Goal: Contribute content: Contribute content

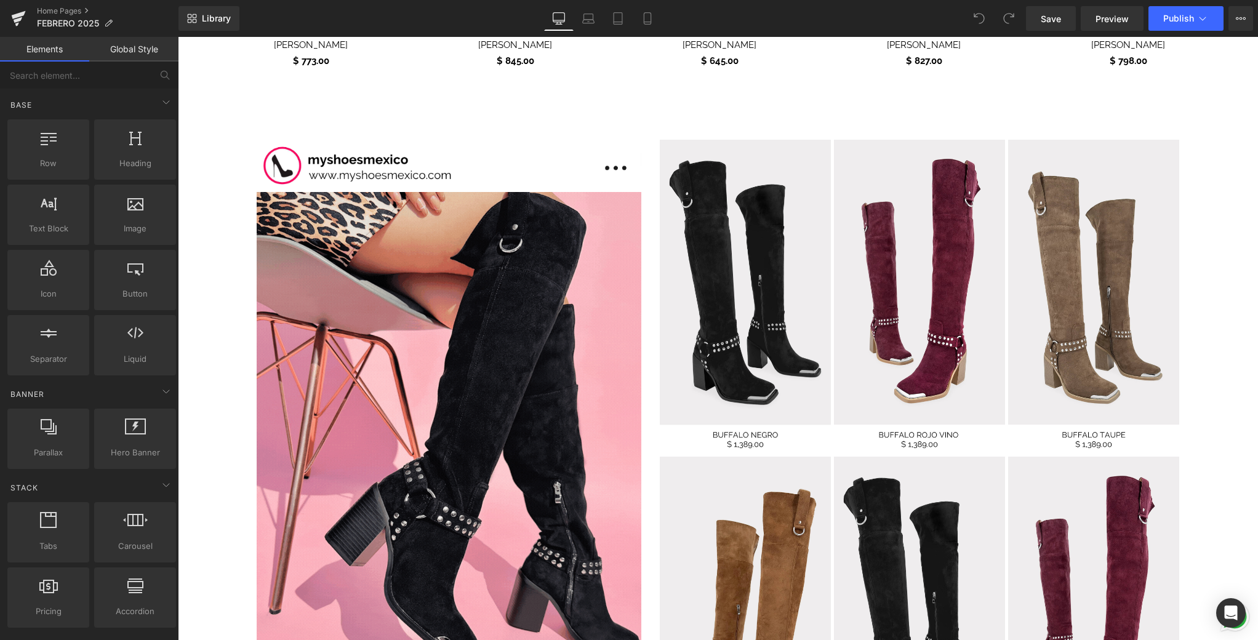
scroll to position [1265, 0]
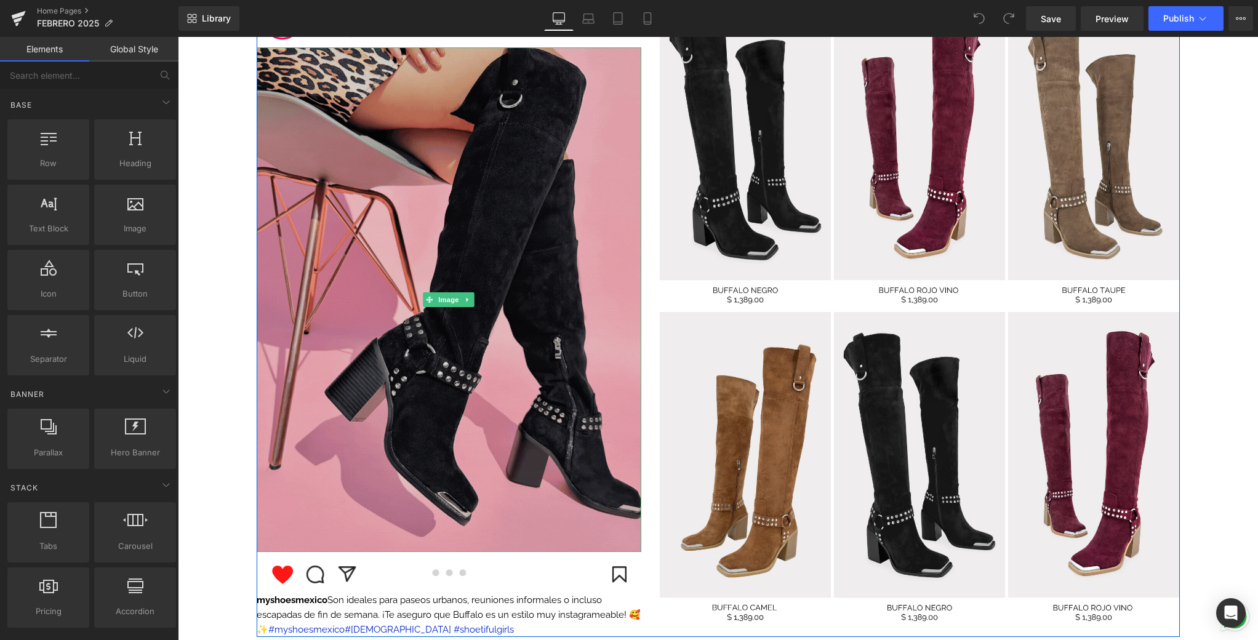
click at [366, 284] on img at bounding box center [449, 299] width 385 height 505
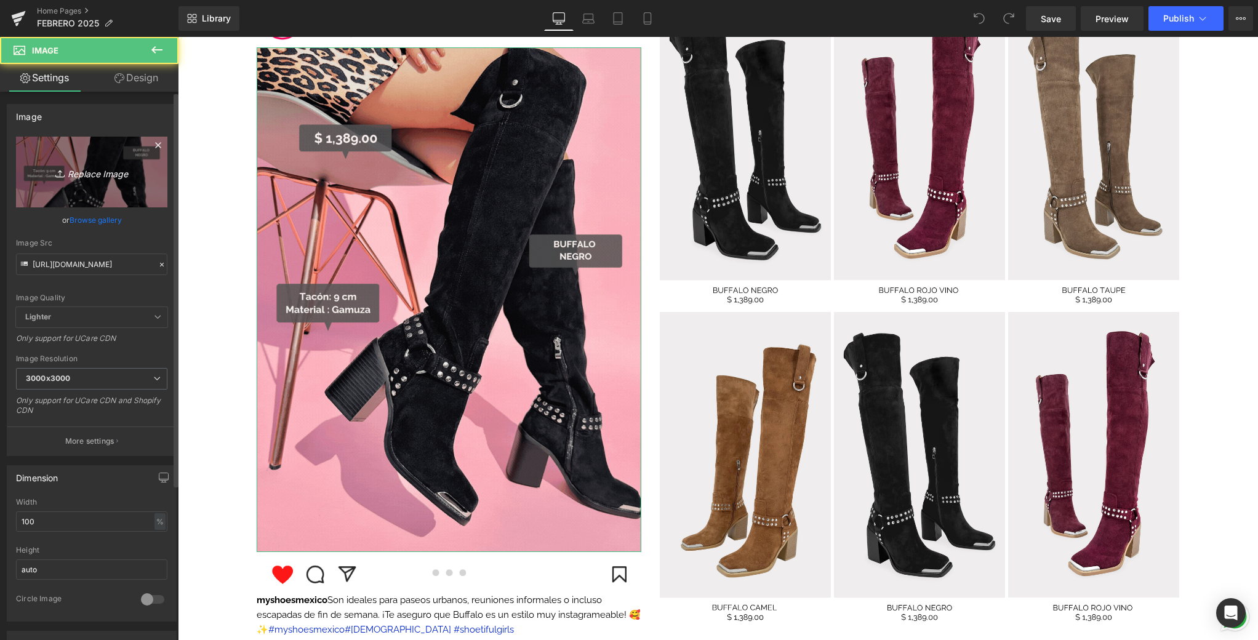
click at [81, 177] on icon "Replace Image" at bounding box center [91, 171] width 98 height 15
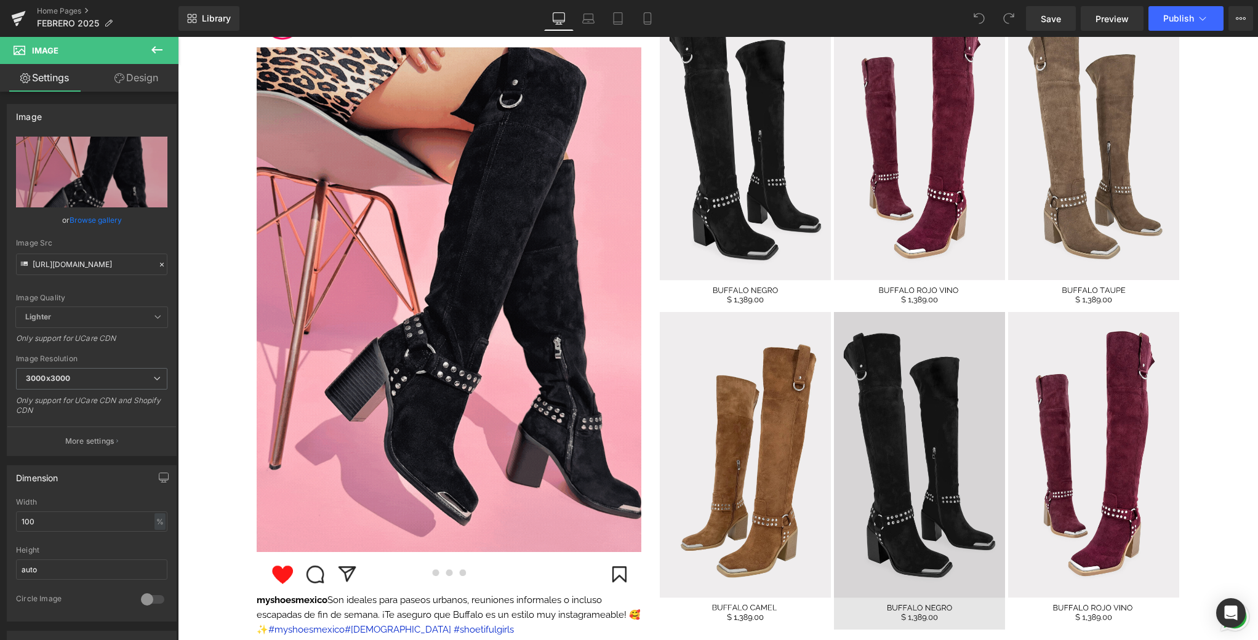
type input "C:\fakepath\📱GIF DROP IT DE LA SEMANA .gif"
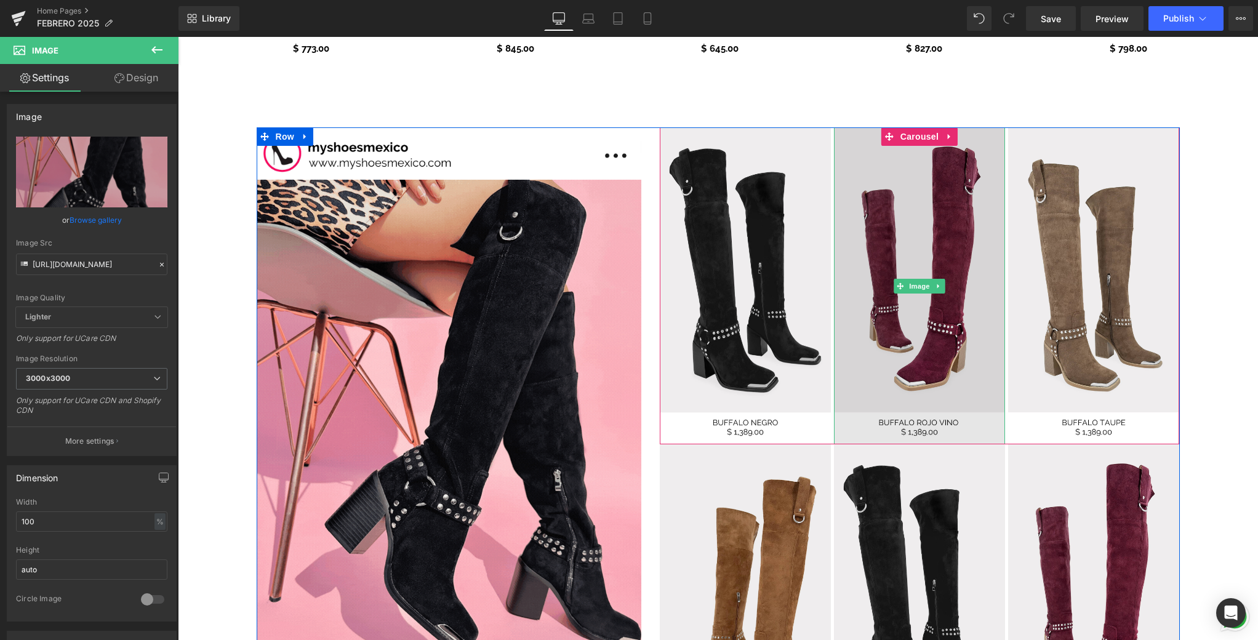
scroll to position [1122, 0]
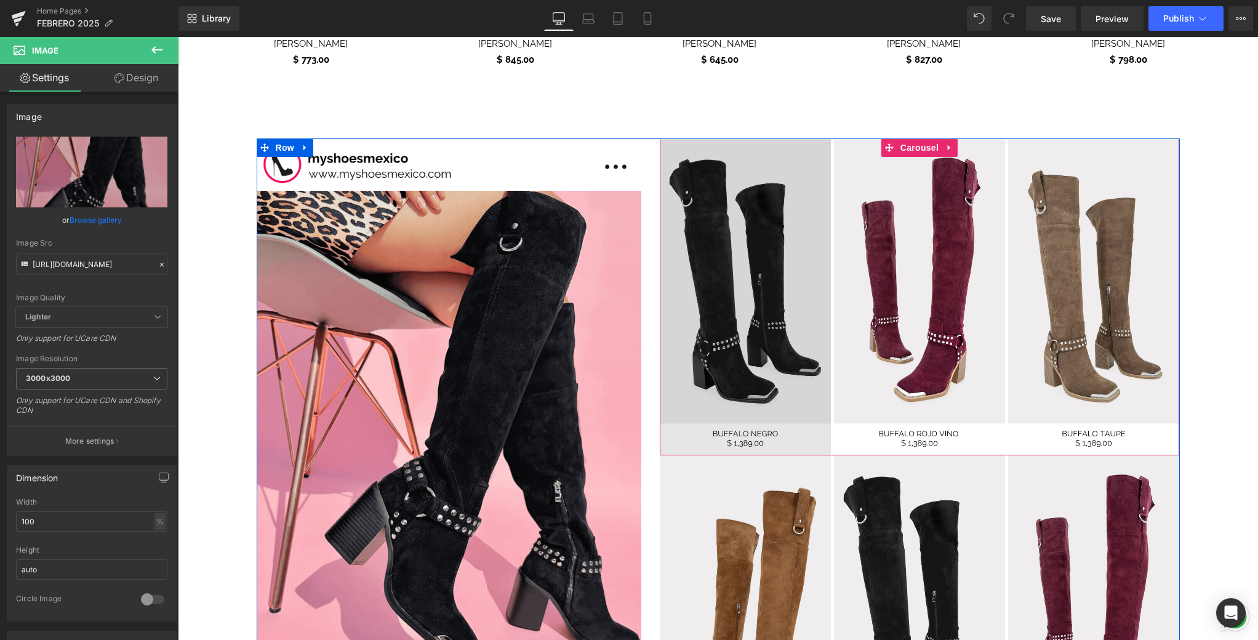
click at [710, 289] on img at bounding box center [745, 296] width 171 height 317
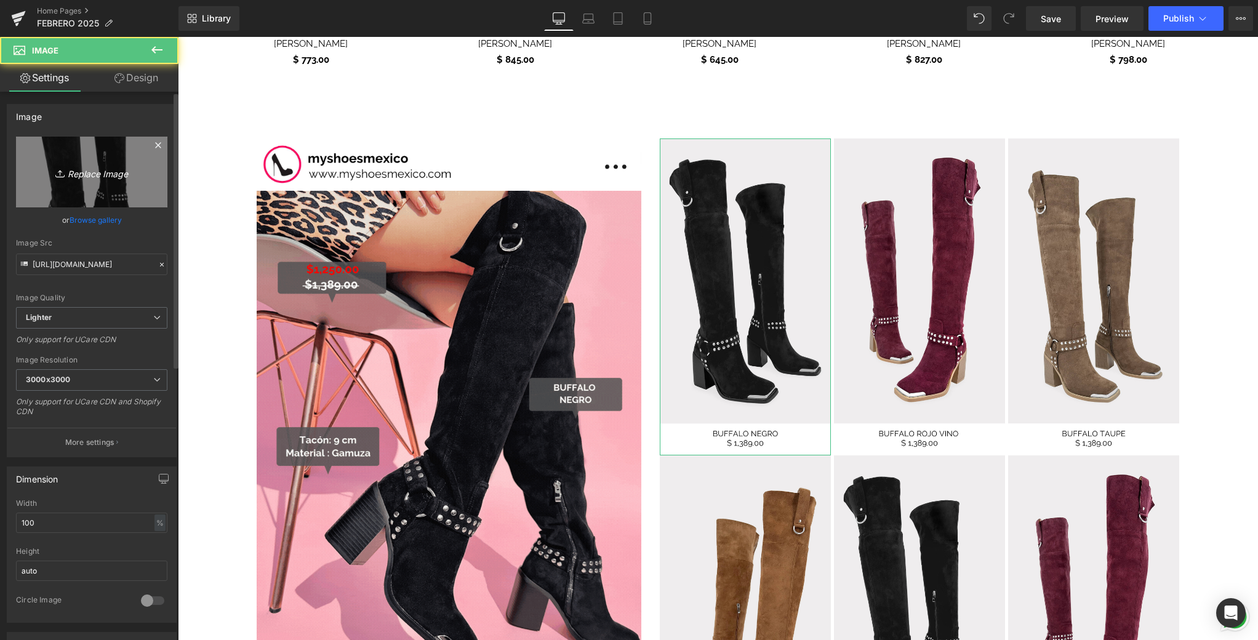
click at [139, 186] on link "Replace Image" at bounding box center [91, 172] width 151 height 71
type input "C:\fakepath\6.png"
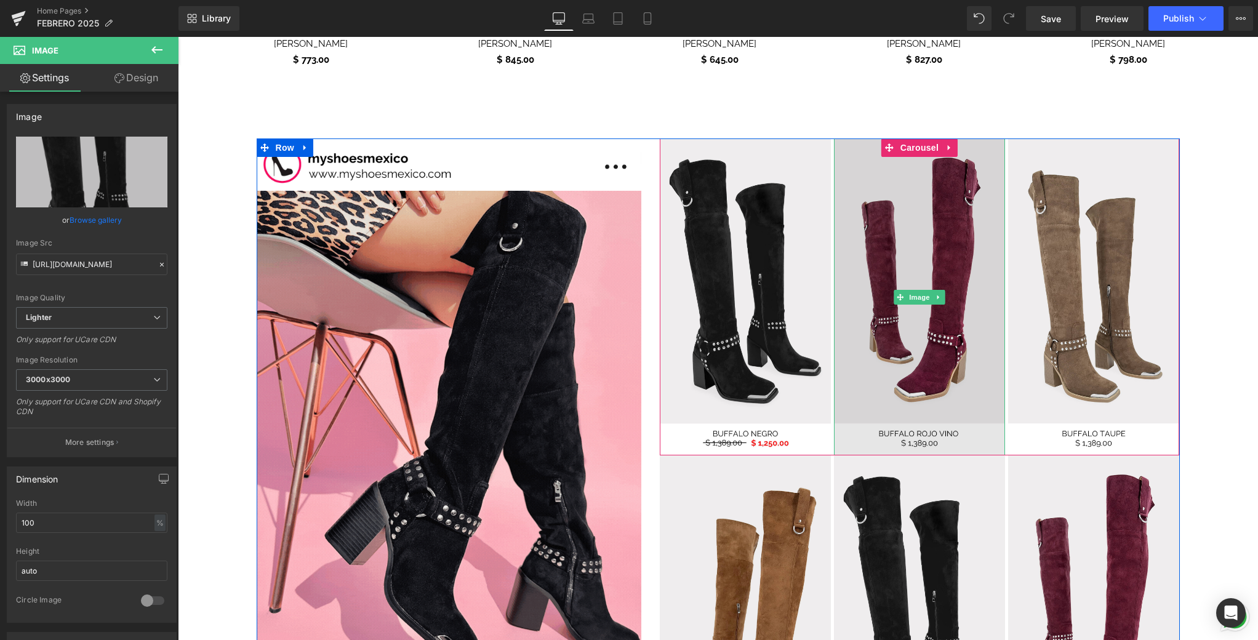
click at [887, 262] on img at bounding box center [919, 296] width 171 height 317
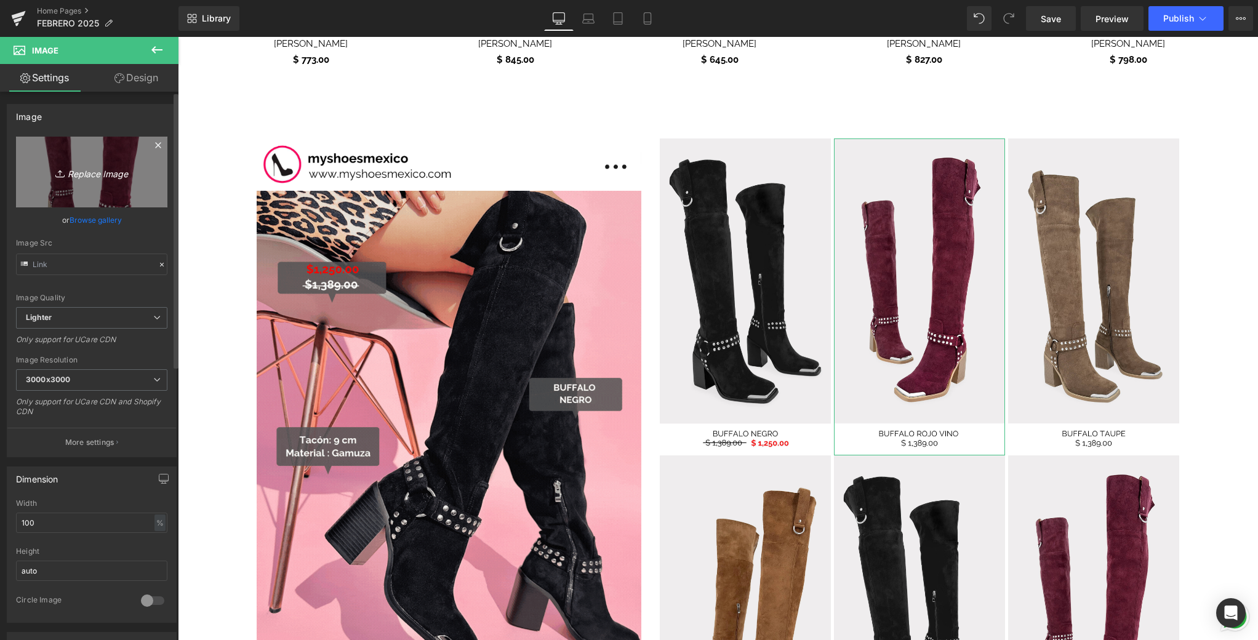
click at [62, 184] on link "Replace Image" at bounding box center [91, 172] width 151 height 71
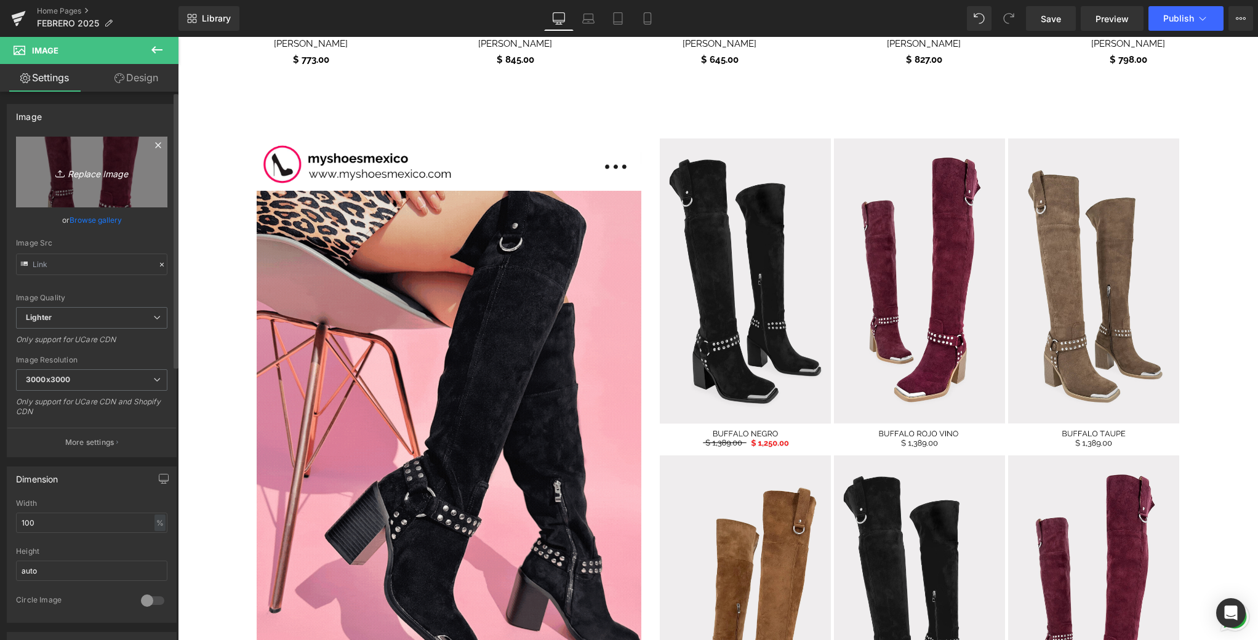
type input "C:\fakepath\7.png"
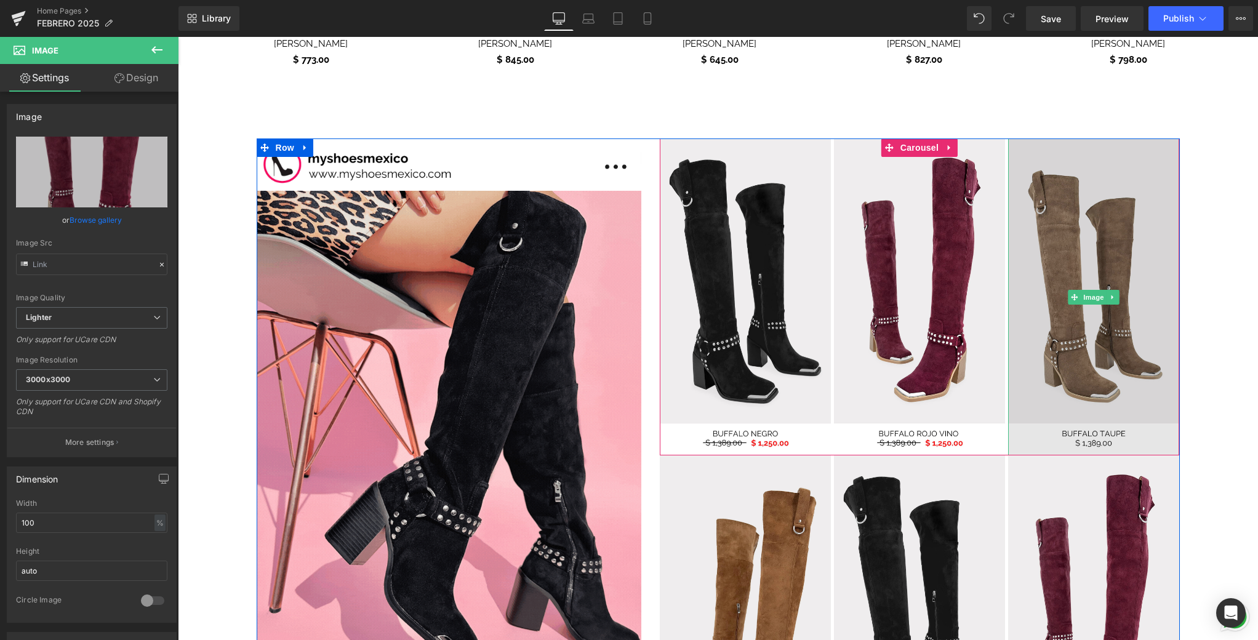
click at [1087, 268] on img at bounding box center [1093, 296] width 171 height 317
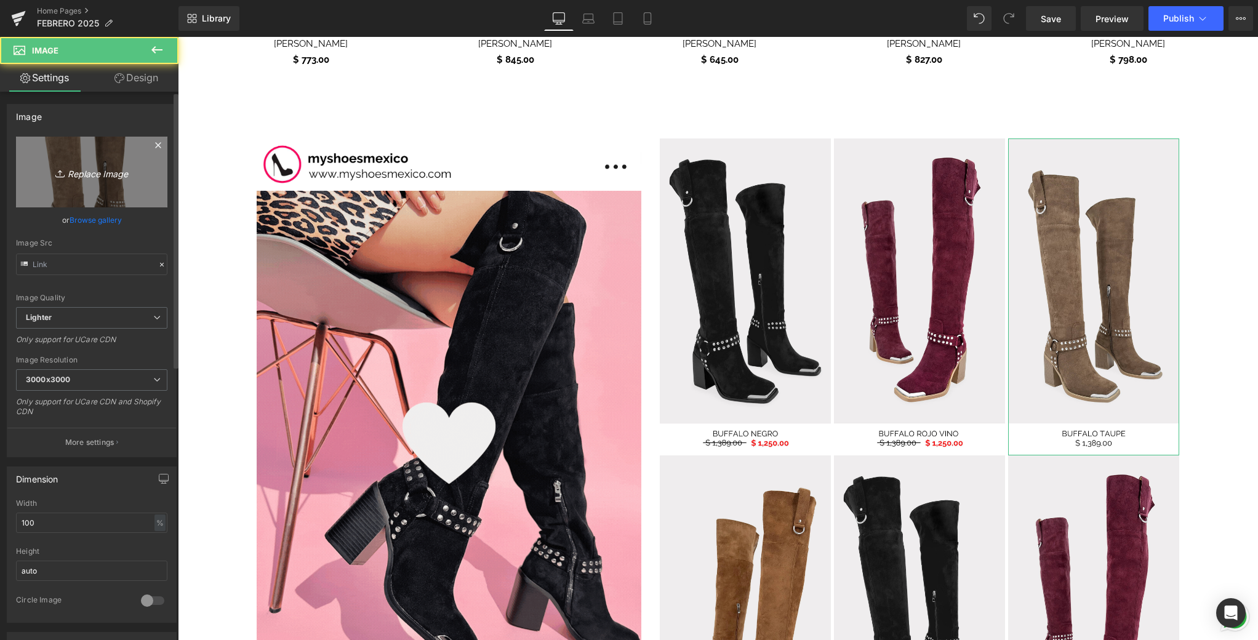
click at [102, 179] on icon "Replace Image" at bounding box center [91, 171] width 98 height 15
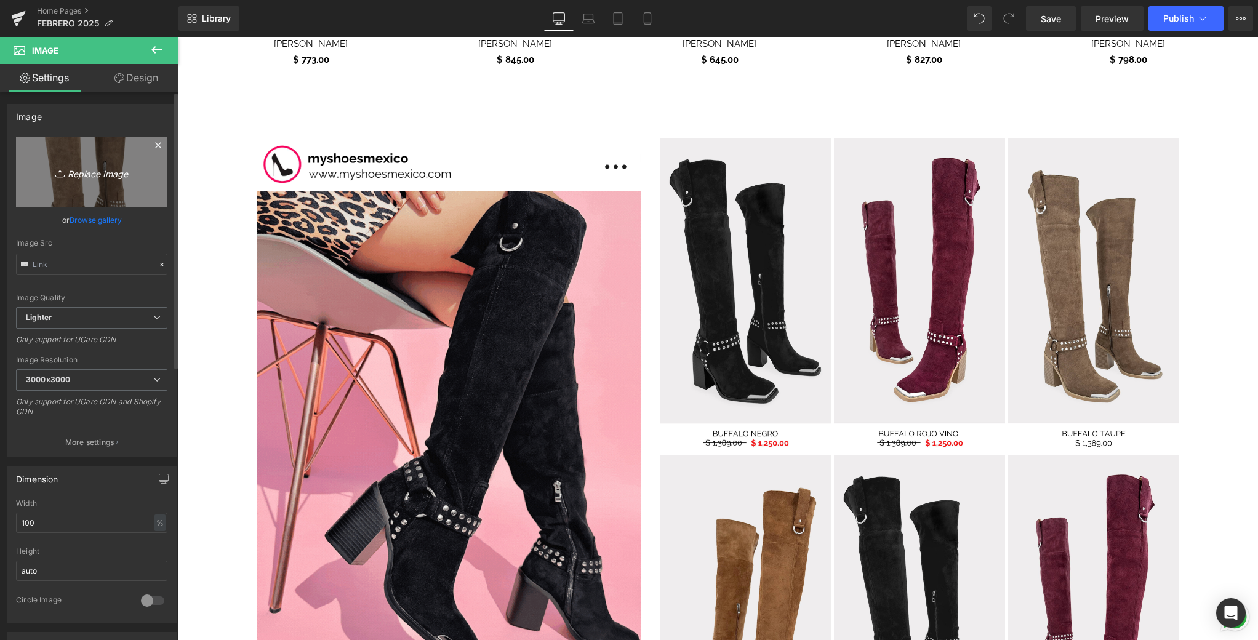
type input "C:\fakepath\8.png"
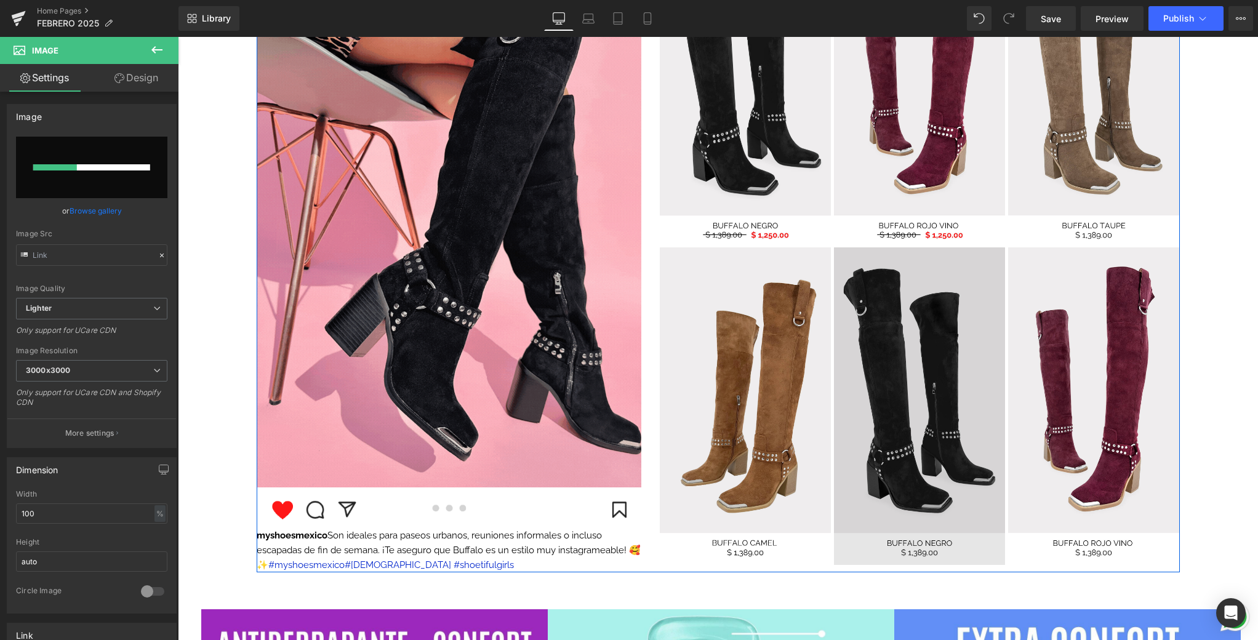
scroll to position [1331, 0]
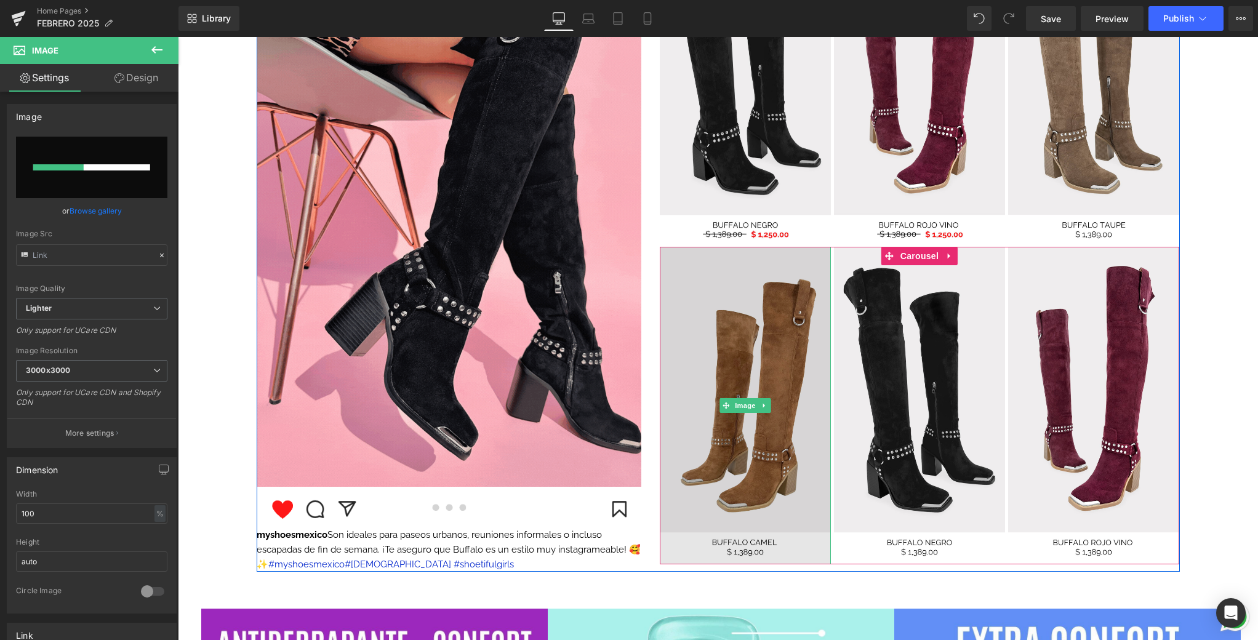
click at [757, 346] on img at bounding box center [745, 405] width 171 height 317
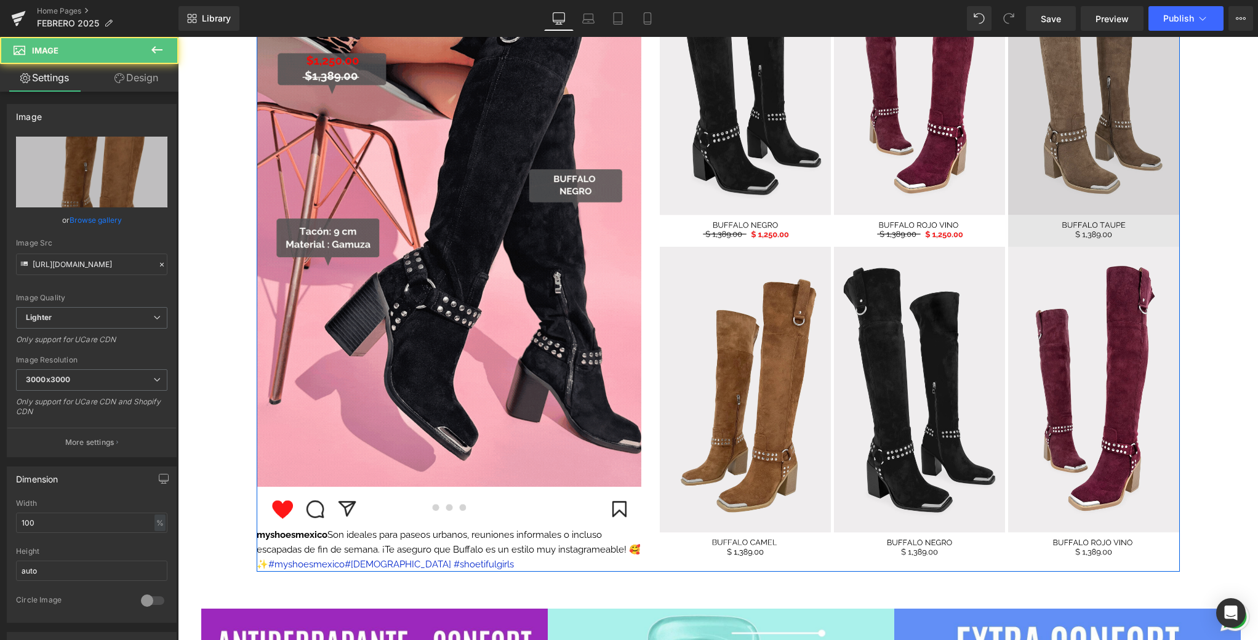
click at [1038, 136] on img at bounding box center [1093, 88] width 171 height 317
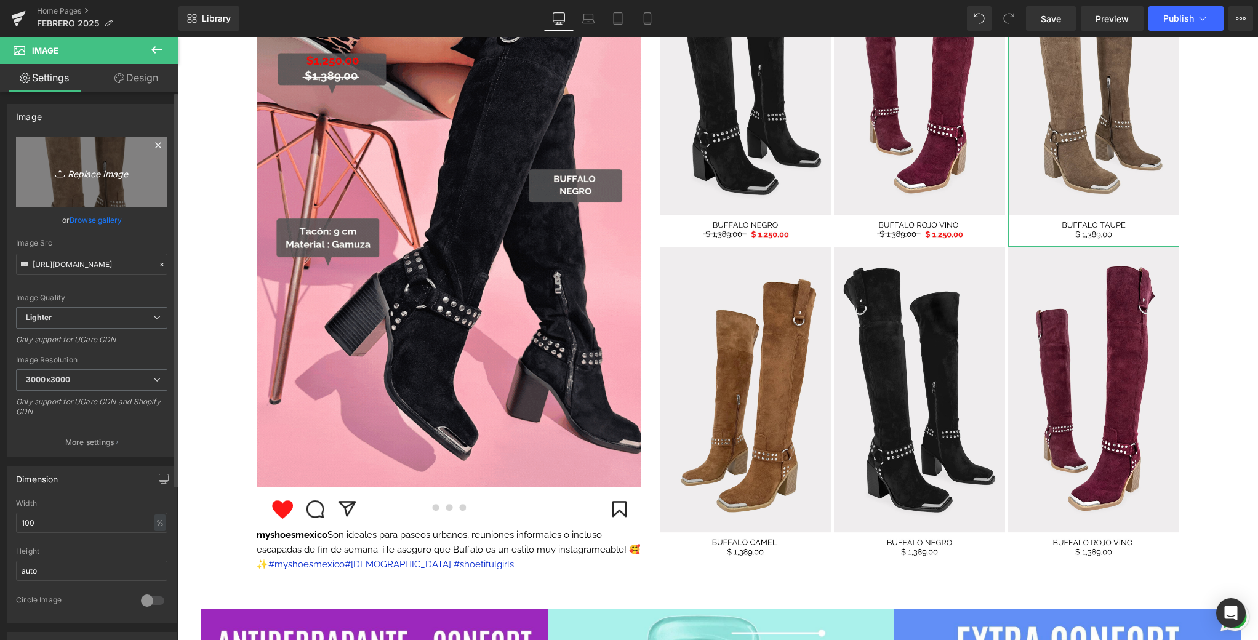
click at [138, 174] on link "Replace Image" at bounding box center [91, 172] width 151 height 71
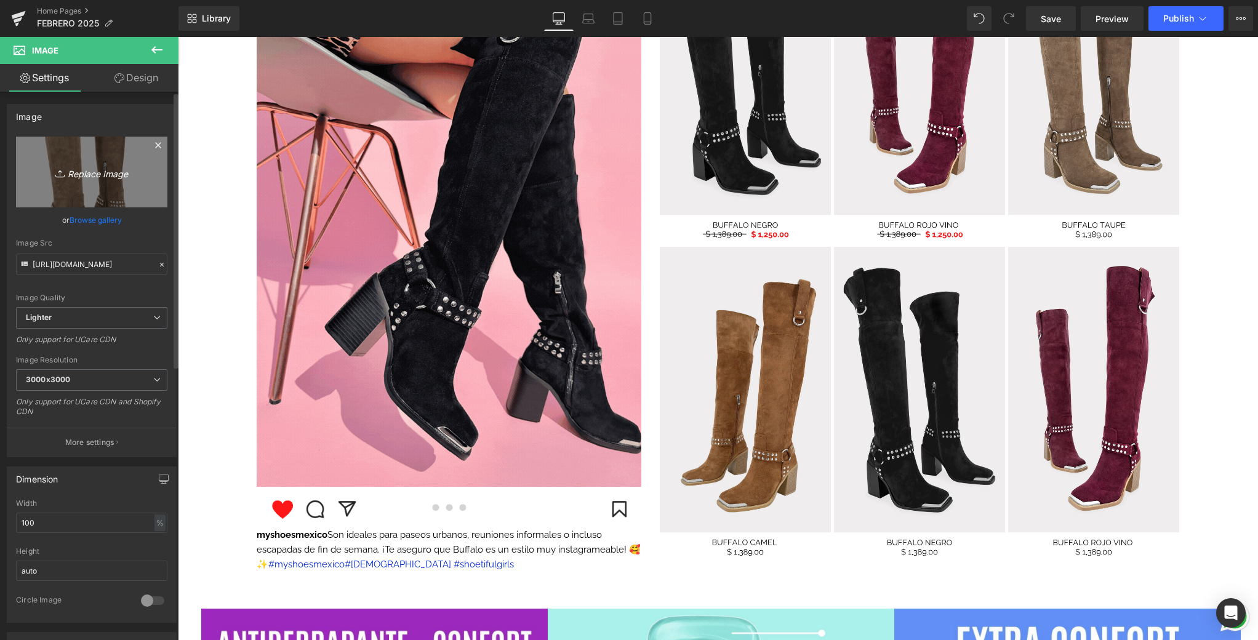
type input "C:\fakepath\8.png"
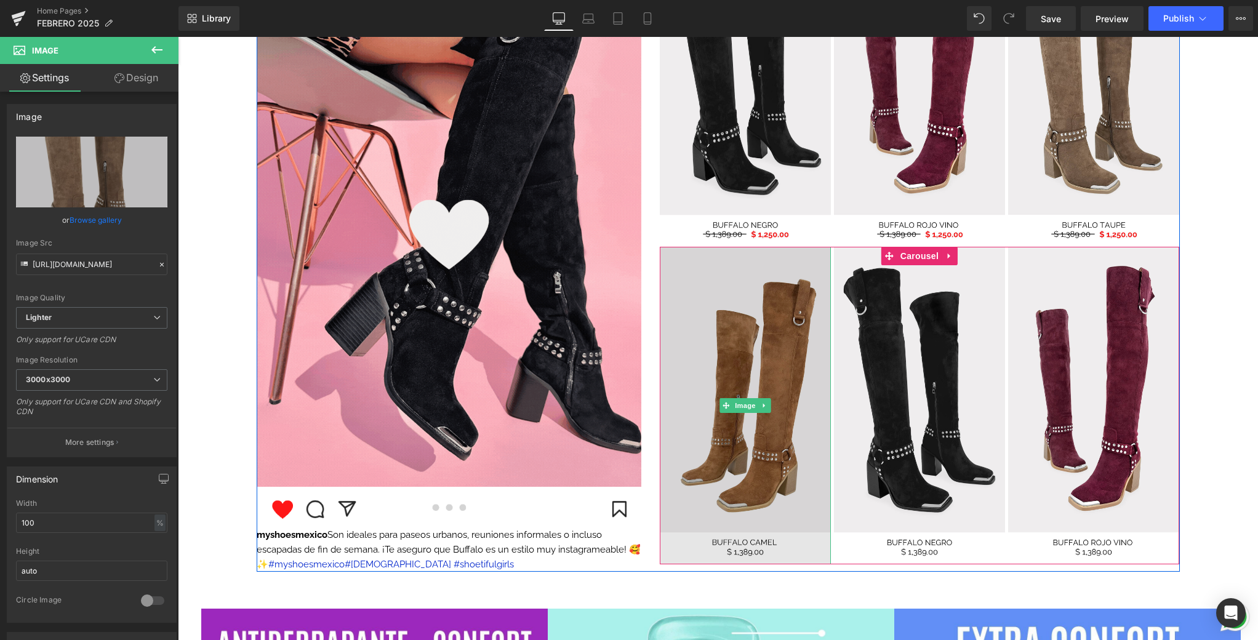
click at [743, 381] on img at bounding box center [745, 405] width 171 height 317
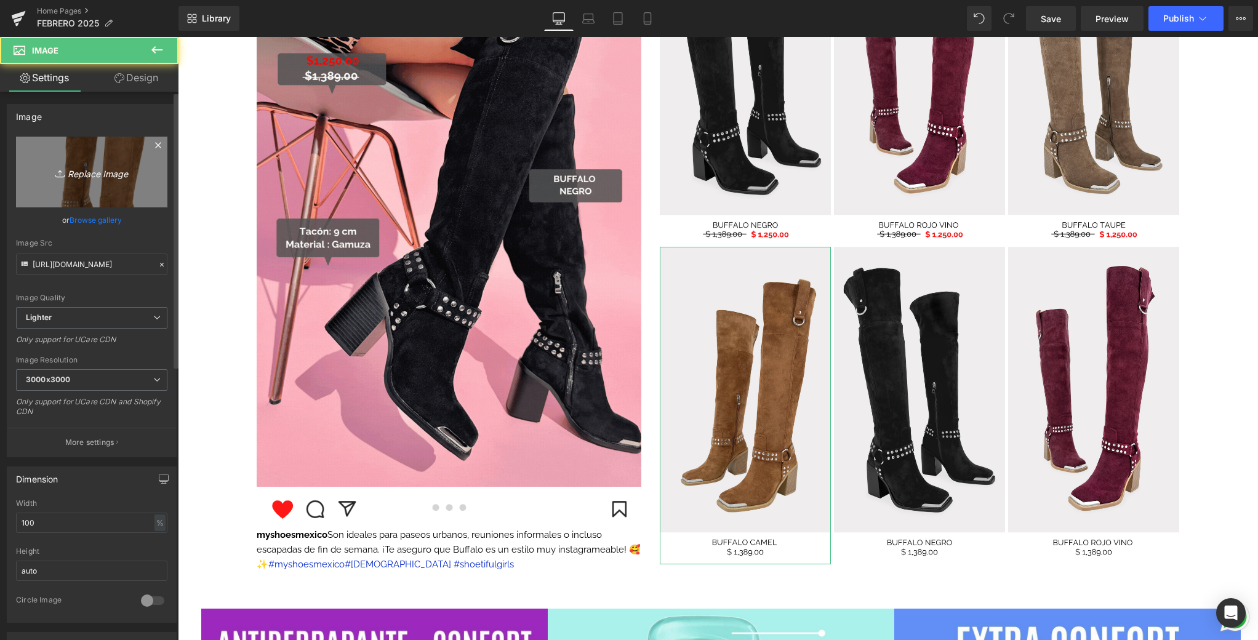
click at [78, 161] on link "Replace Image" at bounding box center [91, 172] width 151 height 71
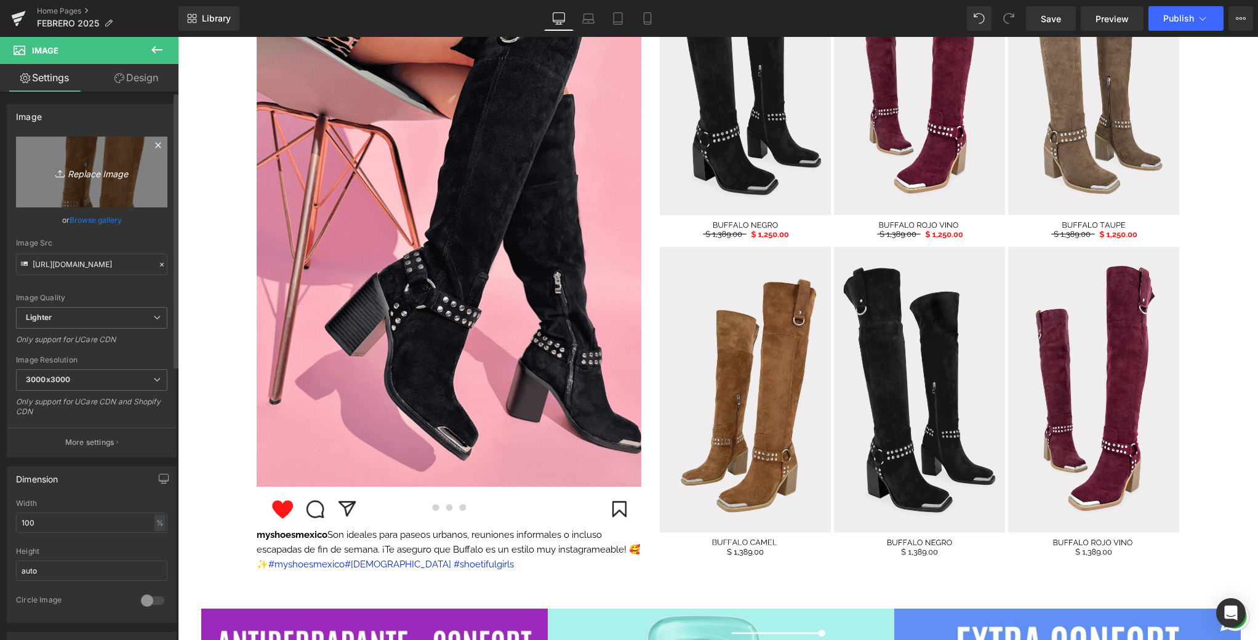
type input "C:\fakepath\9.png"
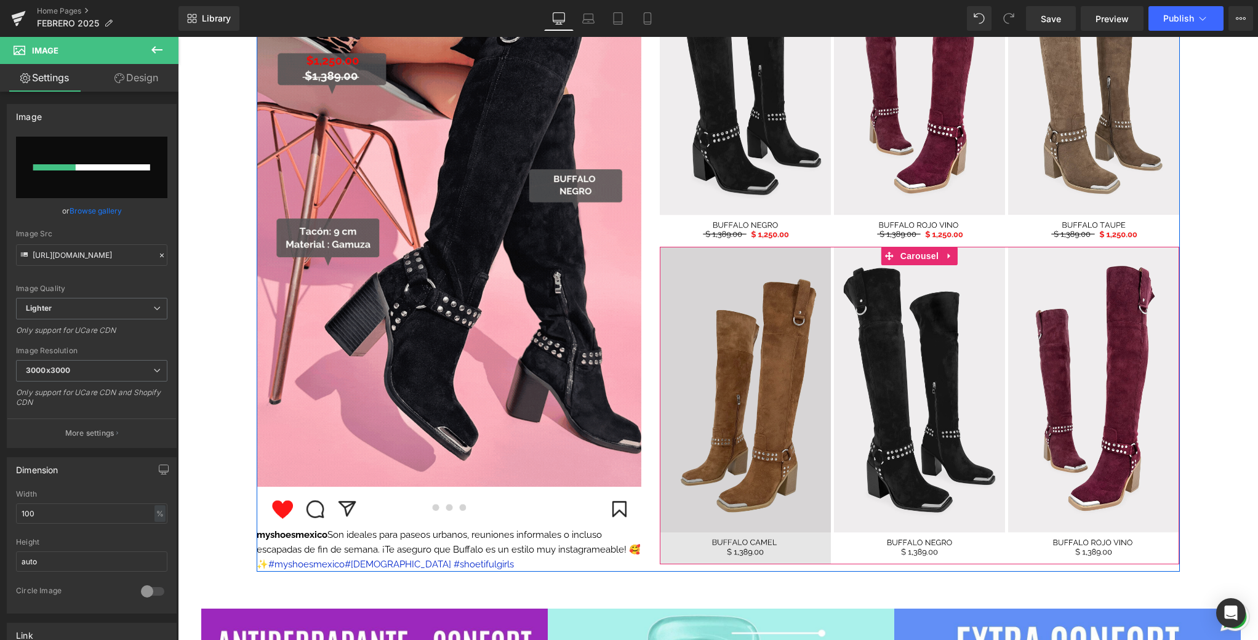
scroll to position [1330, 0]
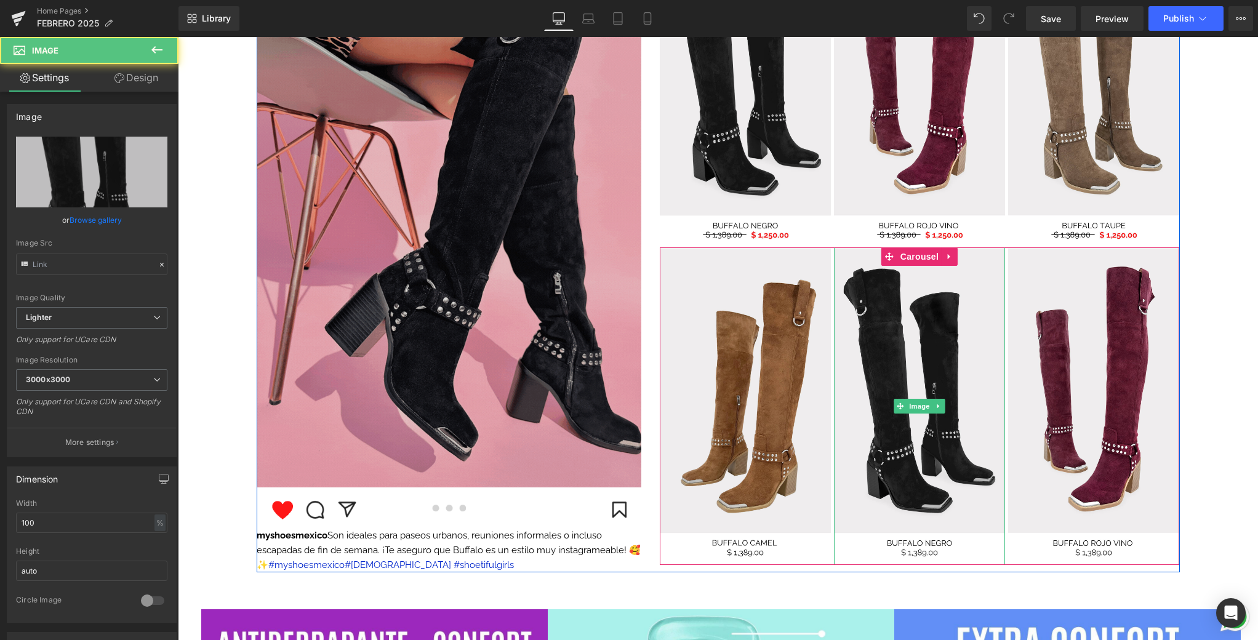
click at [740, 357] on img at bounding box center [745, 405] width 171 height 317
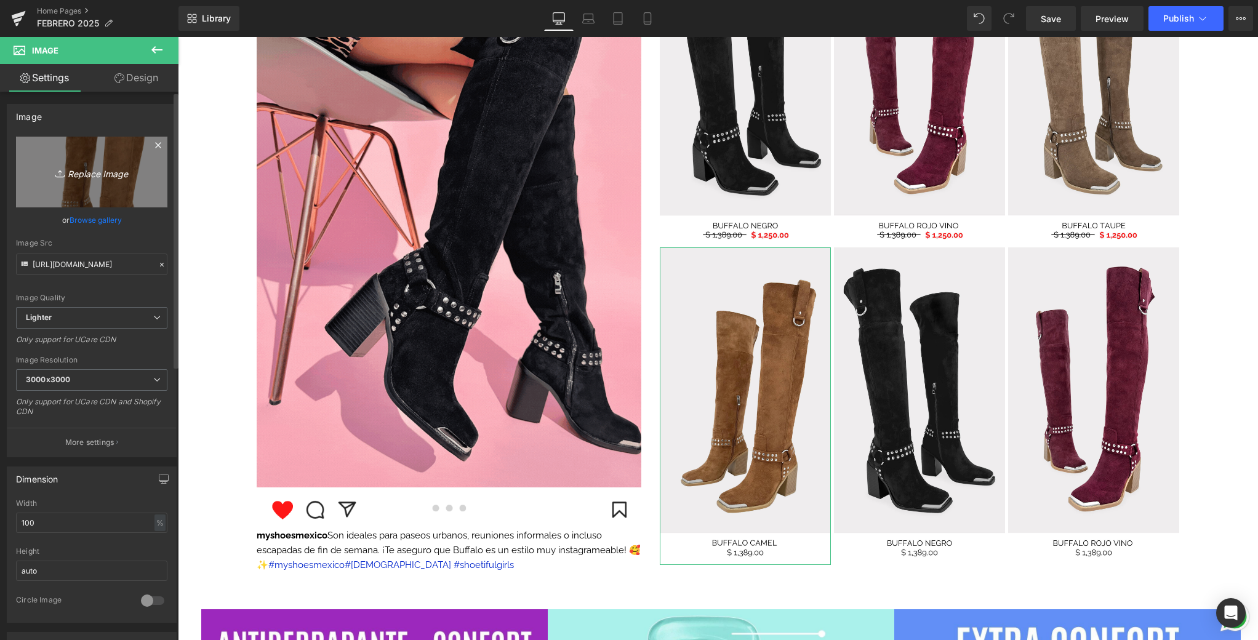
click at [103, 169] on icon "Replace Image" at bounding box center [91, 171] width 98 height 15
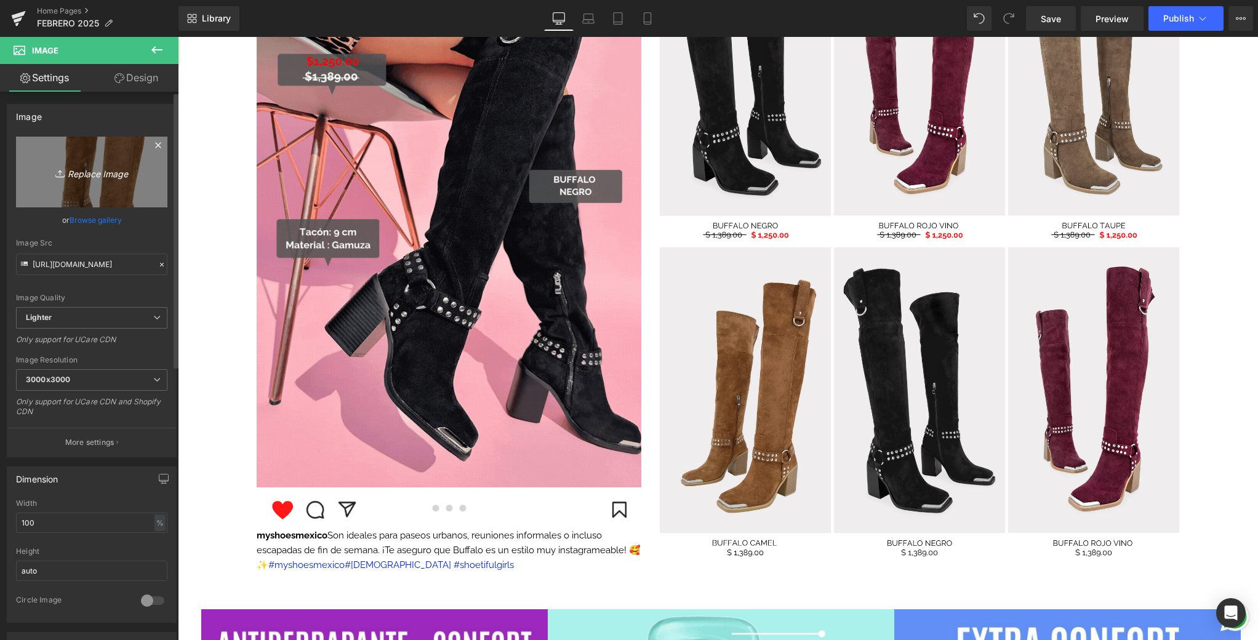
type input "C:\fakepath\9.png"
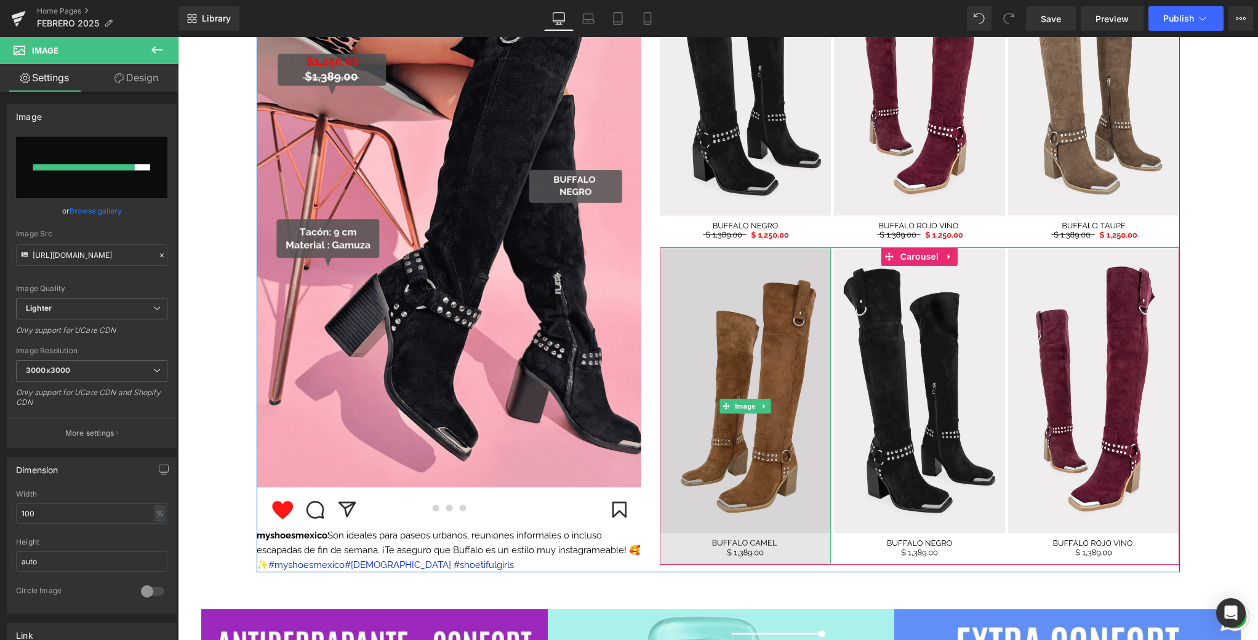
click at [759, 379] on img at bounding box center [745, 405] width 171 height 317
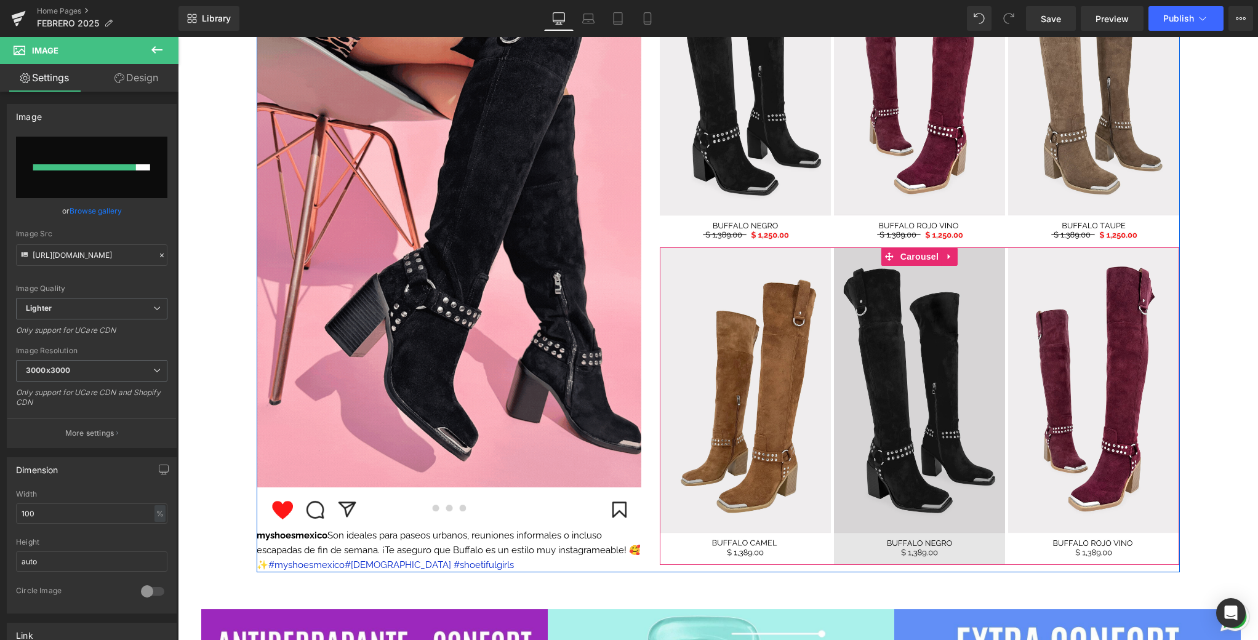
click at [899, 339] on img at bounding box center [919, 405] width 171 height 317
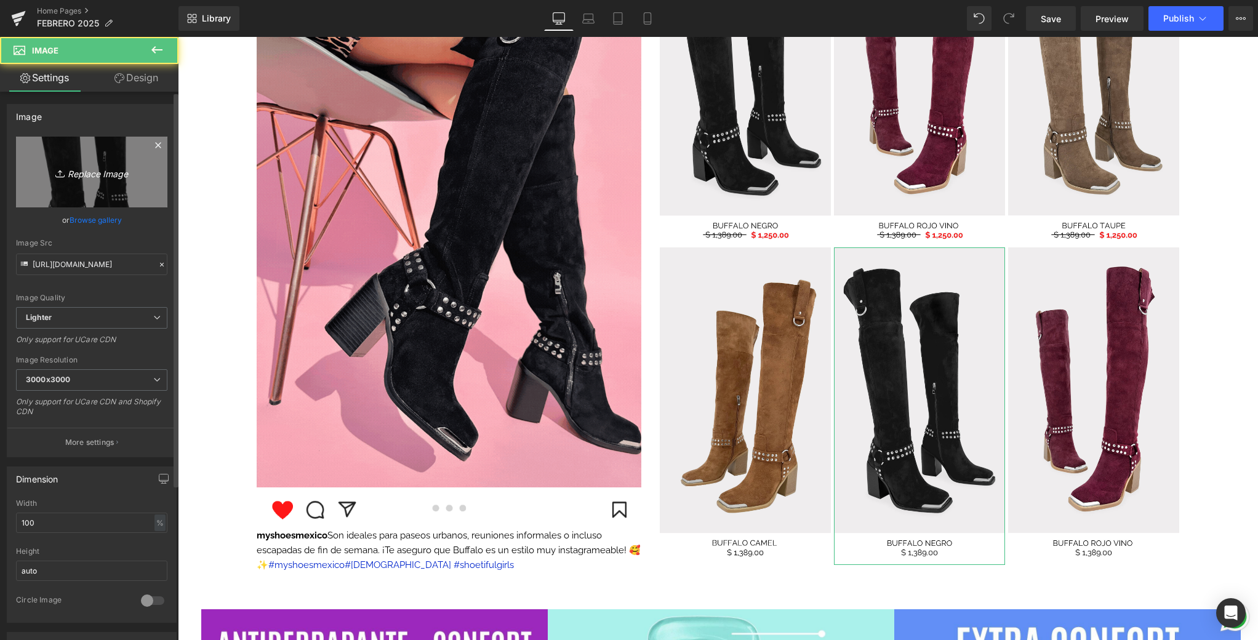
click at [73, 173] on icon "Replace Image" at bounding box center [91, 171] width 98 height 15
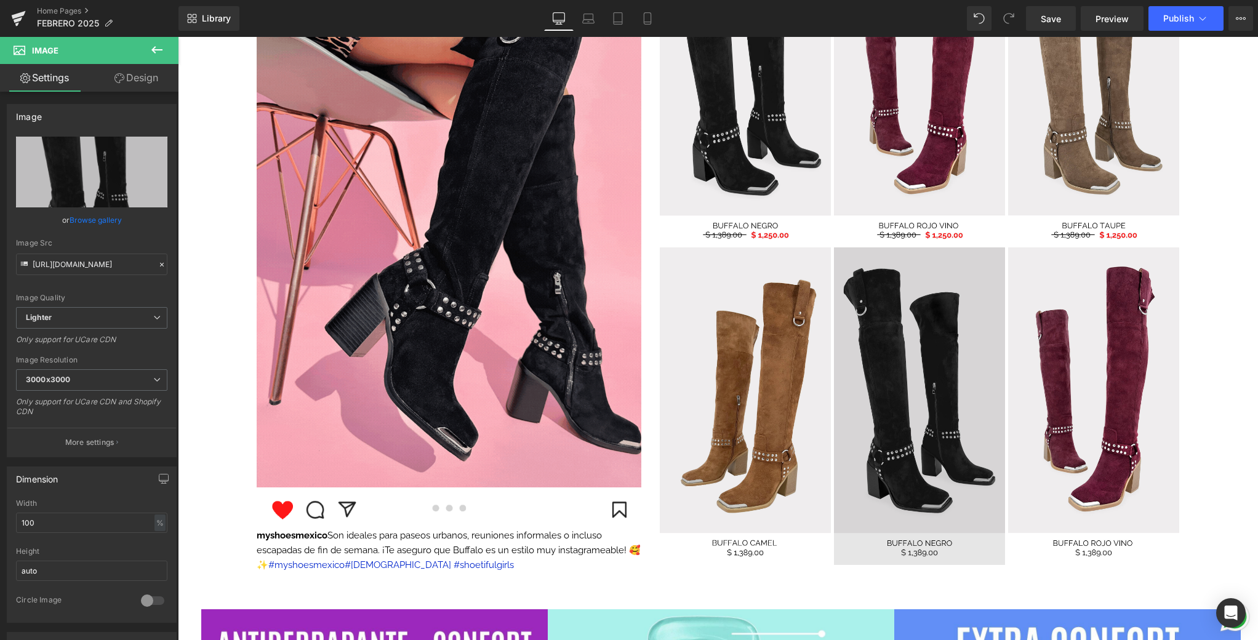
type input "C:\fakepath\9.png"
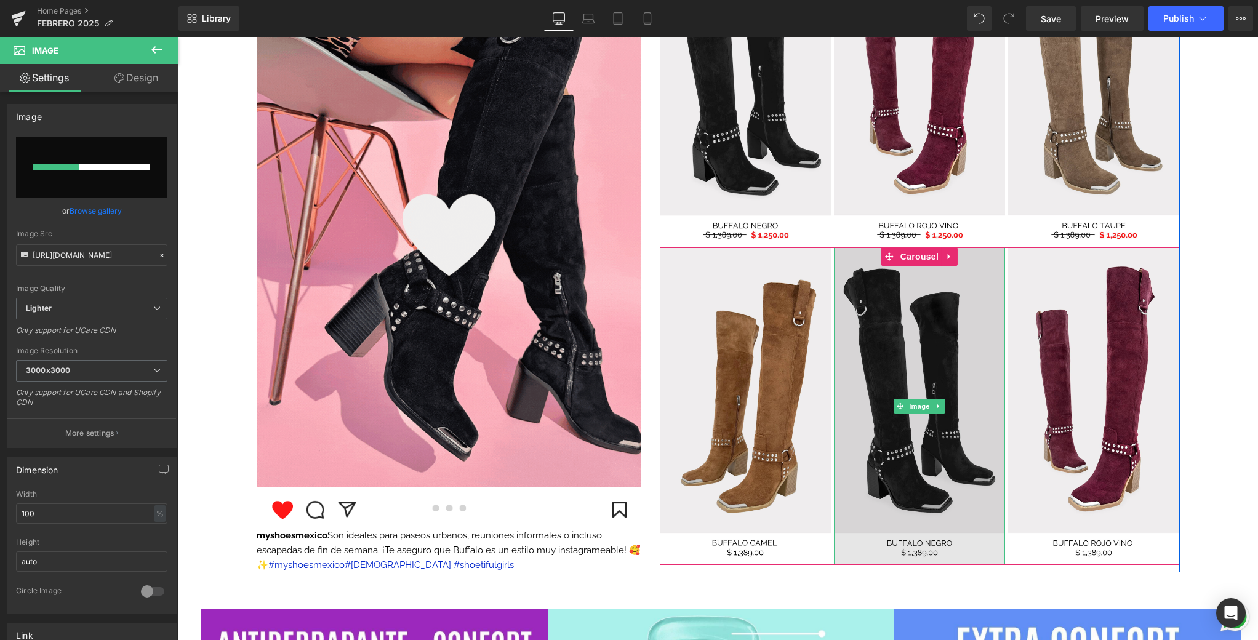
click at [920, 334] on img at bounding box center [919, 405] width 171 height 317
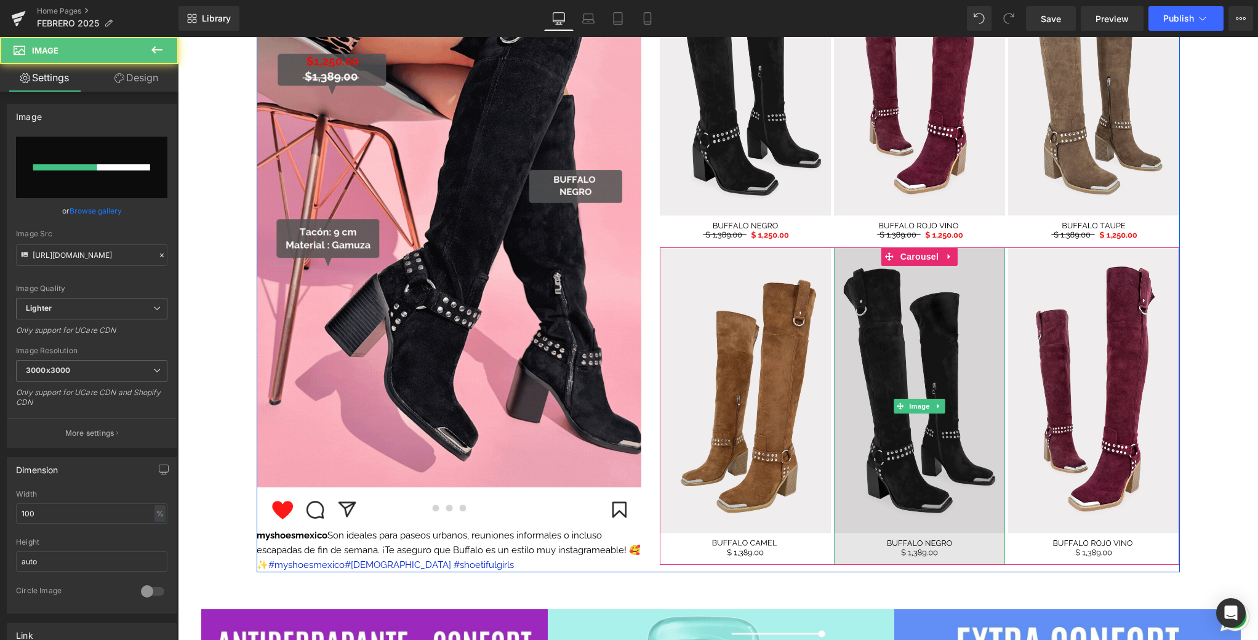
click at [892, 332] on img at bounding box center [919, 405] width 171 height 317
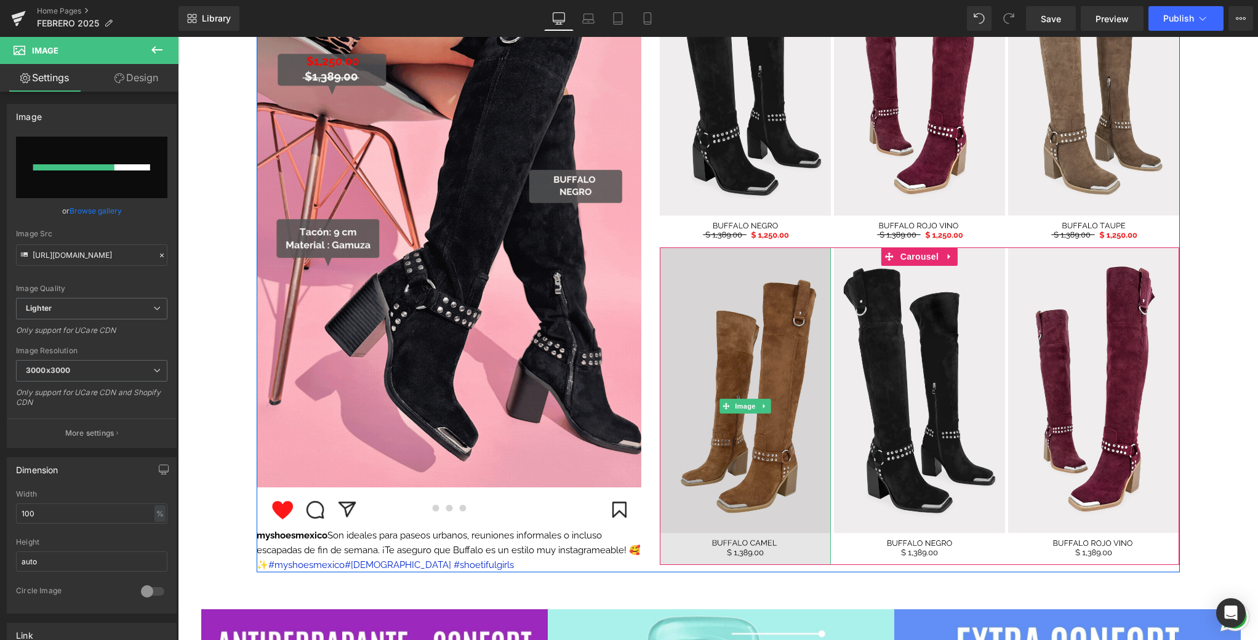
click at [755, 362] on img at bounding box center [745, 405] width 171 height 317
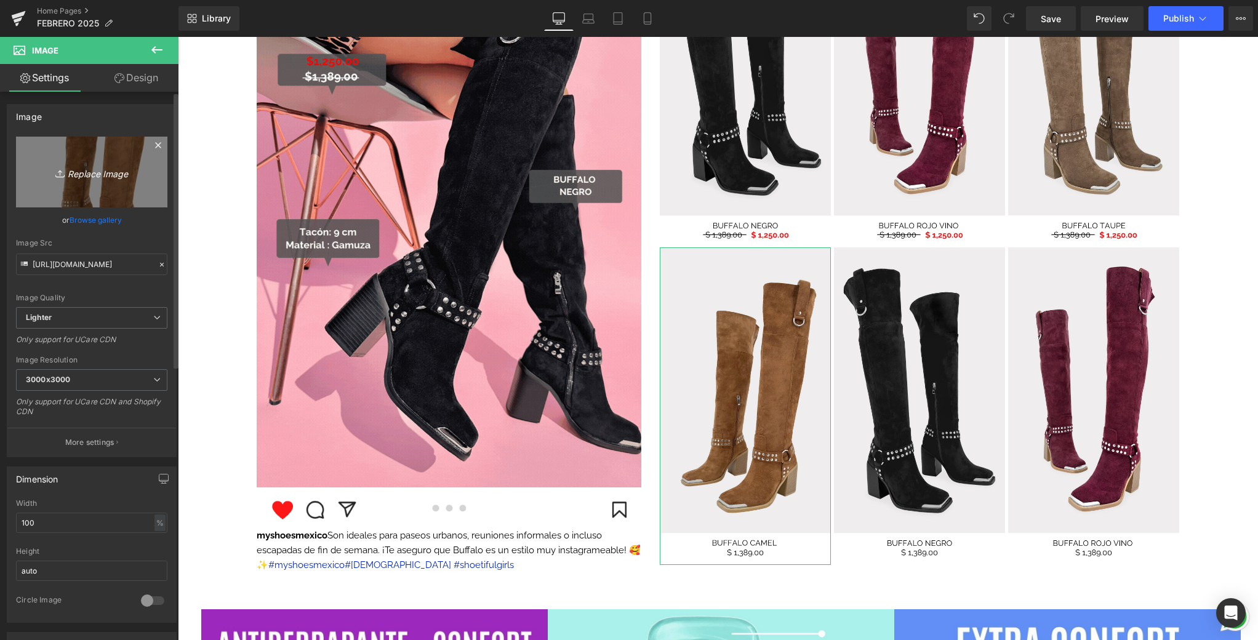
click at [115, 172] on icon "Replace Image" at bounding box center [91, 171] width 98 height 15
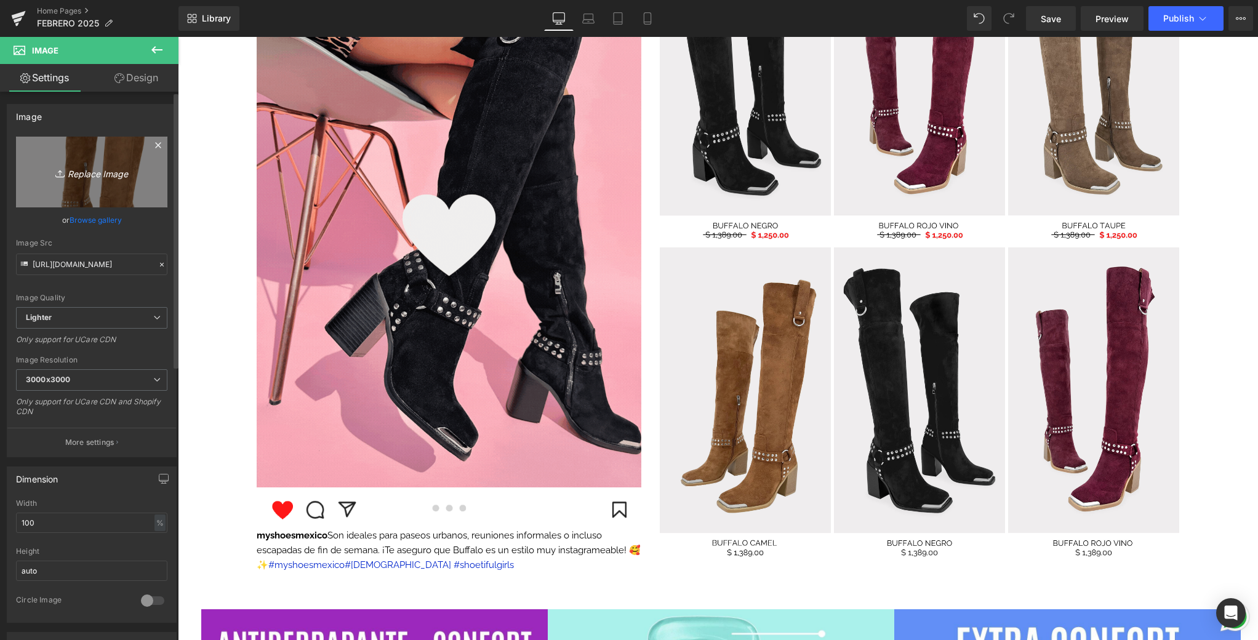
type input "C:\fakepath\9.png"
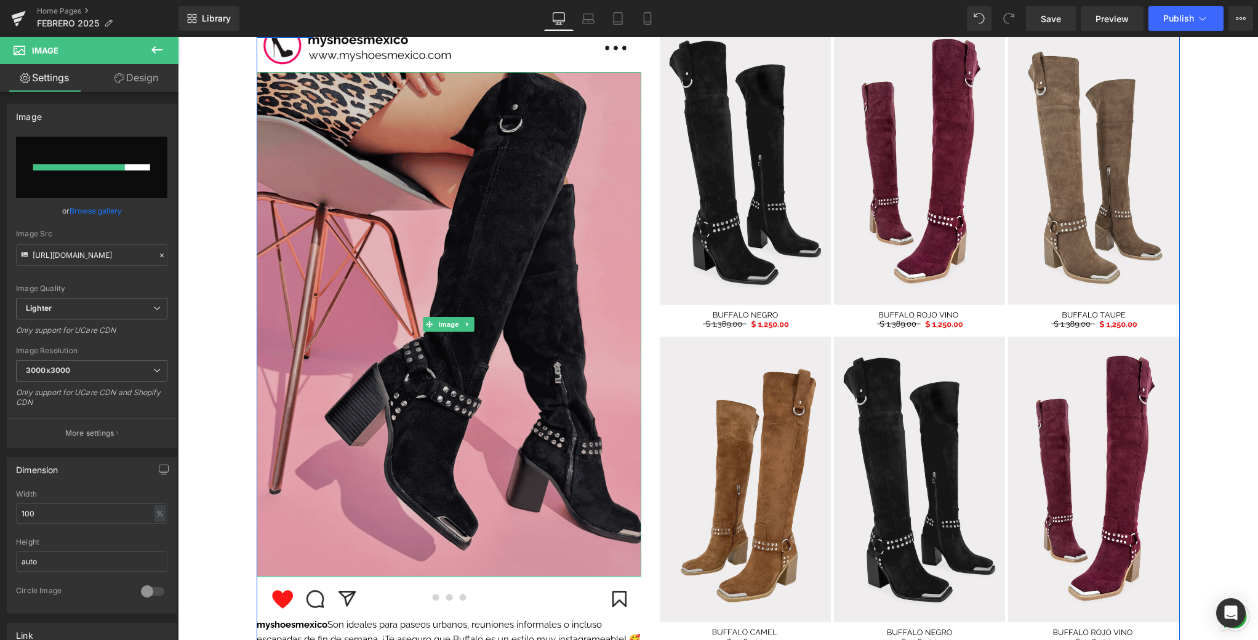
scroll to position [1235, 0]
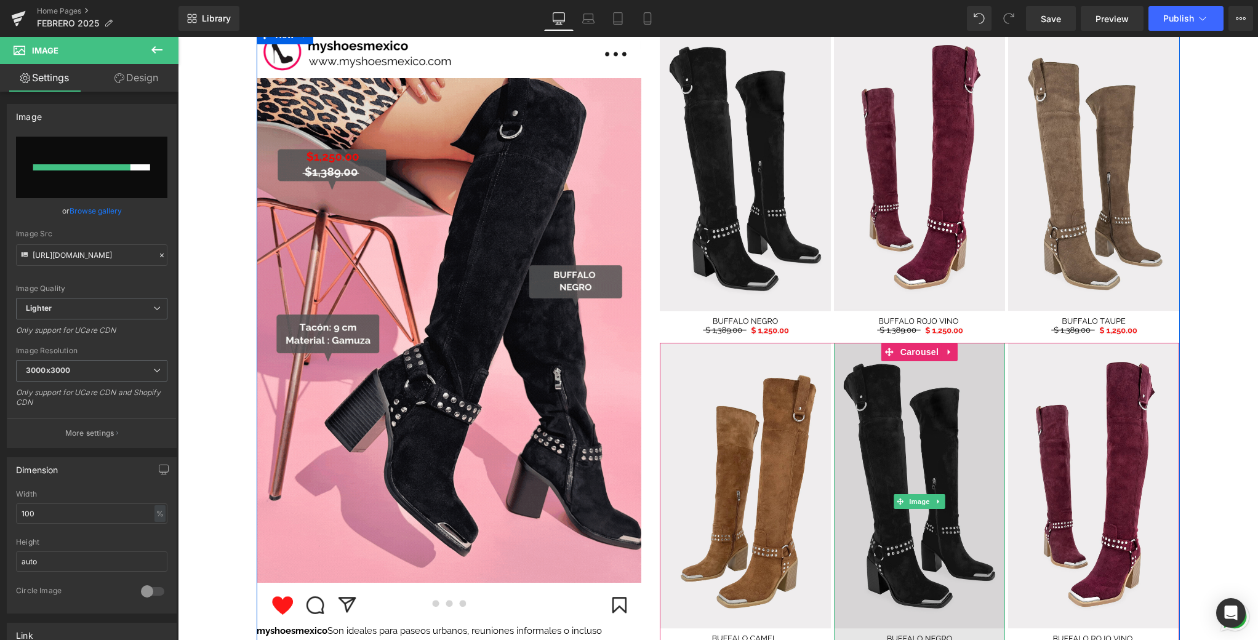
click at [992, 455] on img at bounding box center [919, 501] width 171 height 317
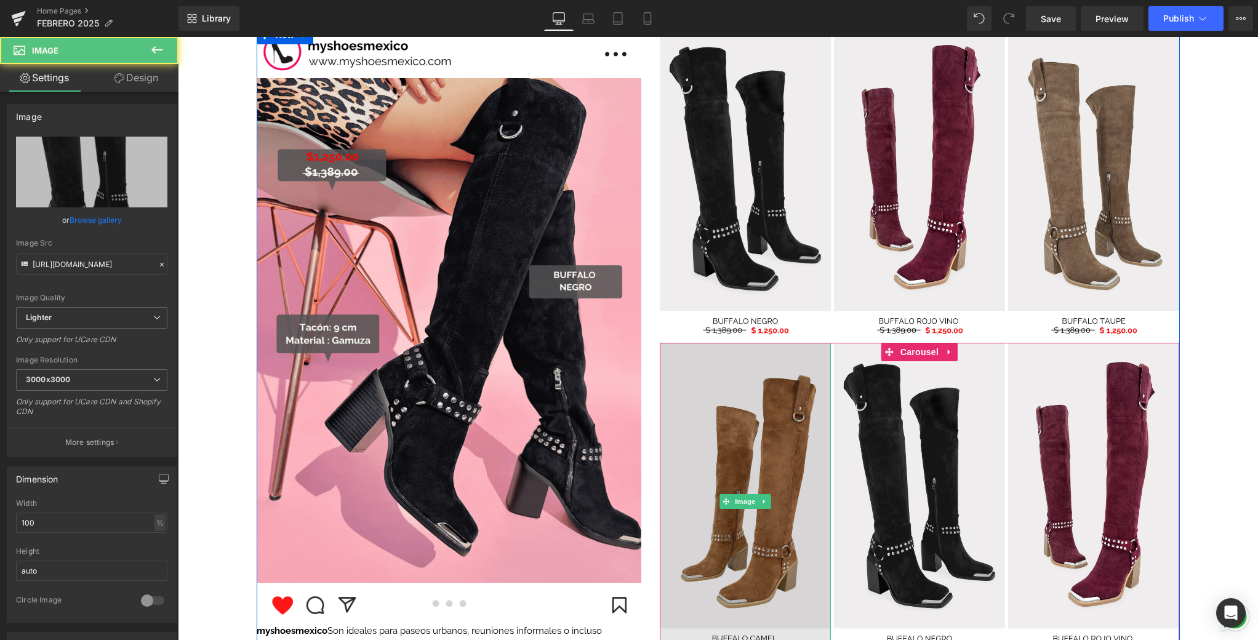
click at [717, 434] on img at bounding box center [745, 501] width 171 height 317
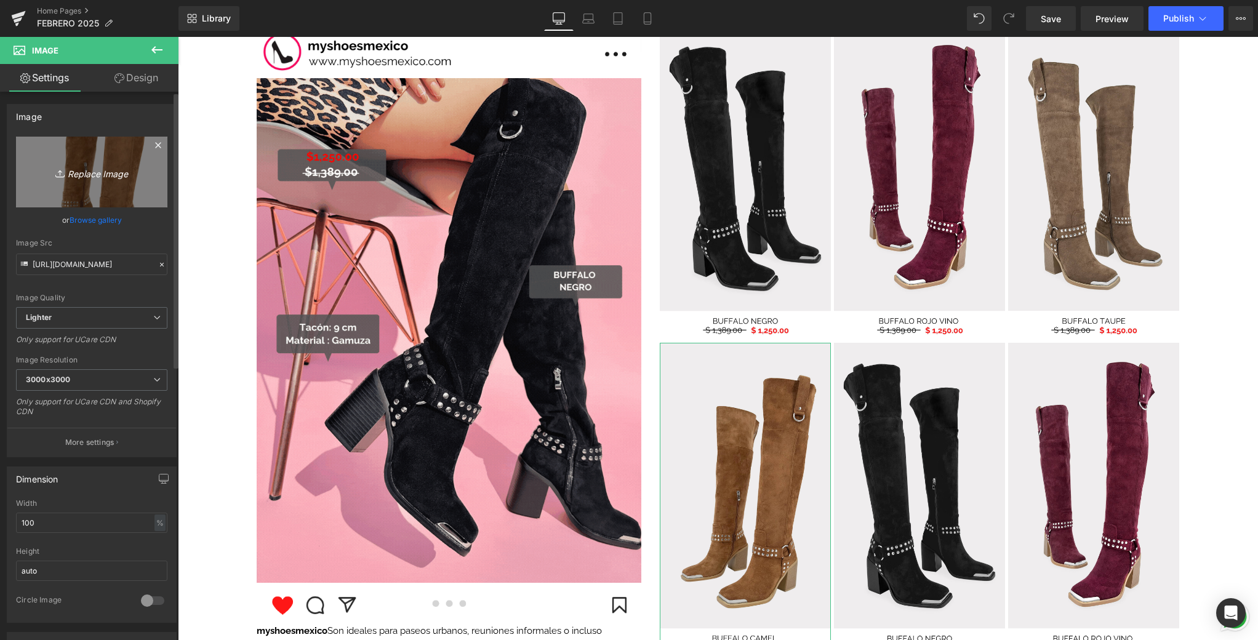
click at [110, 169] on icon "Replace Image" at bounding box center [91, 171] width 98 height 15
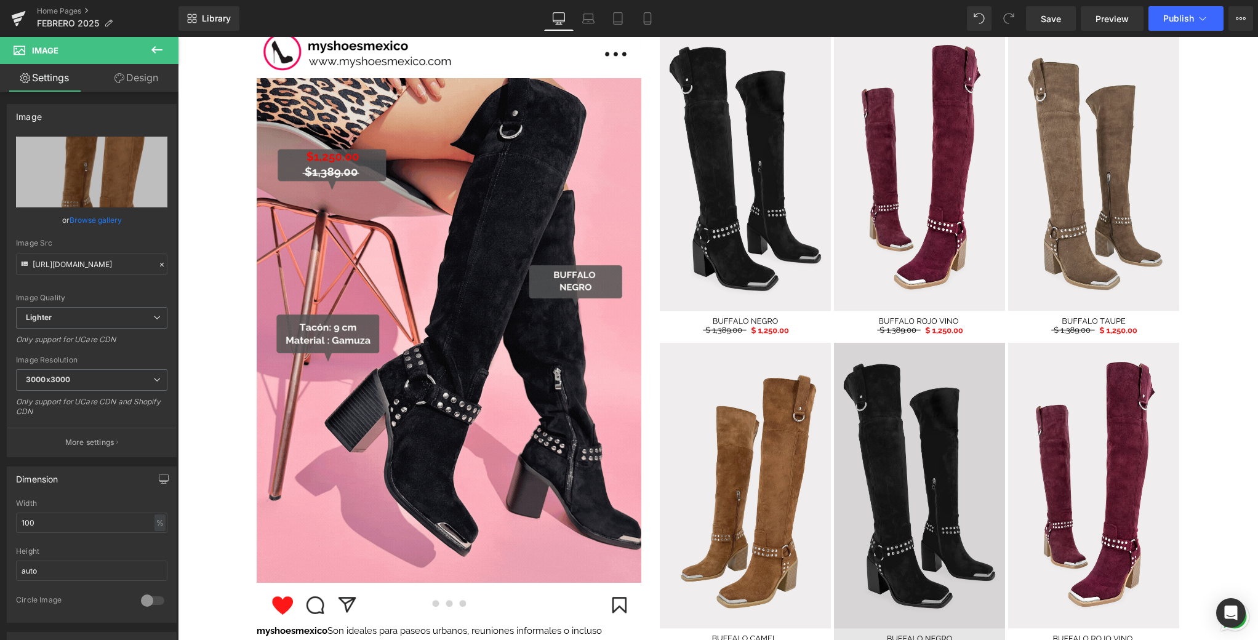
type input "C:\fakepath\9.png"
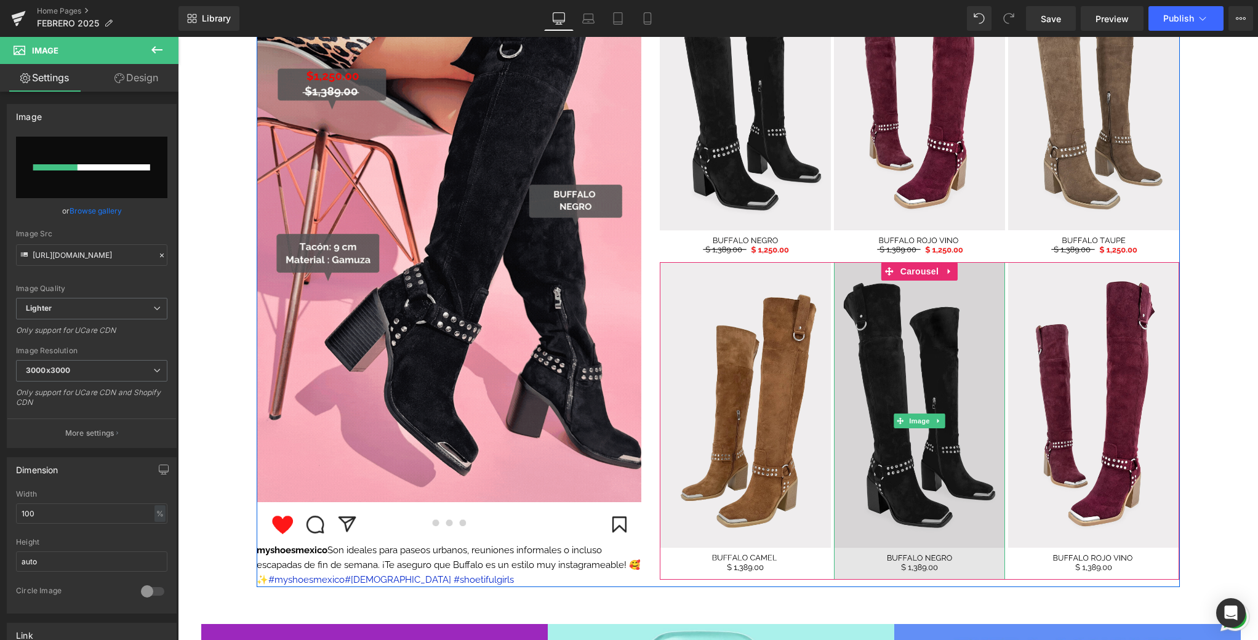
scroll to position [1390, 0]
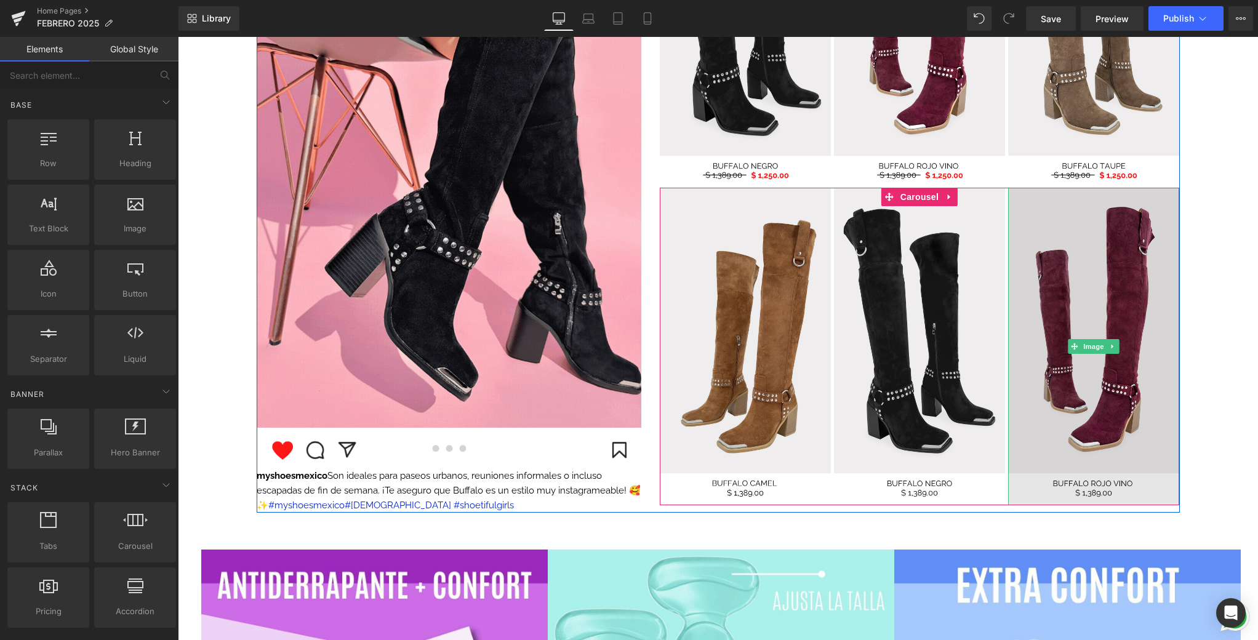
click at [1139, 380] on img at bounding box center [1093, 346] width 171 height 317
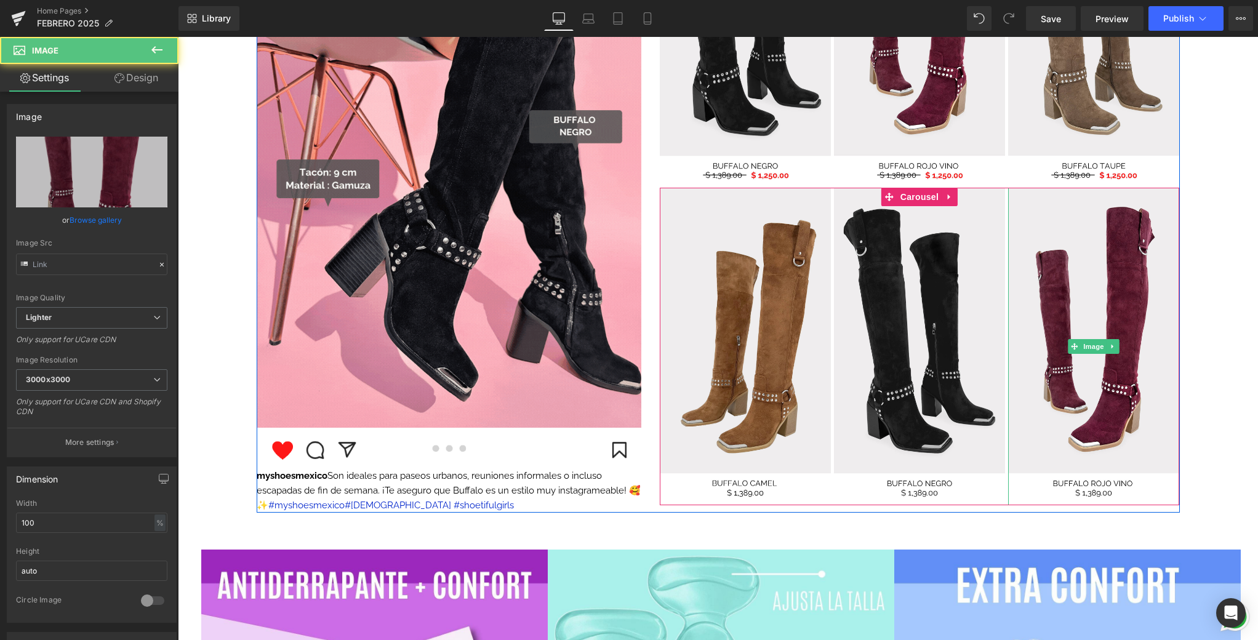
click at [178, 37] on div at bounding box center [178, 37] width 0 height 0
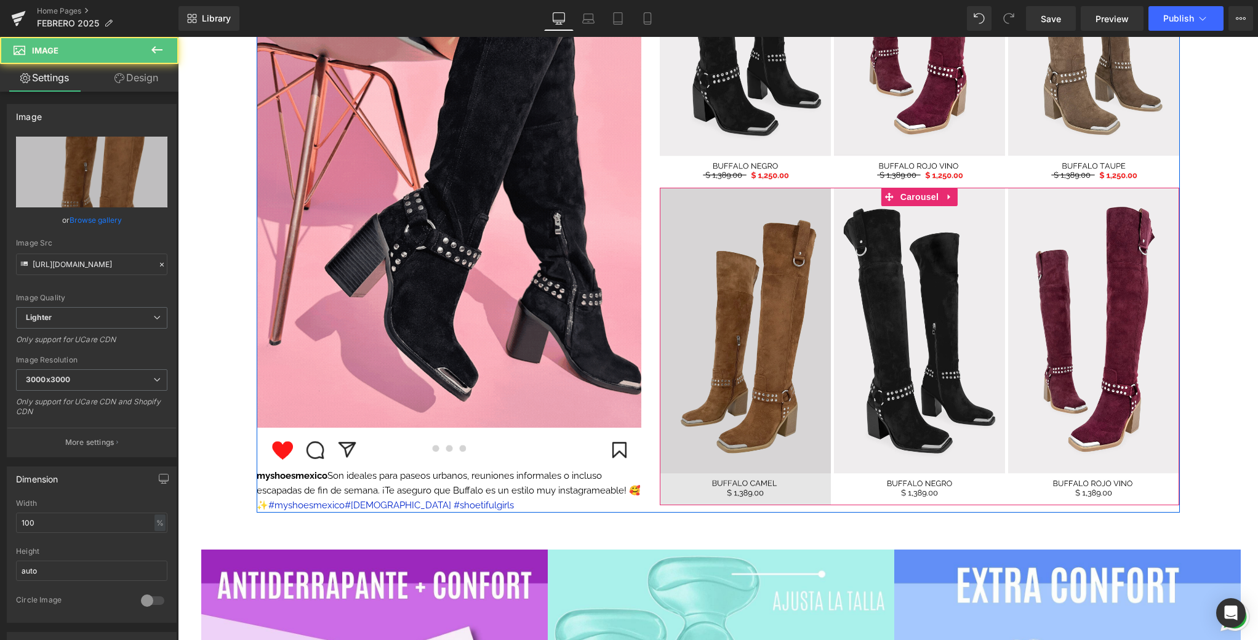
click at [684, 346] on img at bounding box center [745, 346] width 171 height 317
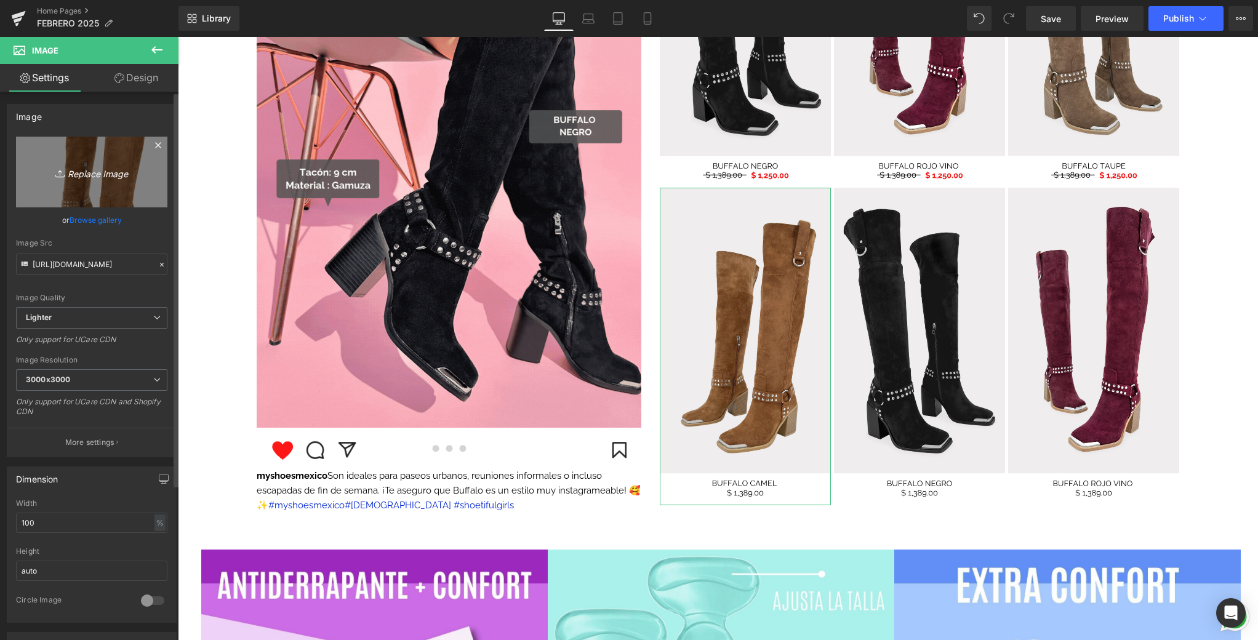
click at [62, 170] on icon at bounding box center [61, 173] width 12 height 12
type input "C:\fakepath\9.png"
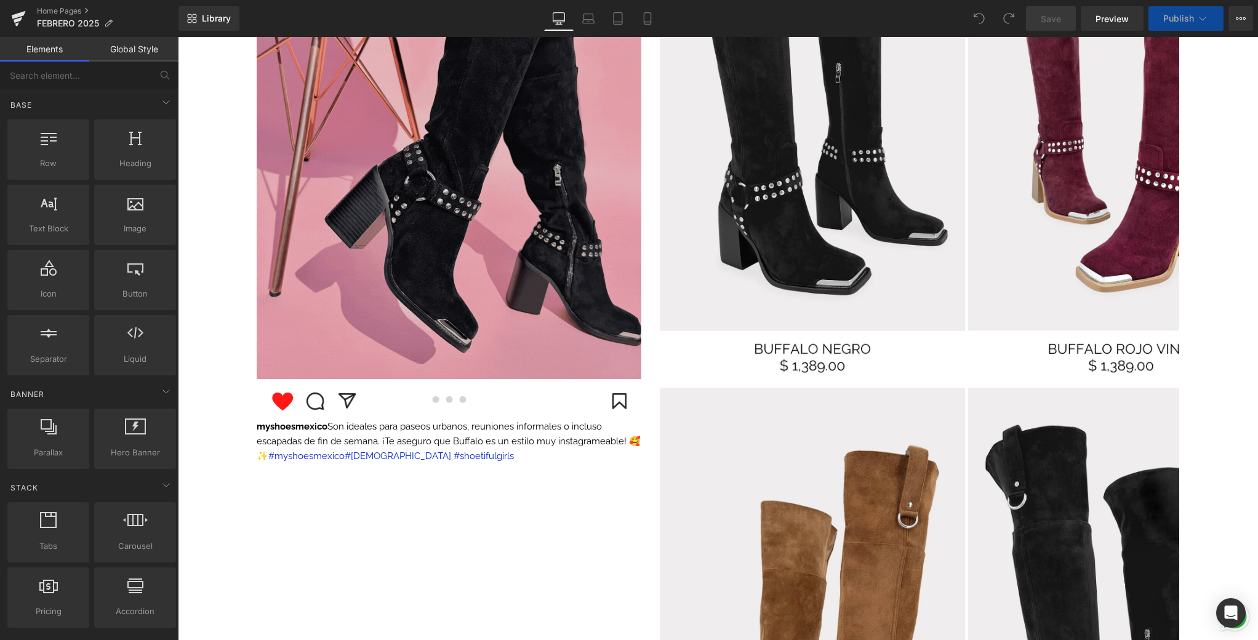
scroll to position [1133, 0]
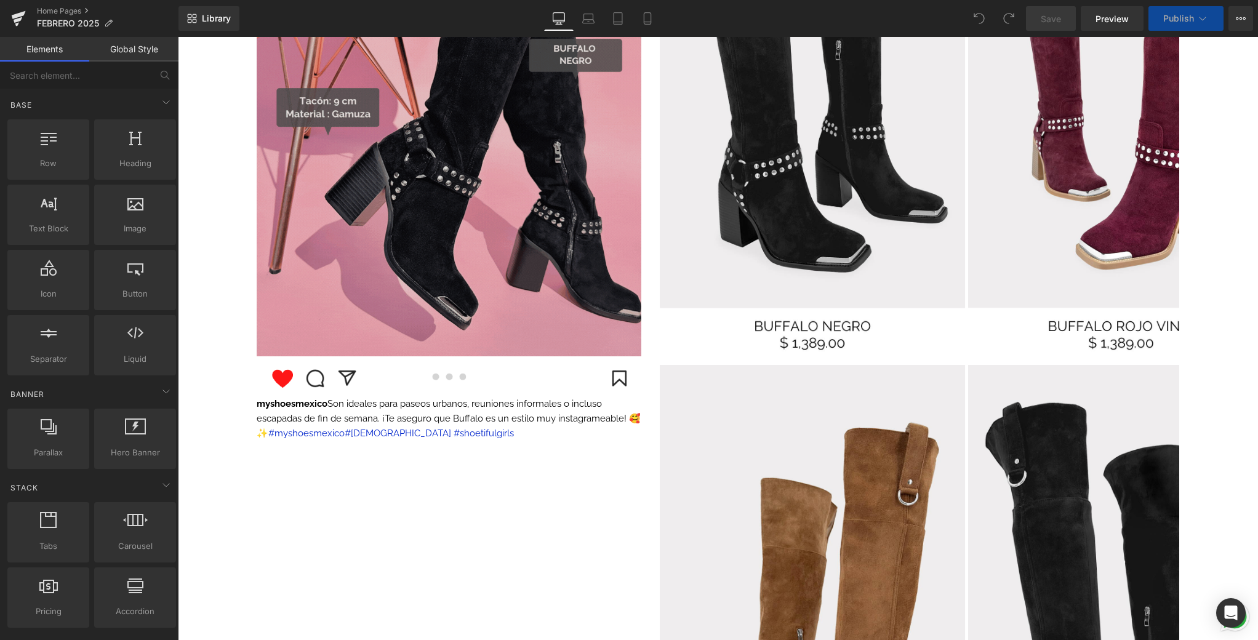
click at [470, 169] on img at bounding box center [449, 104] width 385 height 505
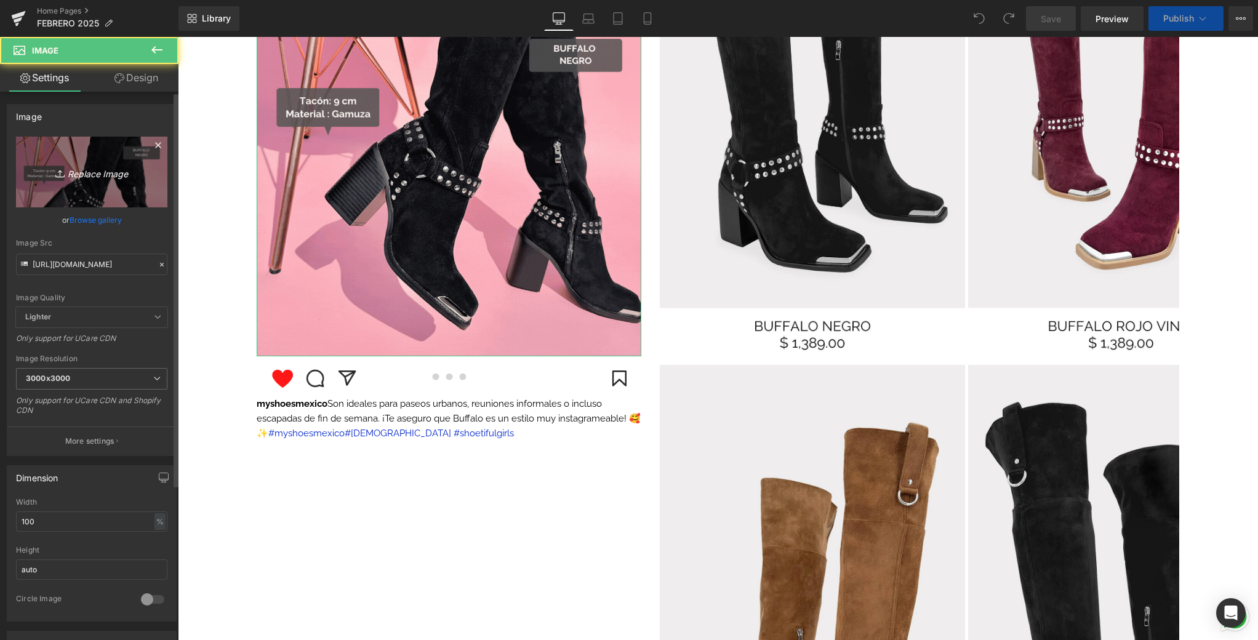
click at [136, 172] on icon "Replace Image" at bounding box center [91, 171] width 98 height 15
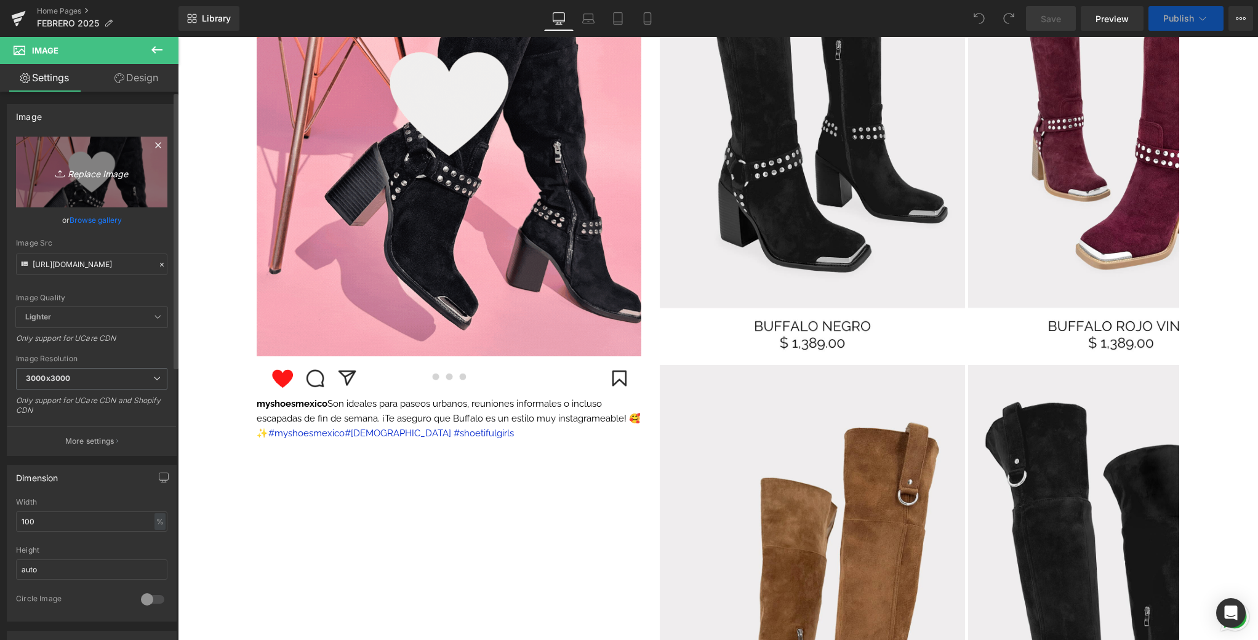
scroll to position [1470, 0]
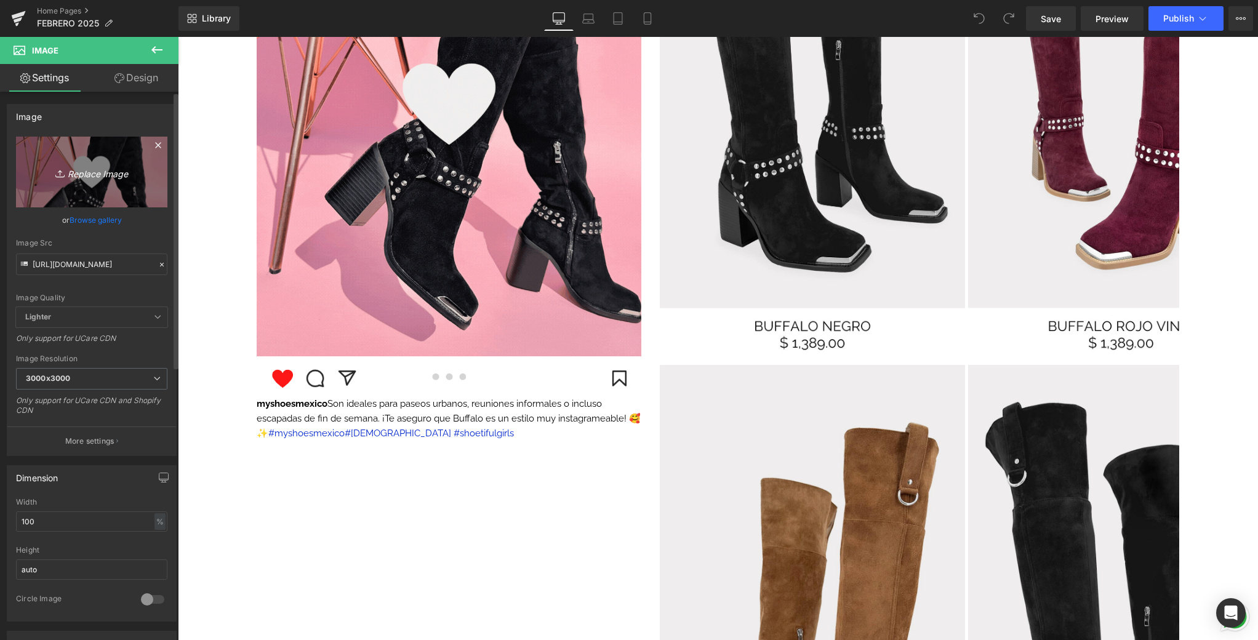
type input "C:\fakepath\📱GIF DROP IT DE LA SEMANA .gif"
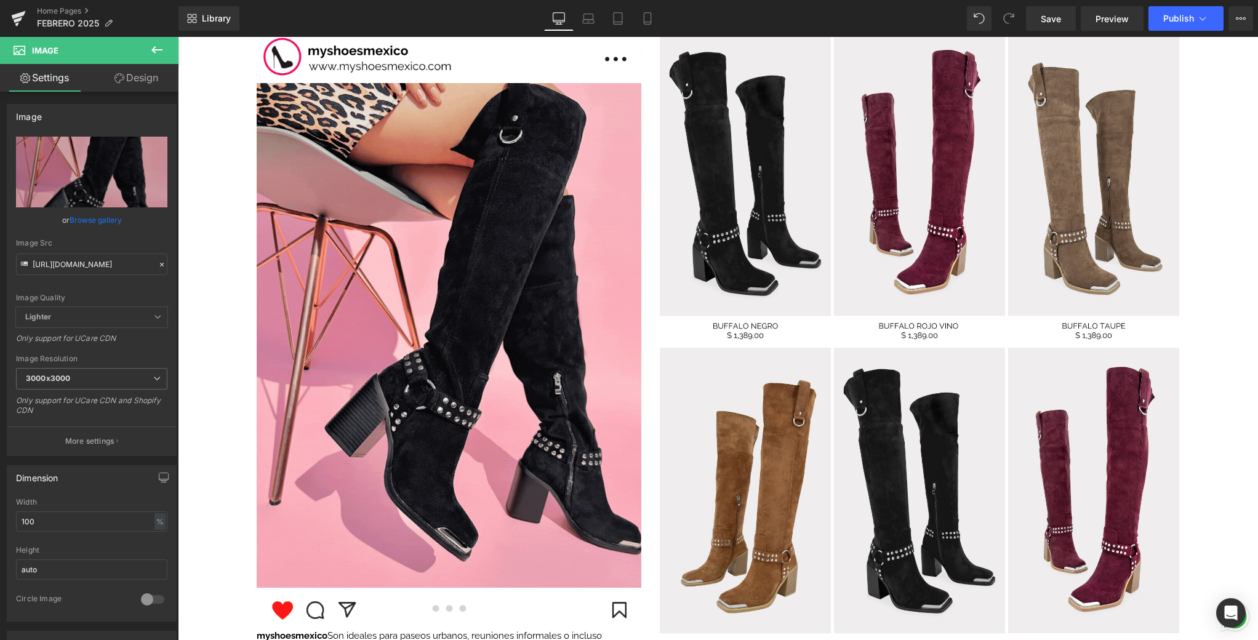
scroll to position [1222, 0]
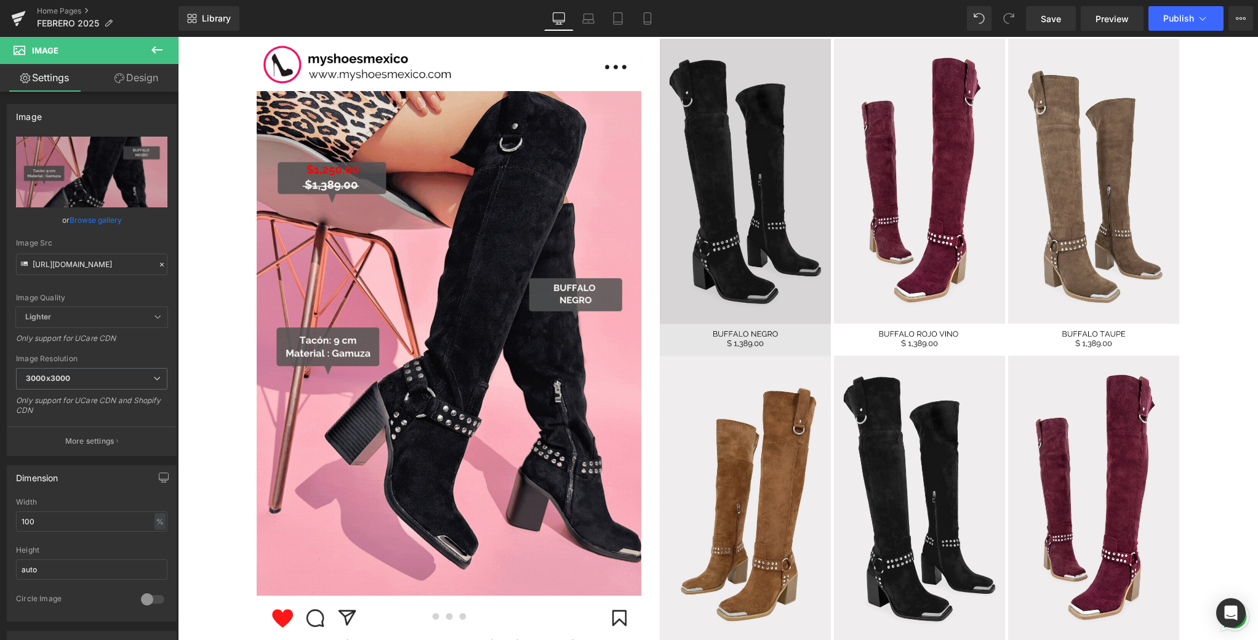
click at [748, 162] on img at bounding box center [745, 197] width 171 height 317
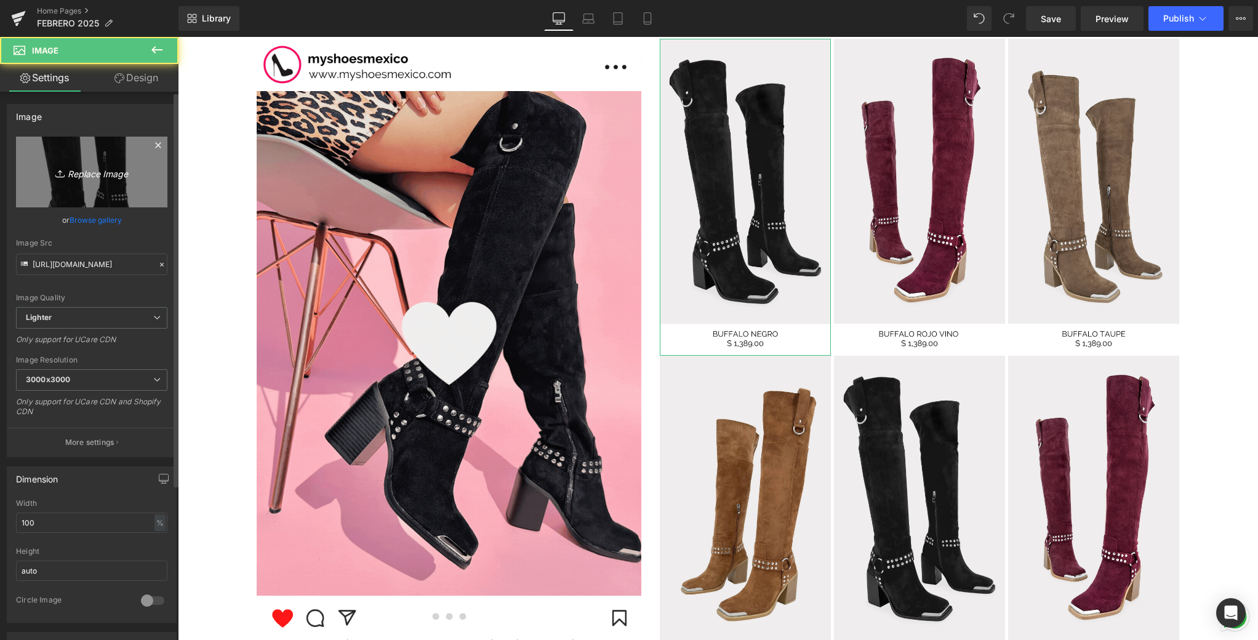
click at [141, 172] on link "Replace Image" at bounding box center [91, 172] width 151 height 71
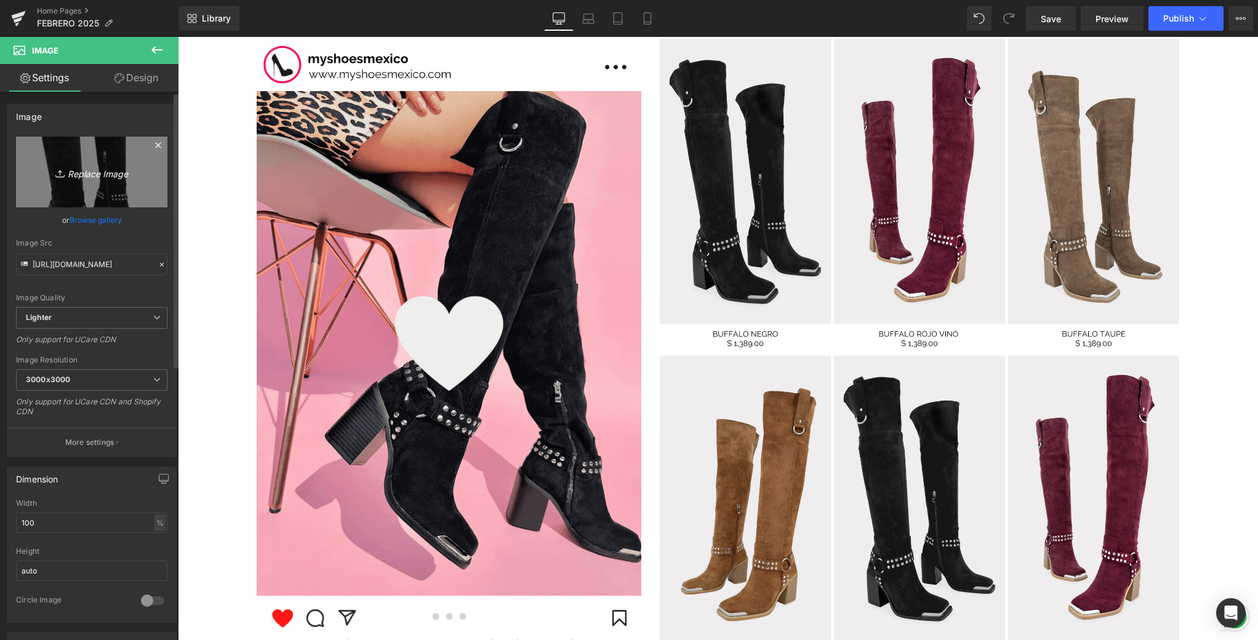
type input "C:\fakepath\6.png"
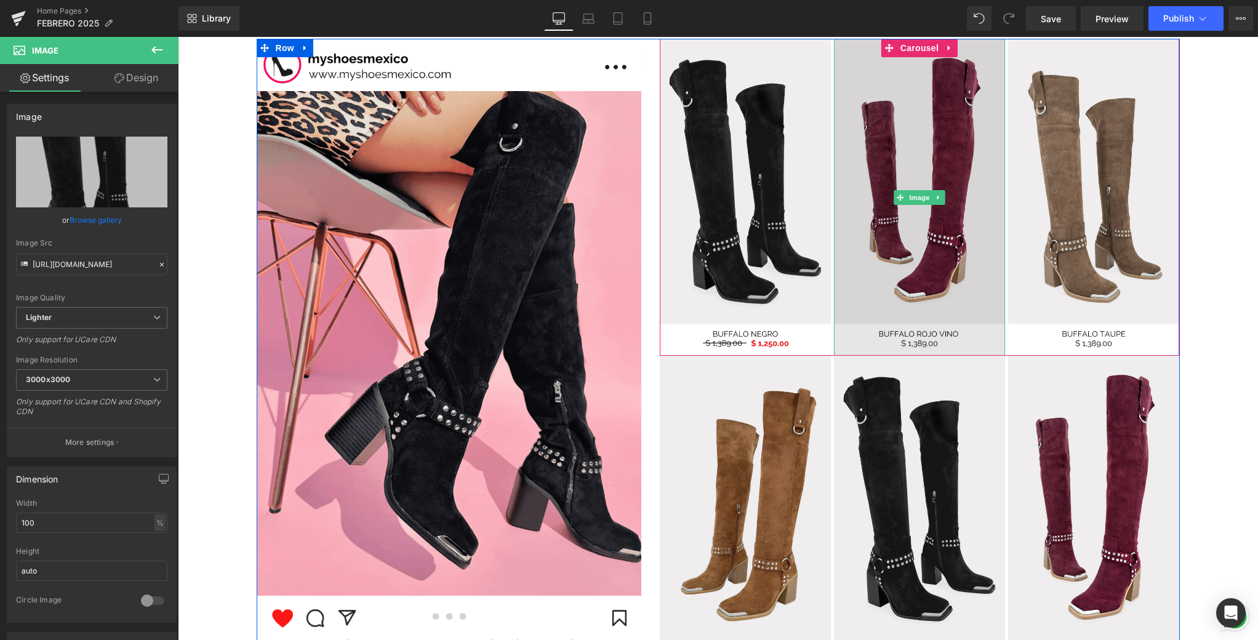
click at [939, 257] on img at bounding box center [919, 197] width 171 height 317
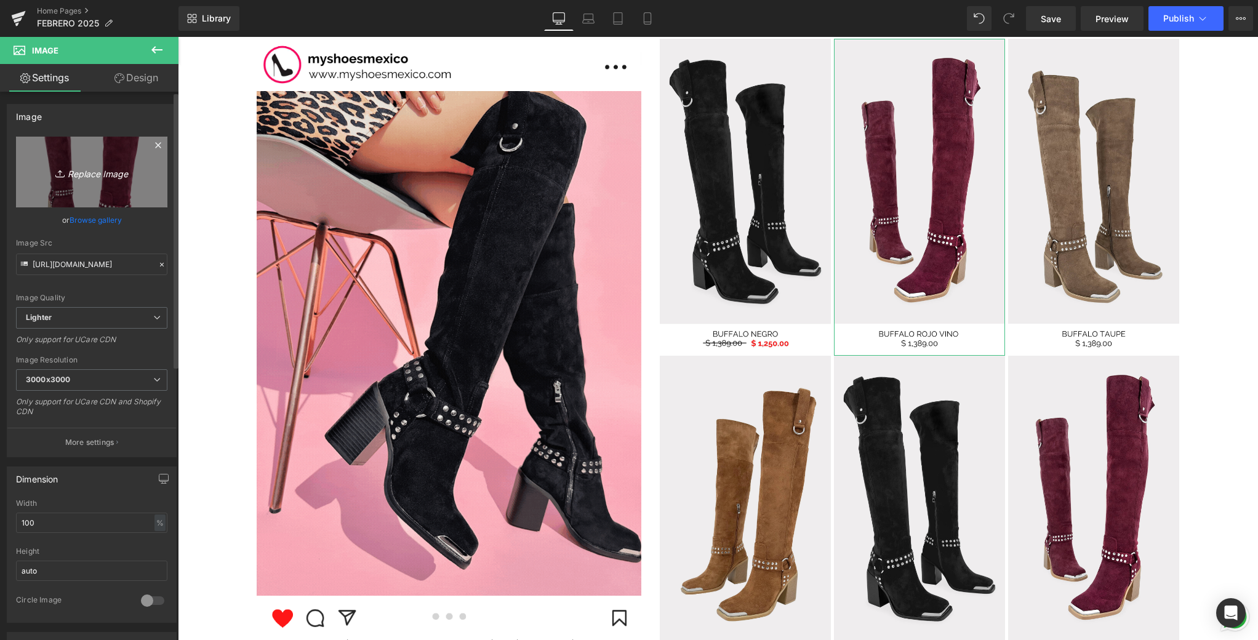
click at [31, 167] on link "Replace Image" at bounding box center [91, 172] width 151 height 71
type input "C:\fakepath\7.png"
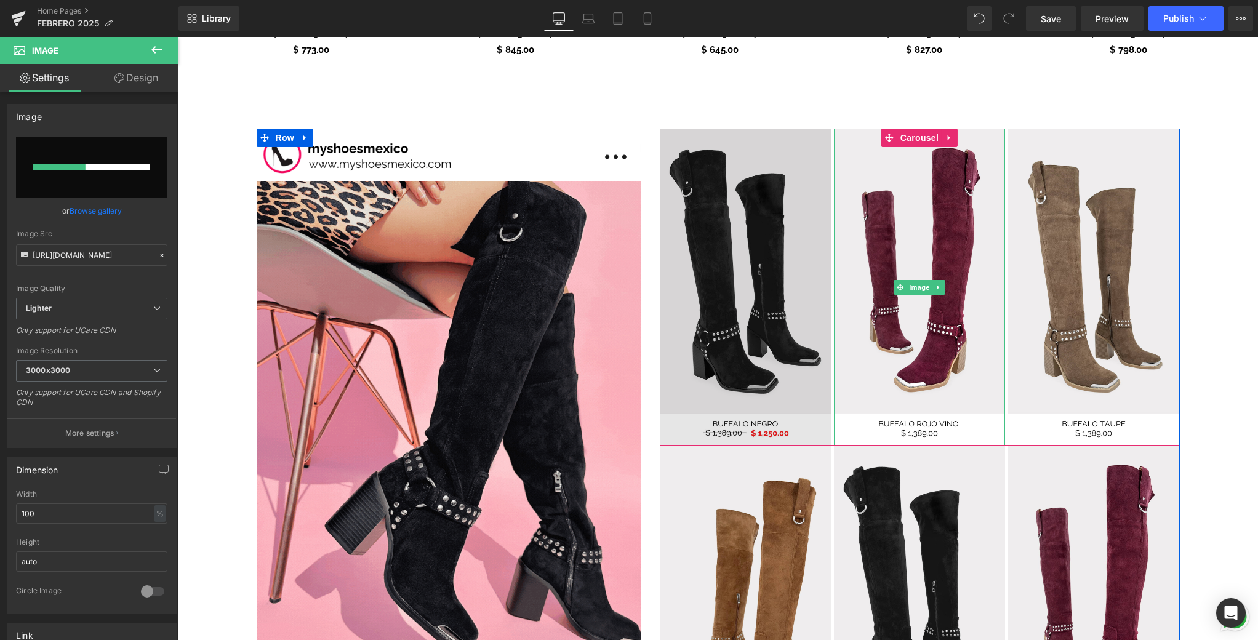
scroll to position [1131, 0]
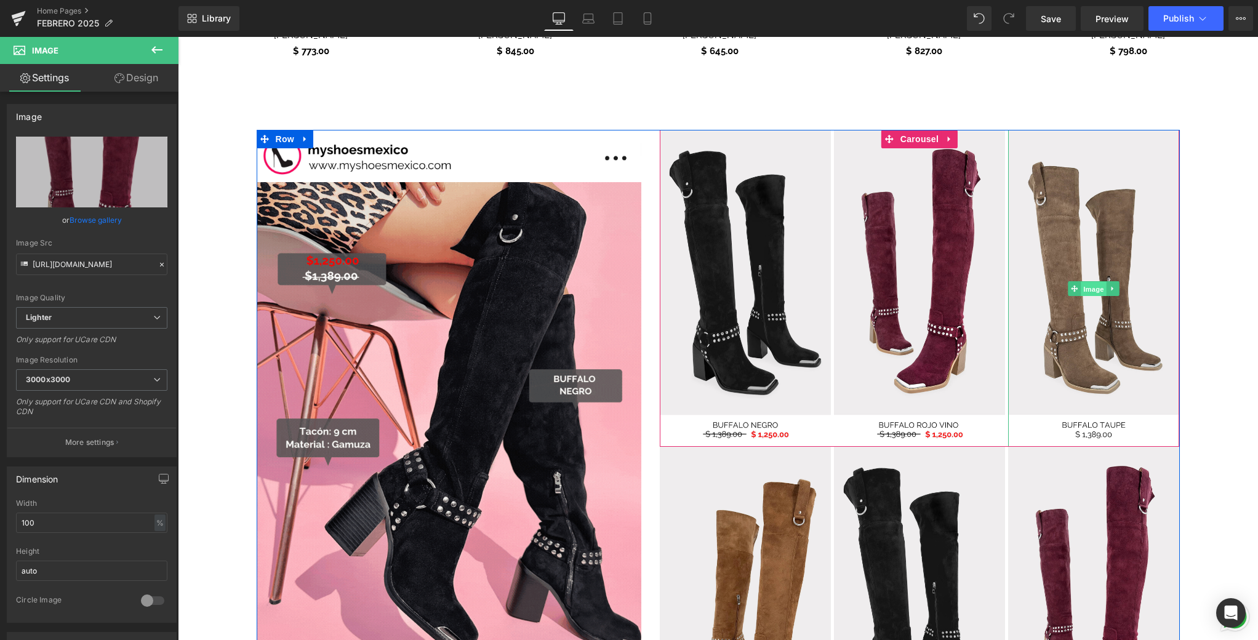
click at [1089, 287] on span "Image" at bounding box center [1094, 288] width 26 height 15
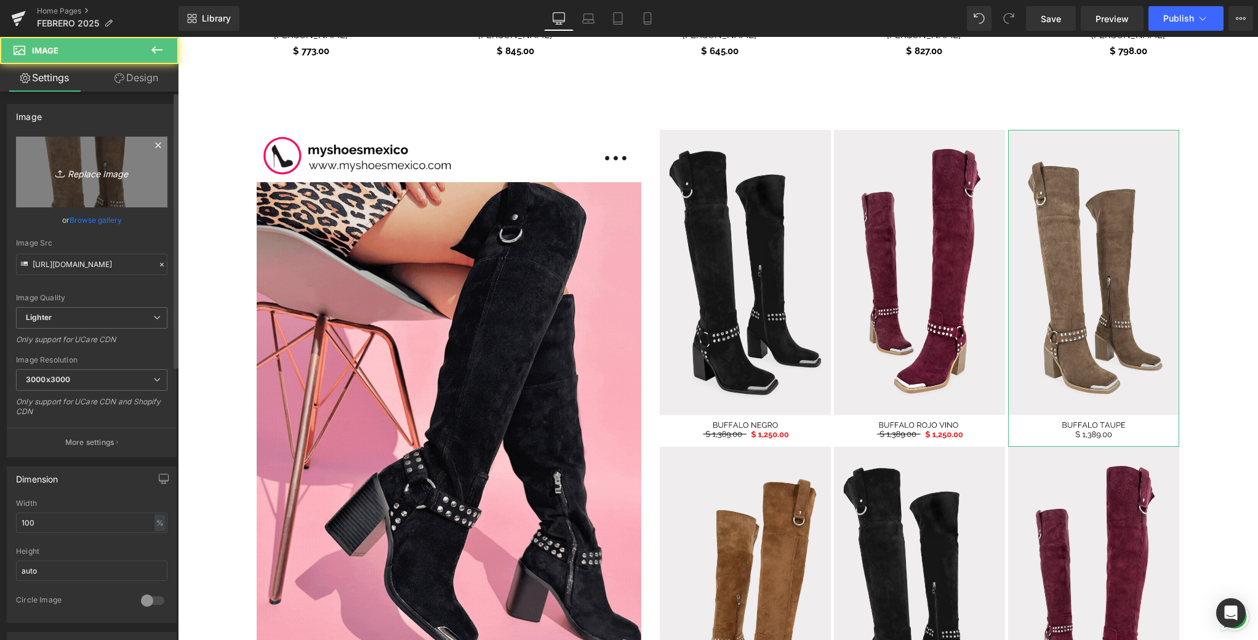
click at [95, 165] on icon "Replace Image" at bounding box center [91, 171] width 98 height 15
type input "C:\fakepath\8.png"
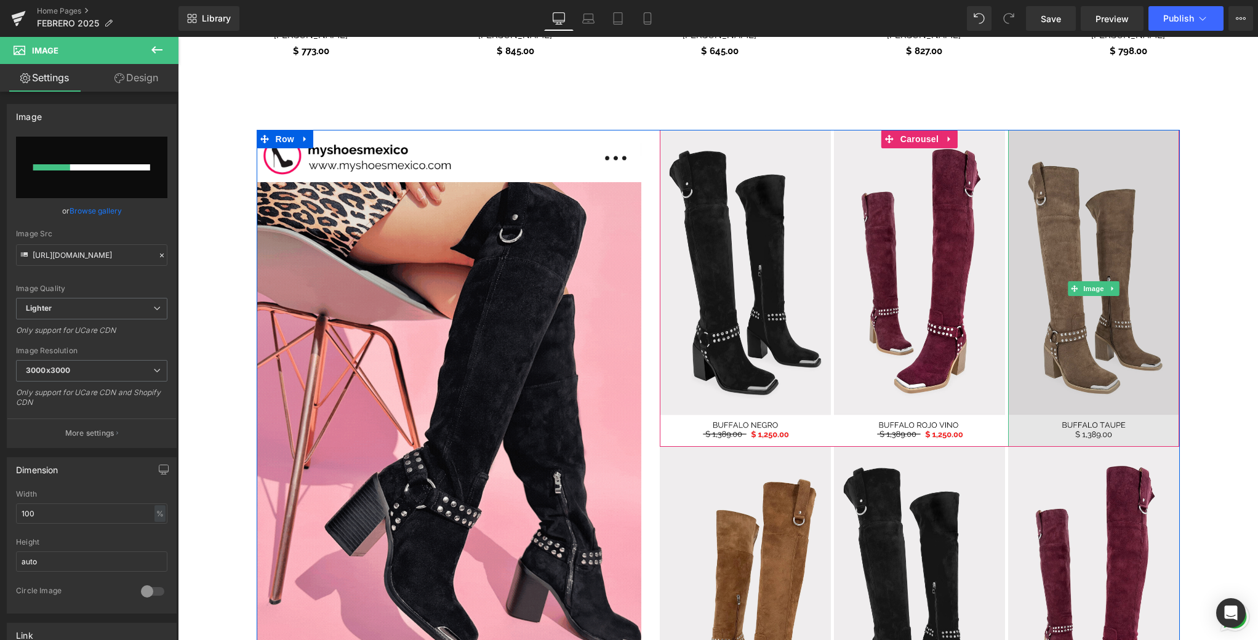
scroll to position [1440, 0]
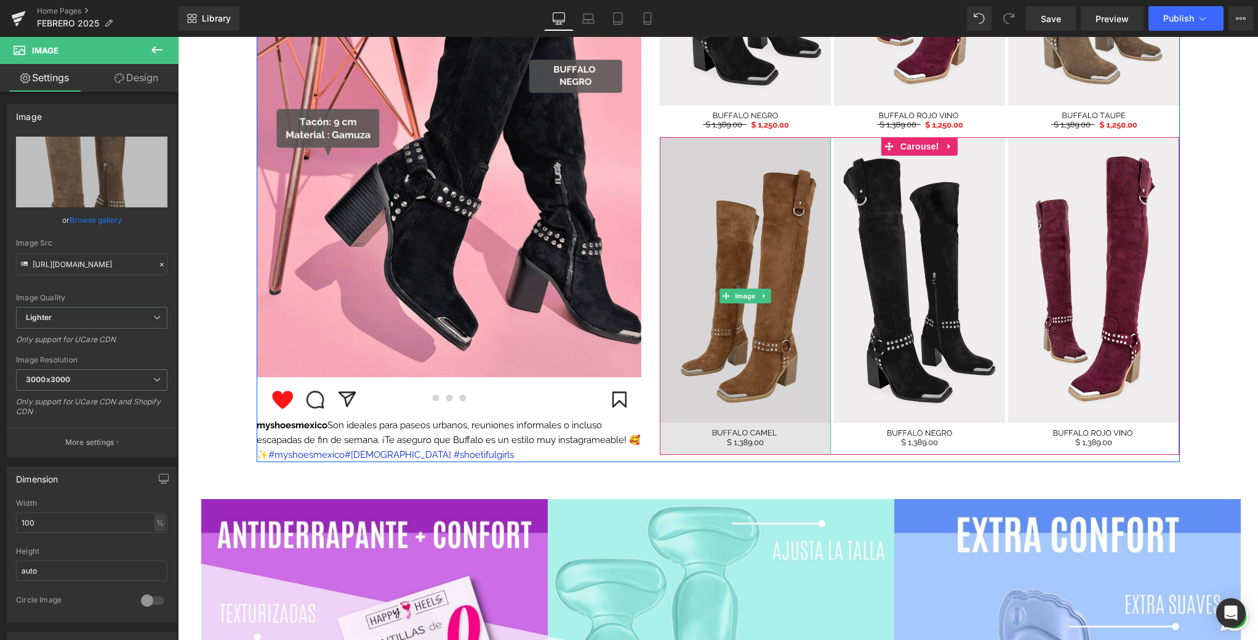
click at [784, 212] on img at bounding box center [745, 295] width 171 height 317
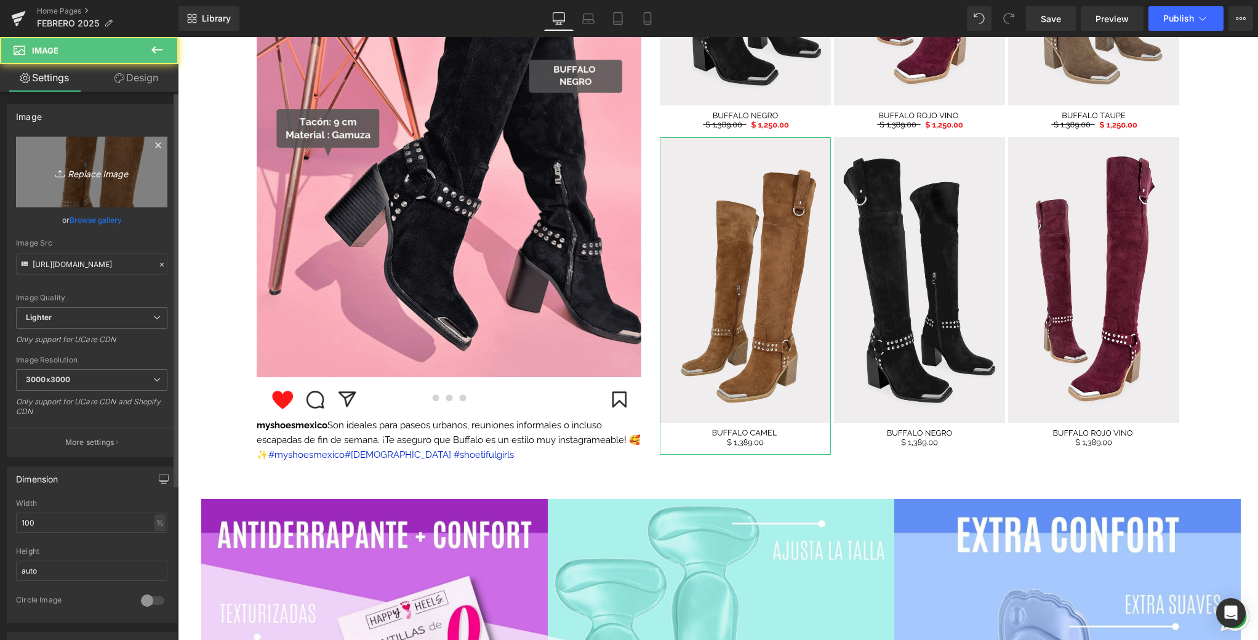
click at [105, 167] on icon "Replace Image" at bounding box center [91, 171] width 98 height 15
type input "C:\fakepath\9.png"
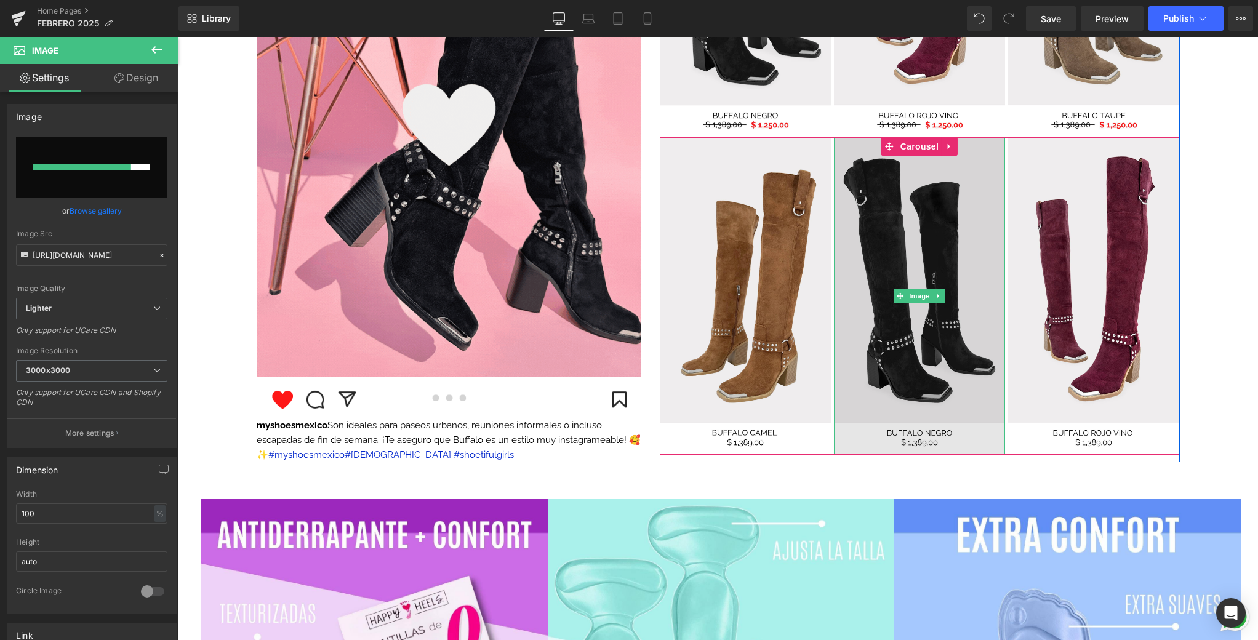
click at [903, 250] on img at bounding box center [919, 295] width 171 height 317
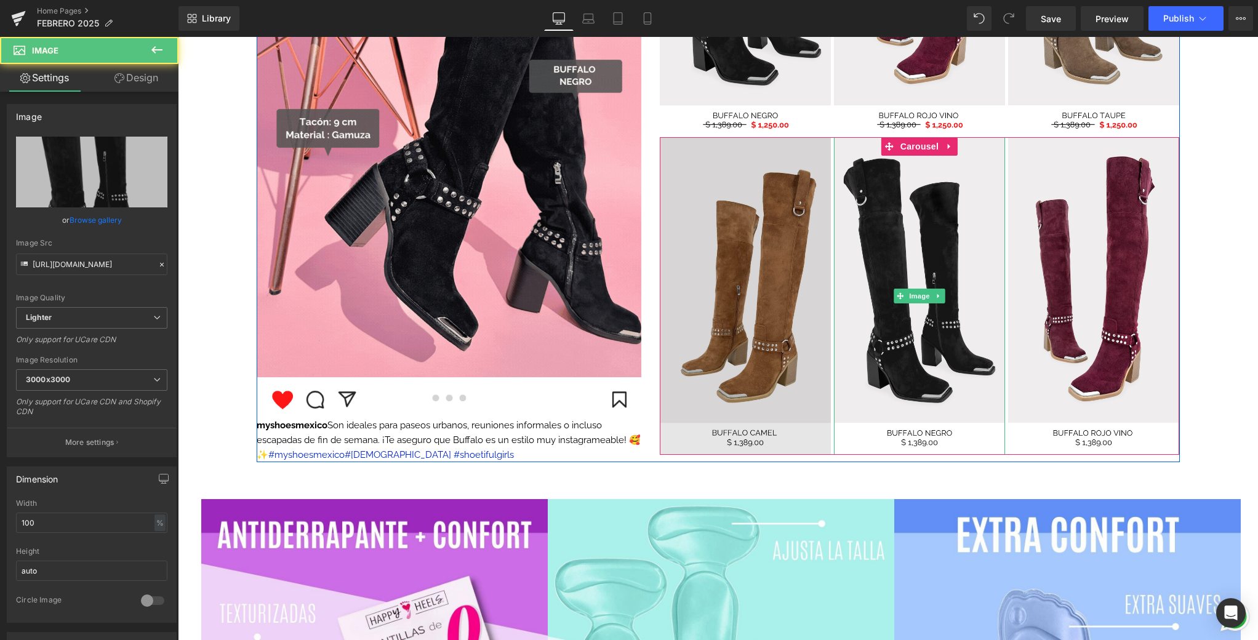
click at [796, 246] on img at bounding box center [745, 295] width 171 height 317
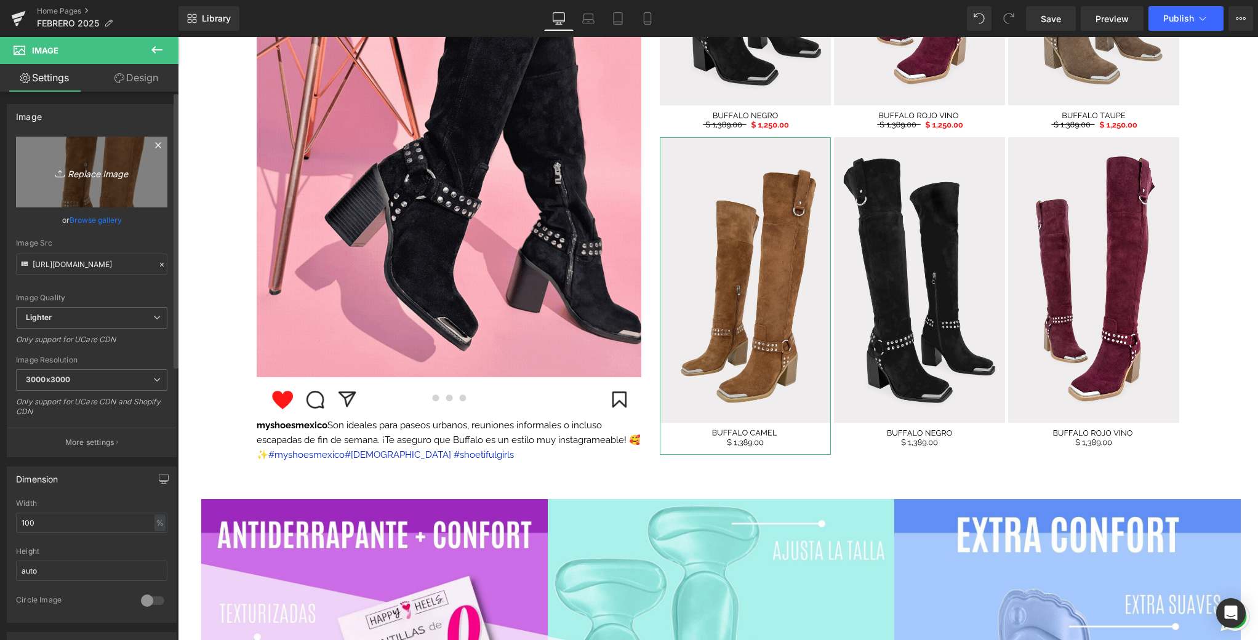
click at [110, 187] on link "Replace Image" at bounding box center [91, 172] width 151 height 71
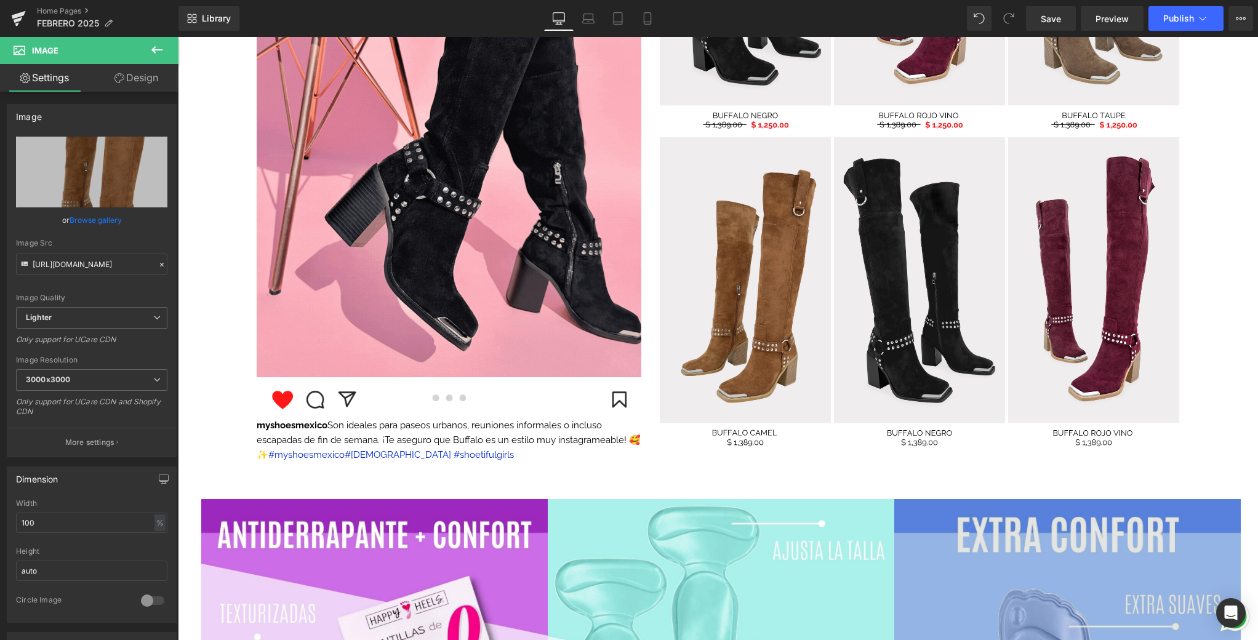
type input "C:\fakepath\9.png"
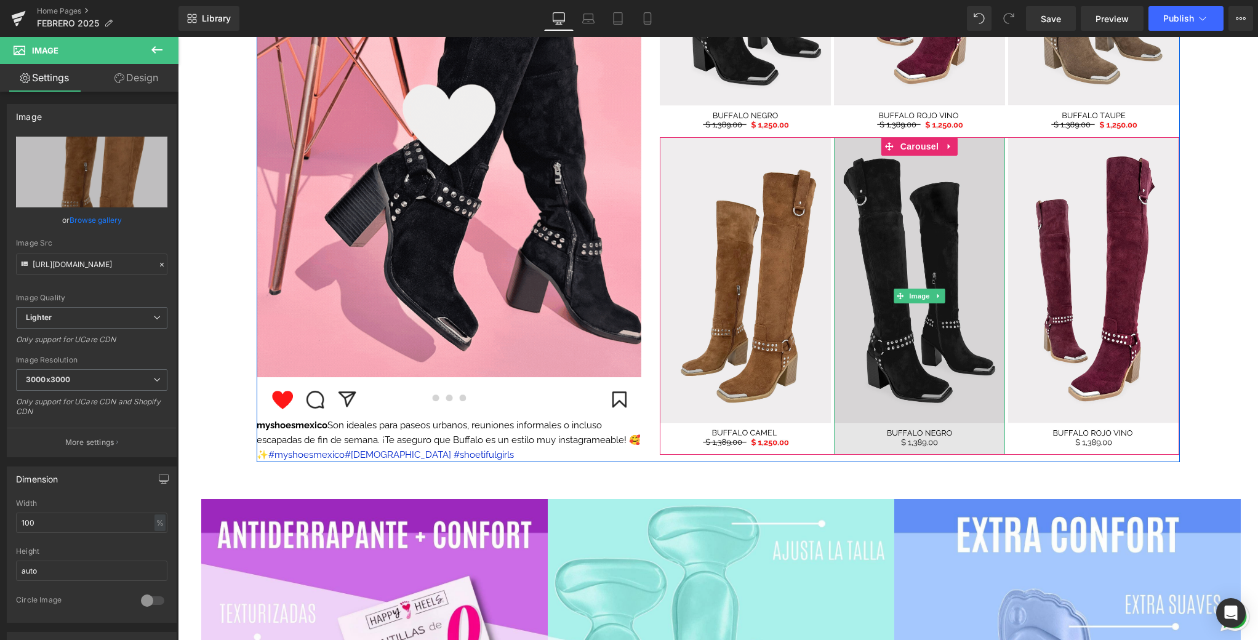
click at [940, 273] on img at bounding box center [919, 295] width 171 height 317
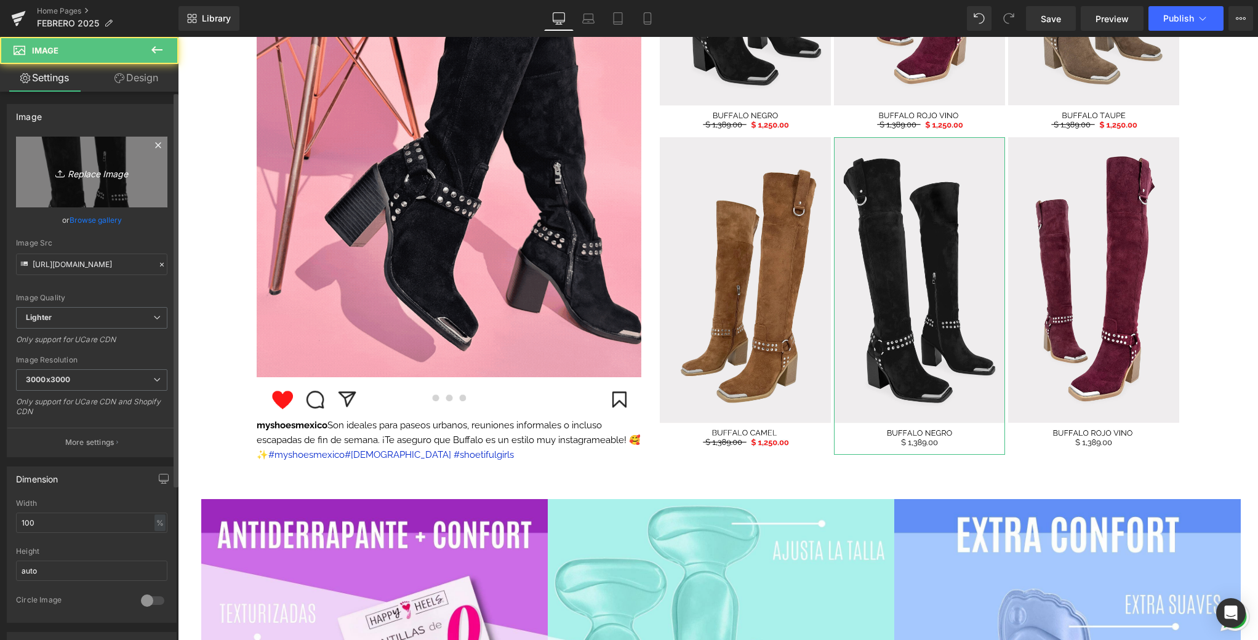
click at [72, 154] on link "Replace Image" at bounding box center [91, 172] width 151 height 71
type input "C:\fakepath\6.png"
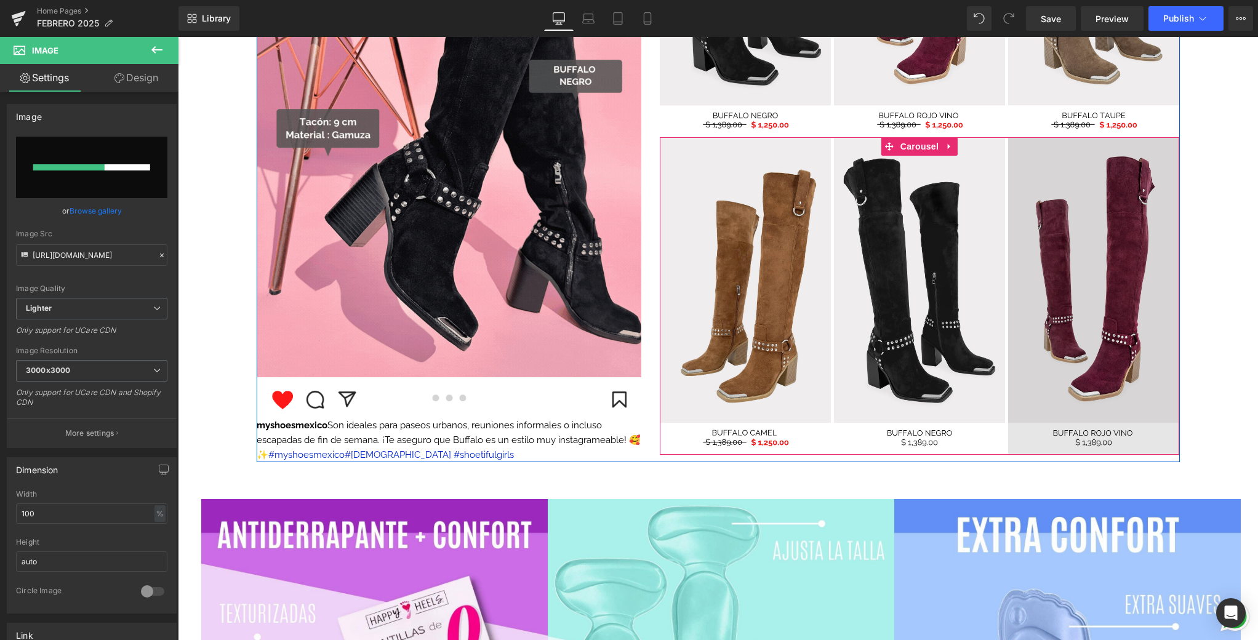
click at [1080, 278] on img at bounding box center [1093, 295] width 171 height 317
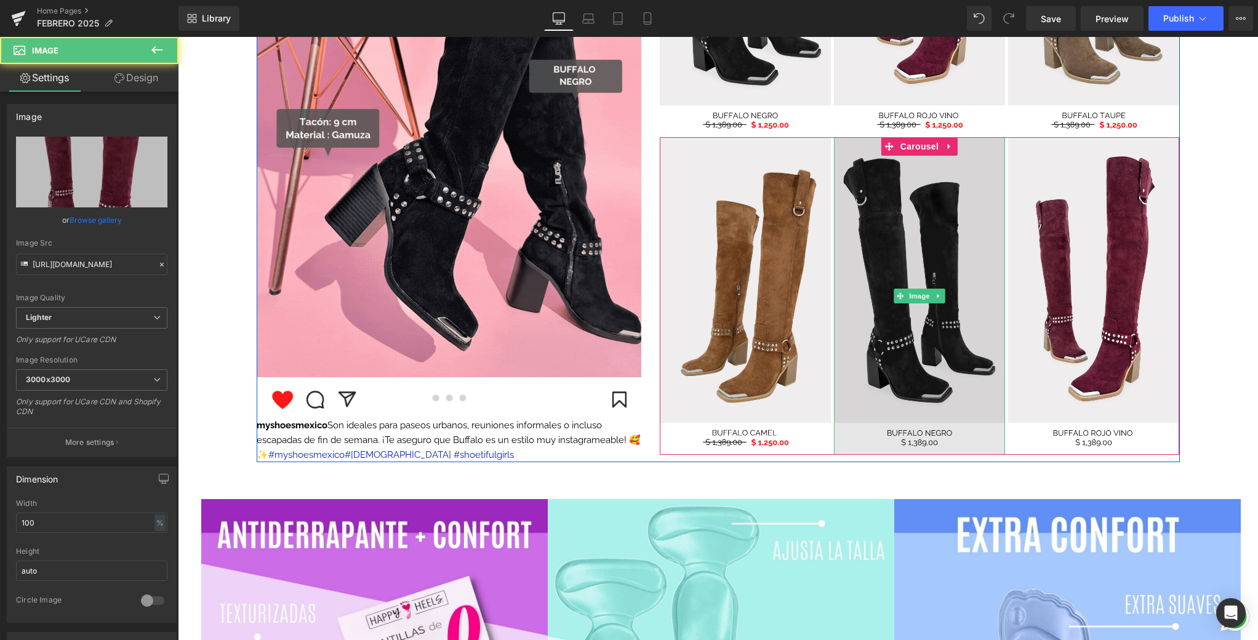
drag, startPoint x: 947, startPoint y: 257, endPoint x: 897, endPoint y: 246, distance: 51.1
click at [947, 257] on img at bounding box center [919, 295] width 171 height 317
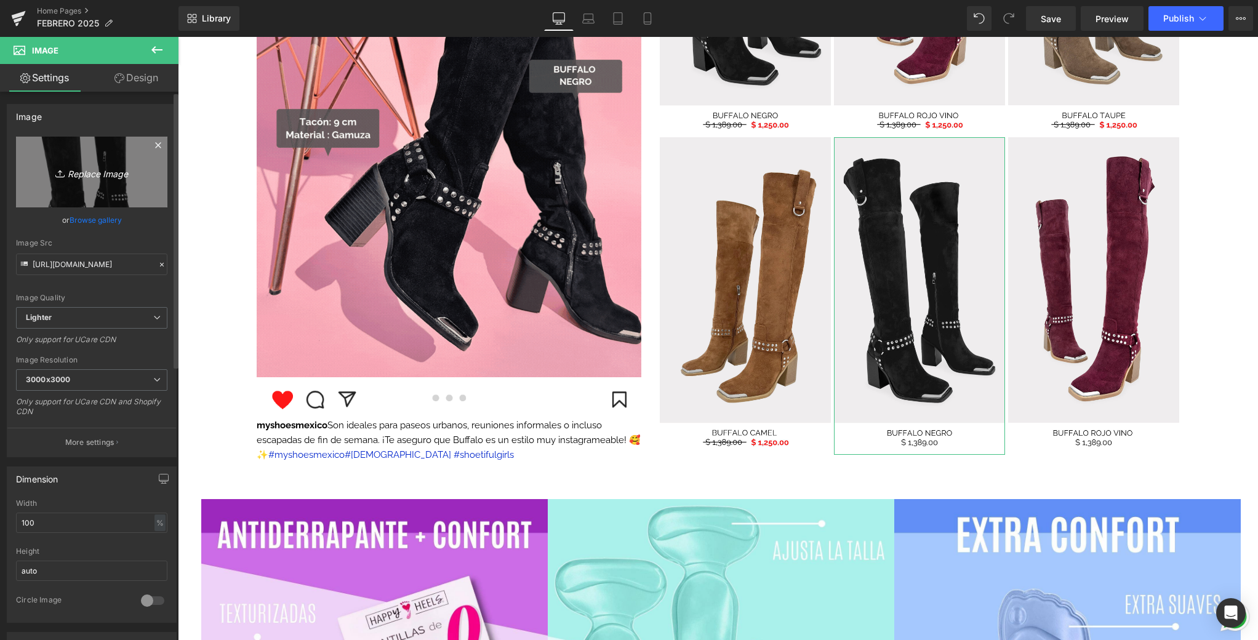
click at [145, 182] on link "Replace Image" at bounding box center [91, 172] width 151 height 71
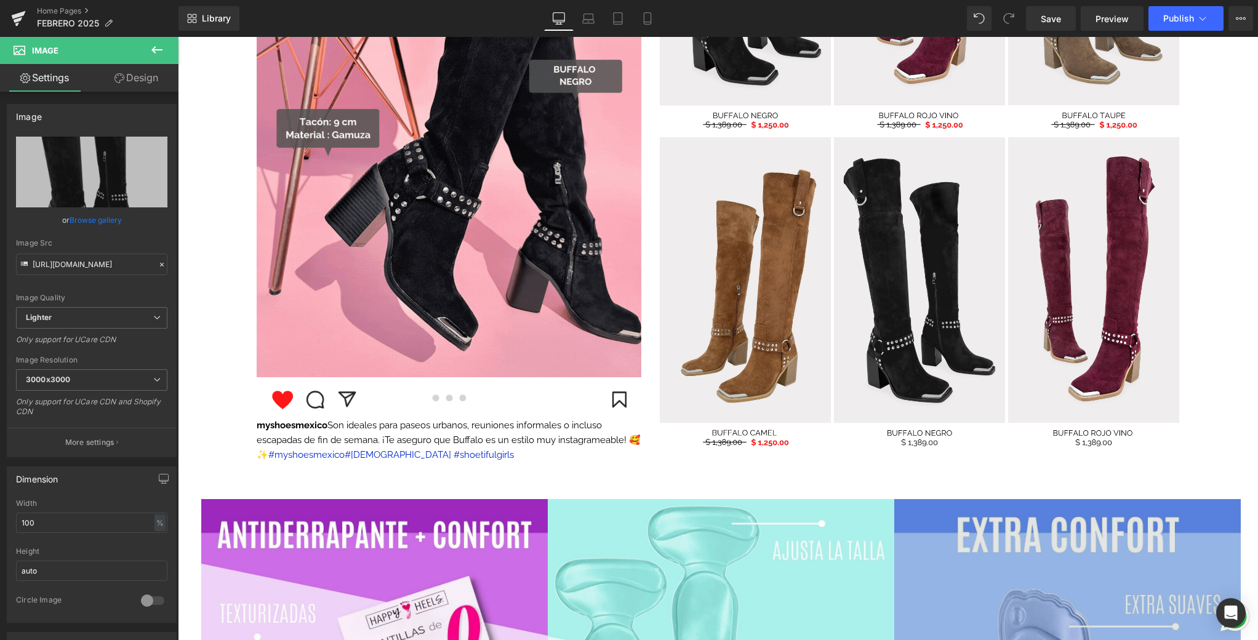
type input "C:\fakepath\6.png"
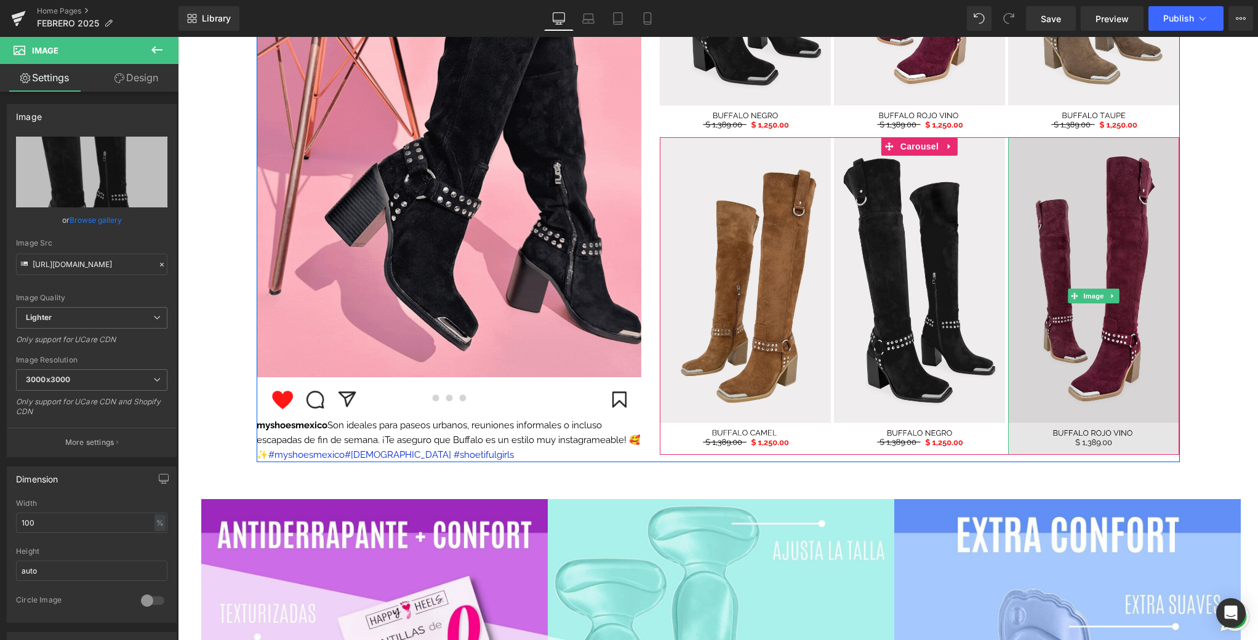
click at [1156, 230] on img at bounding box center [1093, 295] width 171 height 317
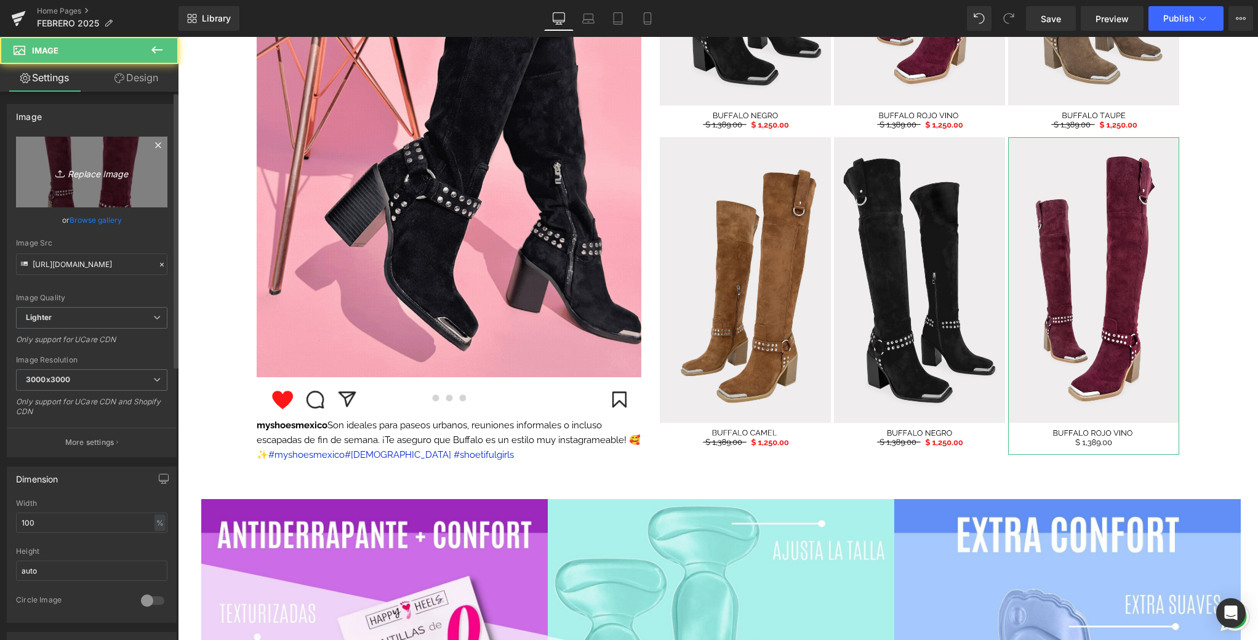
click at [138, 182] on link "Replace Image" at bounding box center [91, 172] width 151 height 71
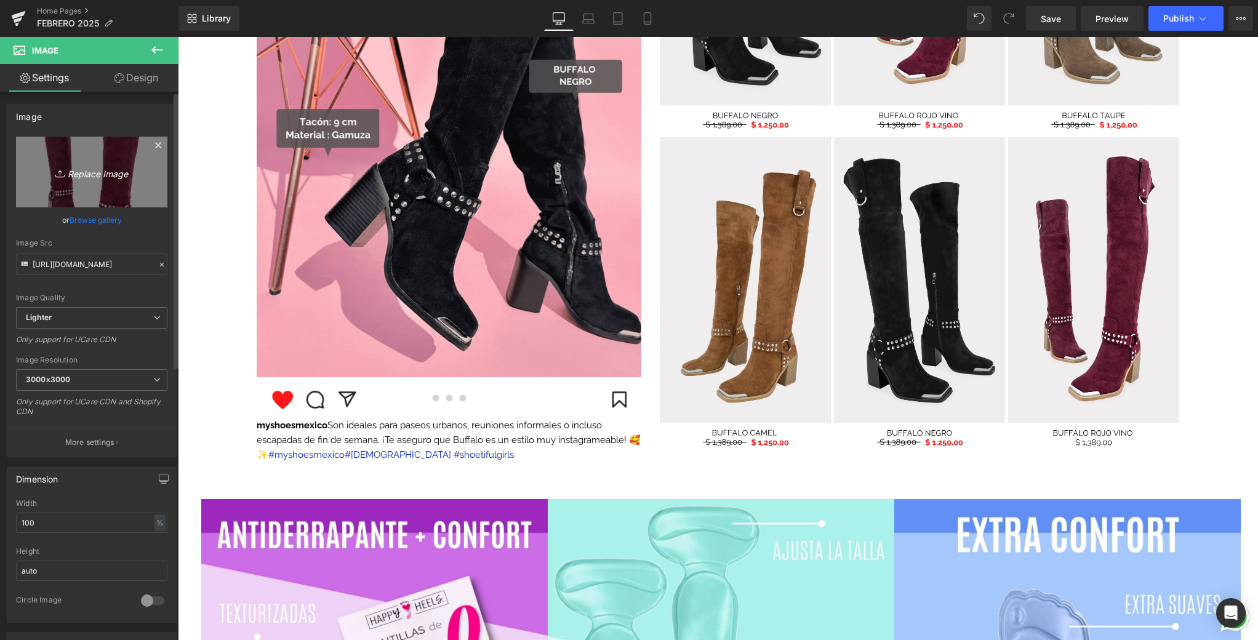
type input "C:\fakepath\7.png"
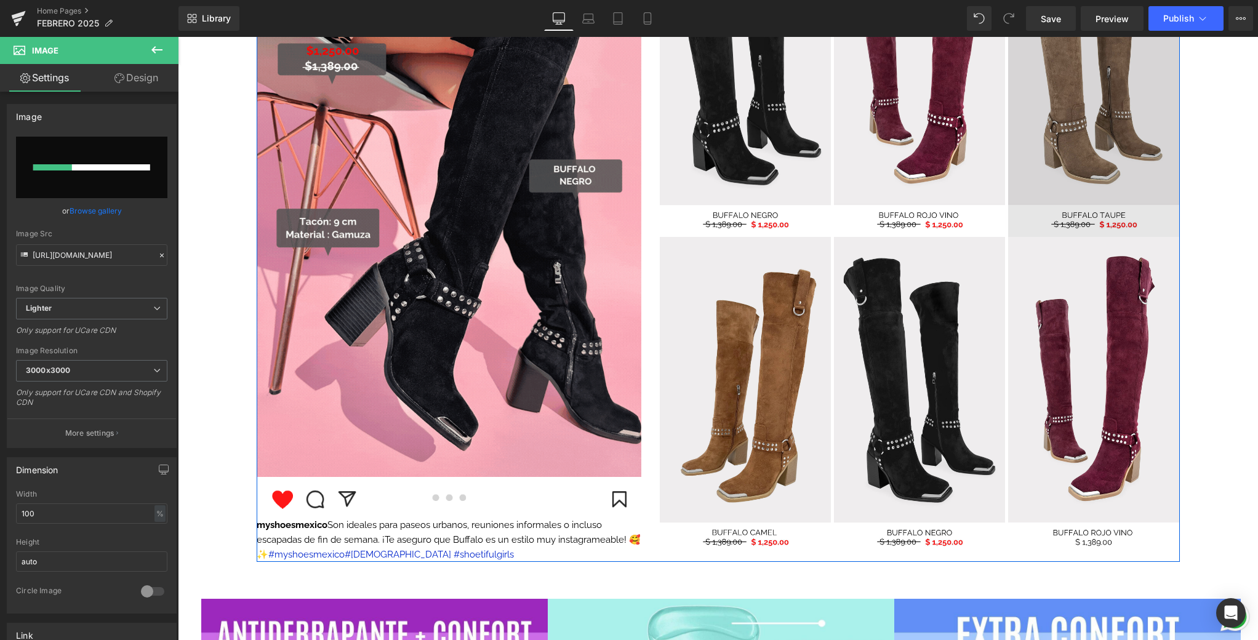
scroll to position [1305, 0]
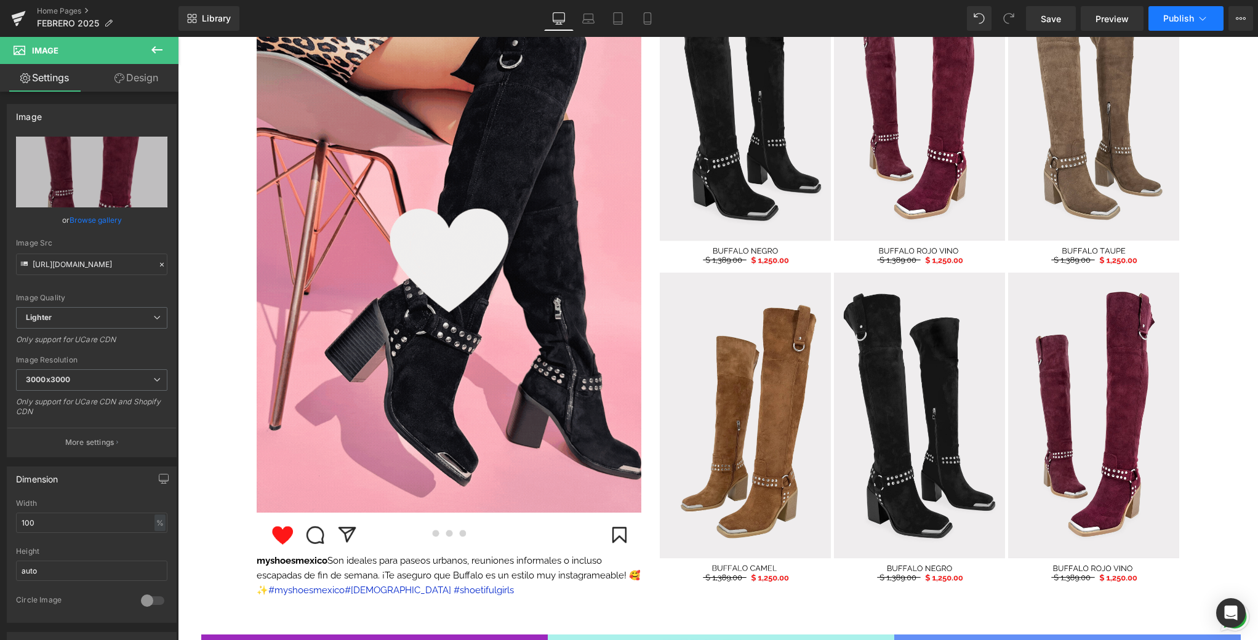
click at [1187, 17] on span "Publish" at bounding box center [1178, 19] width 31 height 10
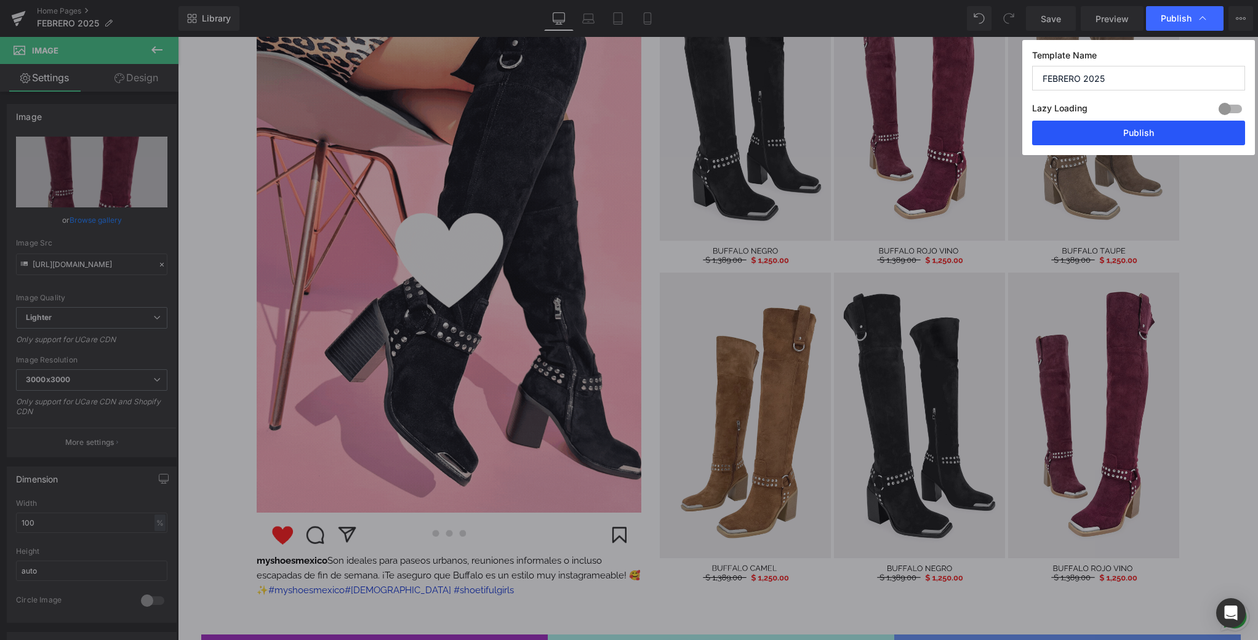
click at [1141, 129] on button "Publish" at bounding box center [1138, 133] width 213 height 25
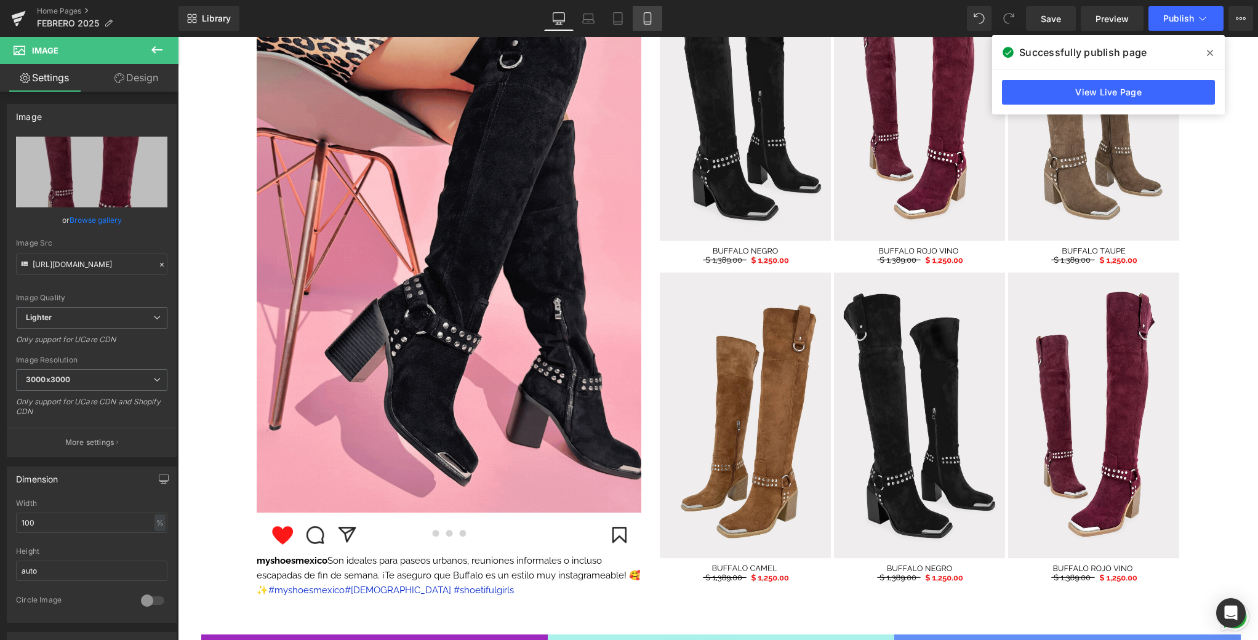
click at [646, 20] on icon at bounding box center [647, 18] width 12 height 12
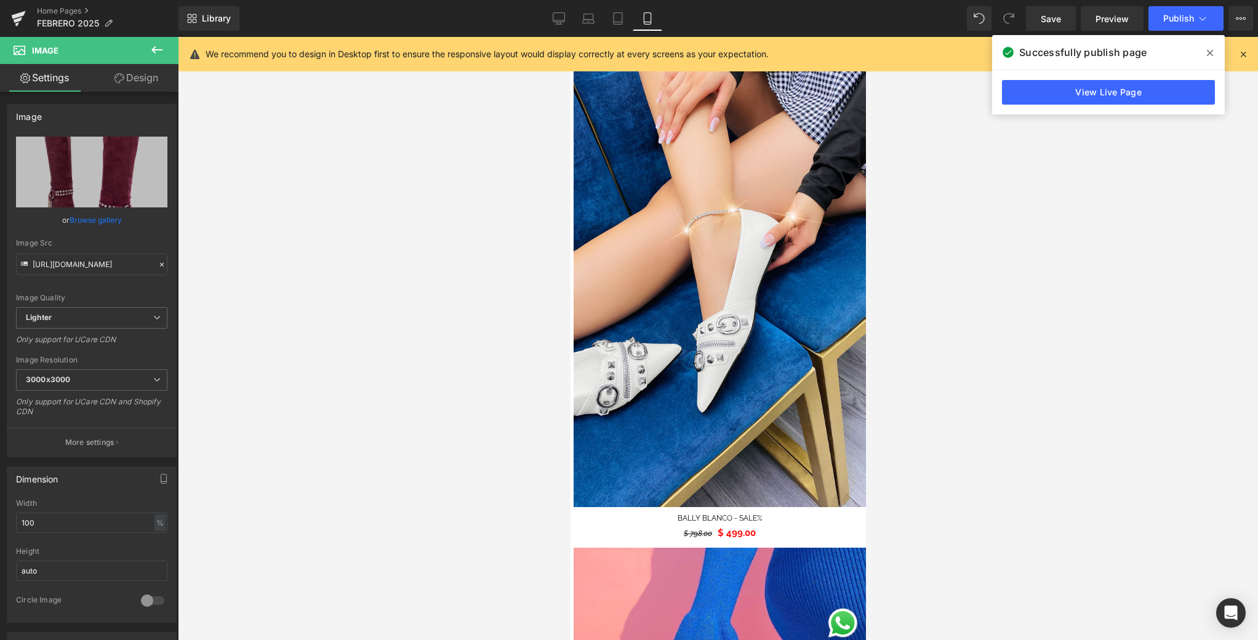
scroll to position [0, 0]
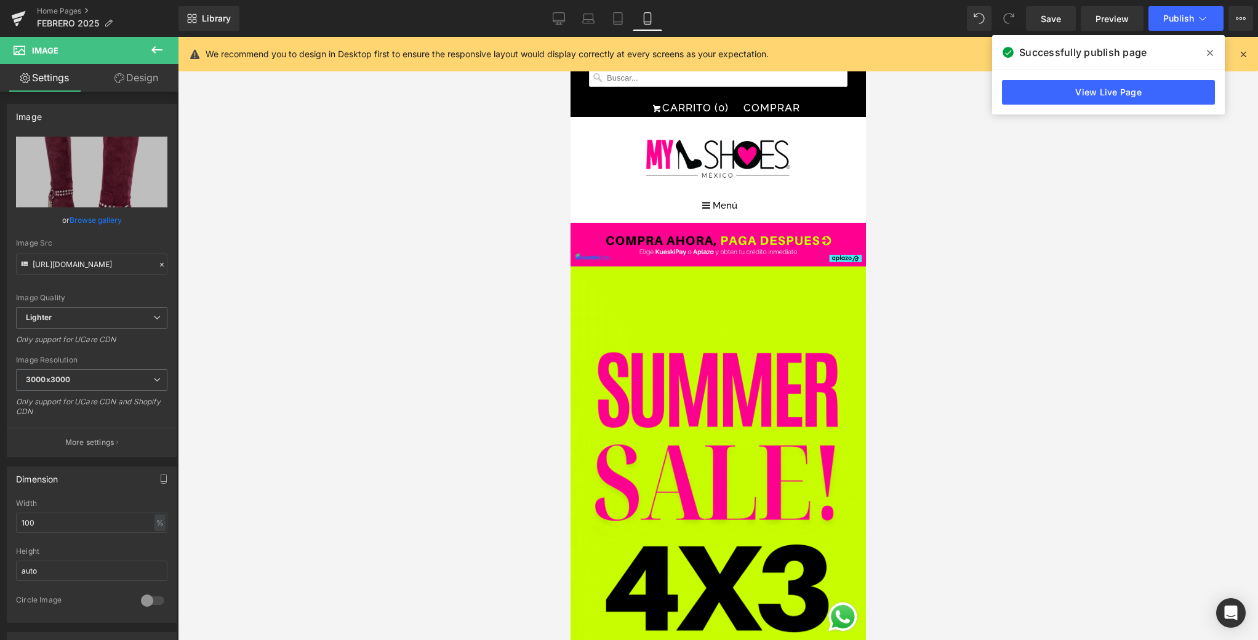
click at [1243, 58] on icon at bounding box center [1243, 54] width 11 height 11
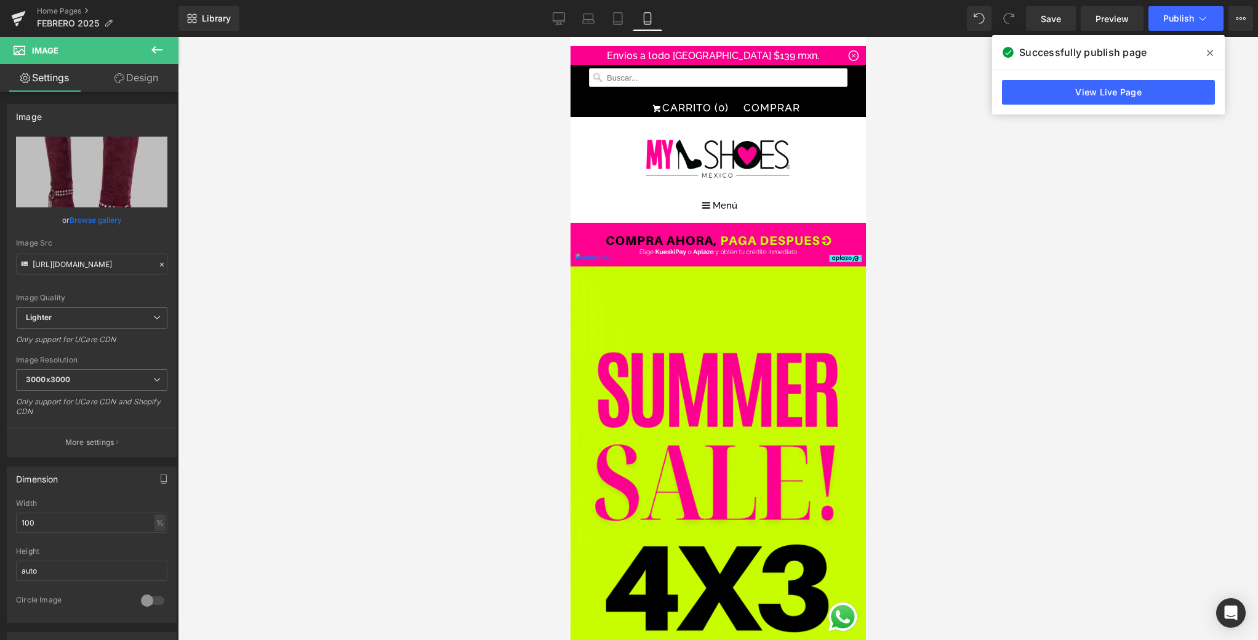
click at [1207, 50] on icon at bounding box center [1210, 53] width 6 height 6
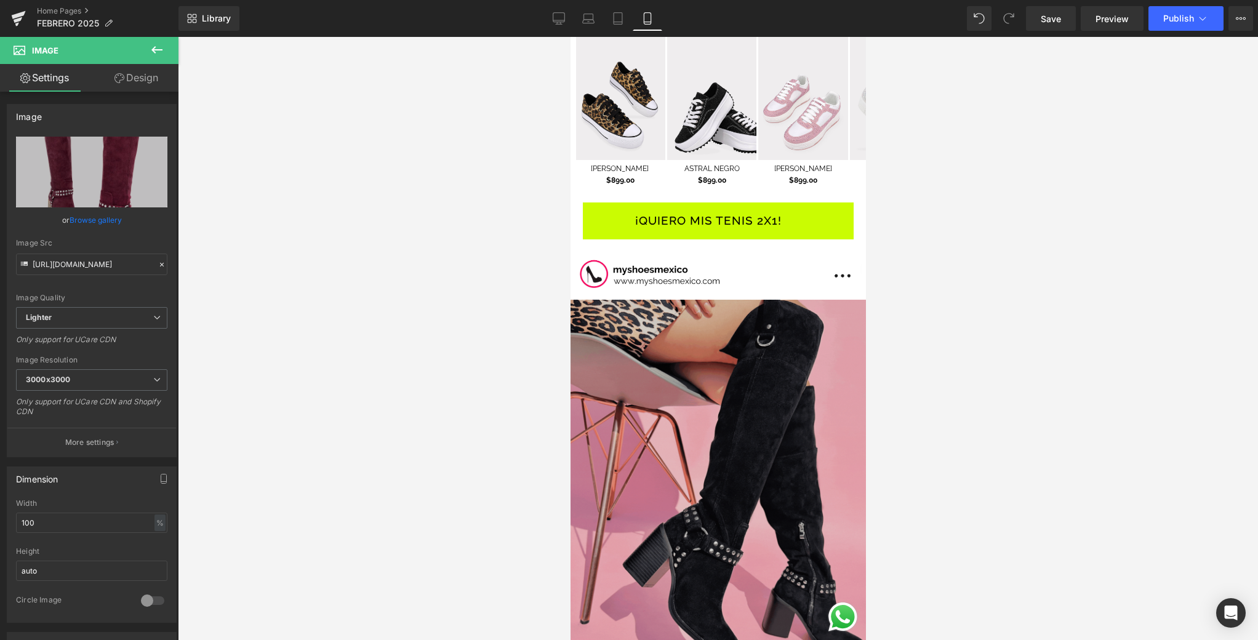
scroll to position [1721, 0]
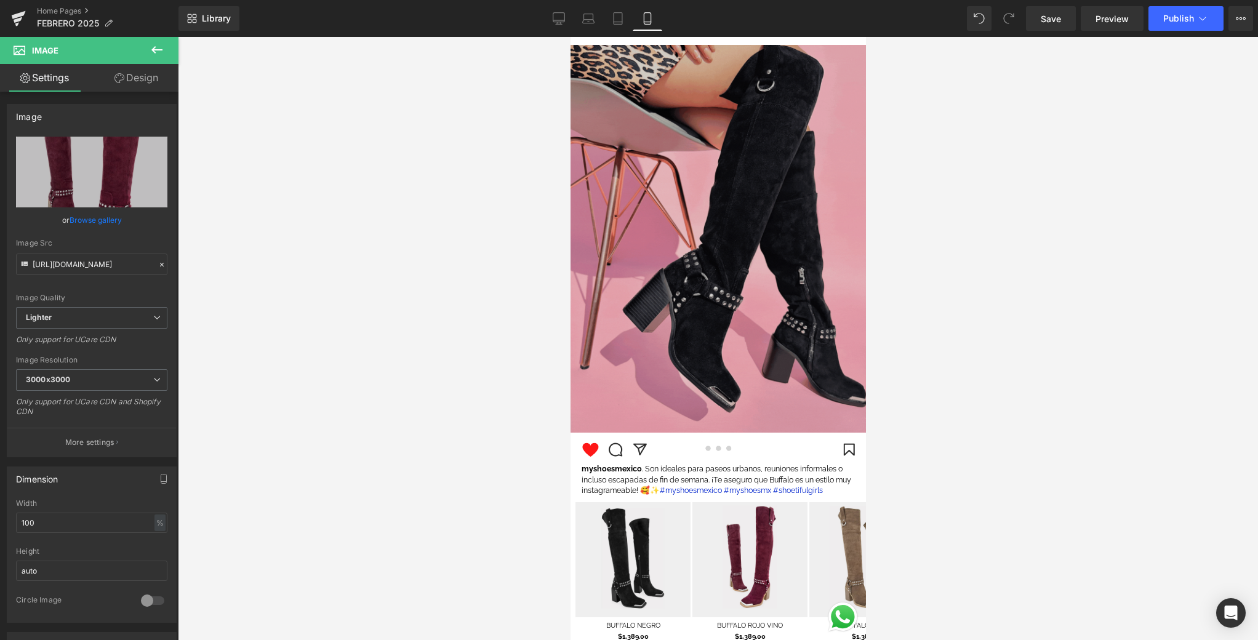
click at [772, 310] on img at bounding box center [717, 239] width 295 height 388
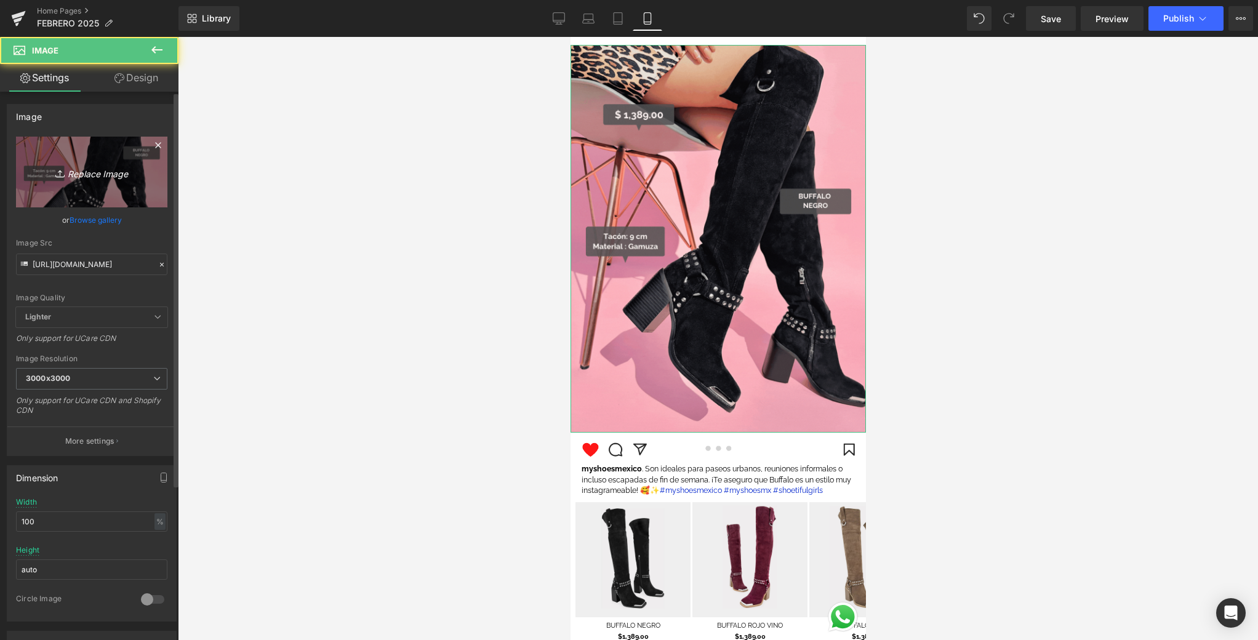
click at [23, 181] on link "Replace Image" at bounding box center [91, 172] width 151 height 71
type input "C:\fakepath\📱GIF DROP IT DE LA SEMANA .gif"
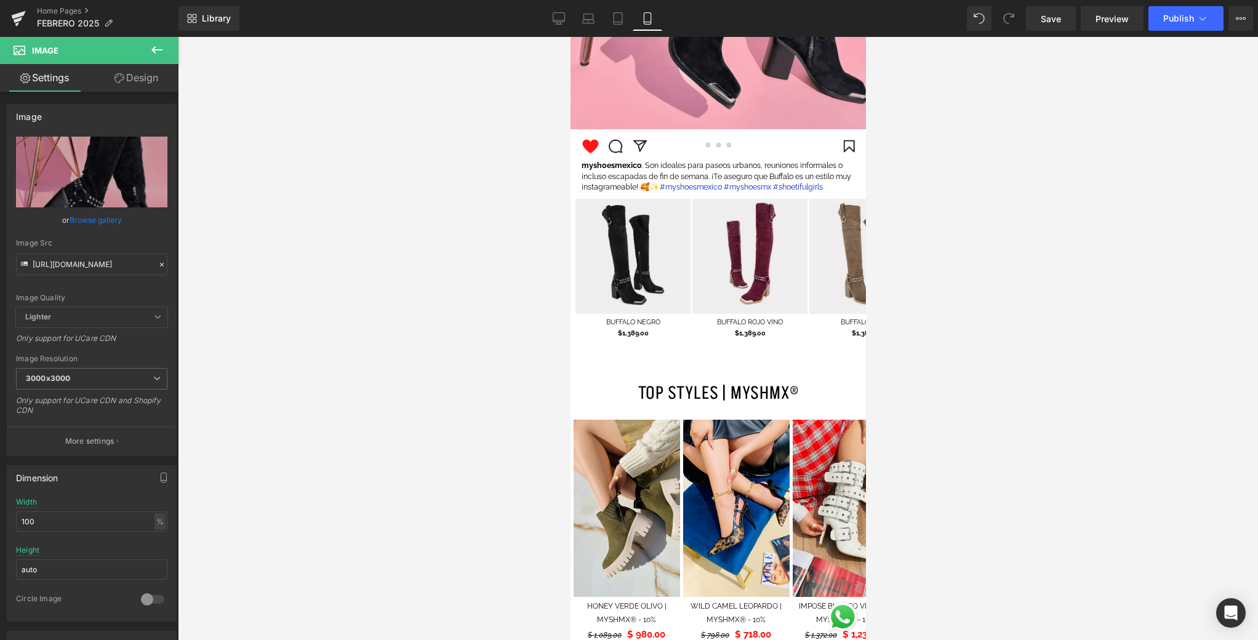
scroll to position [2017, 0]
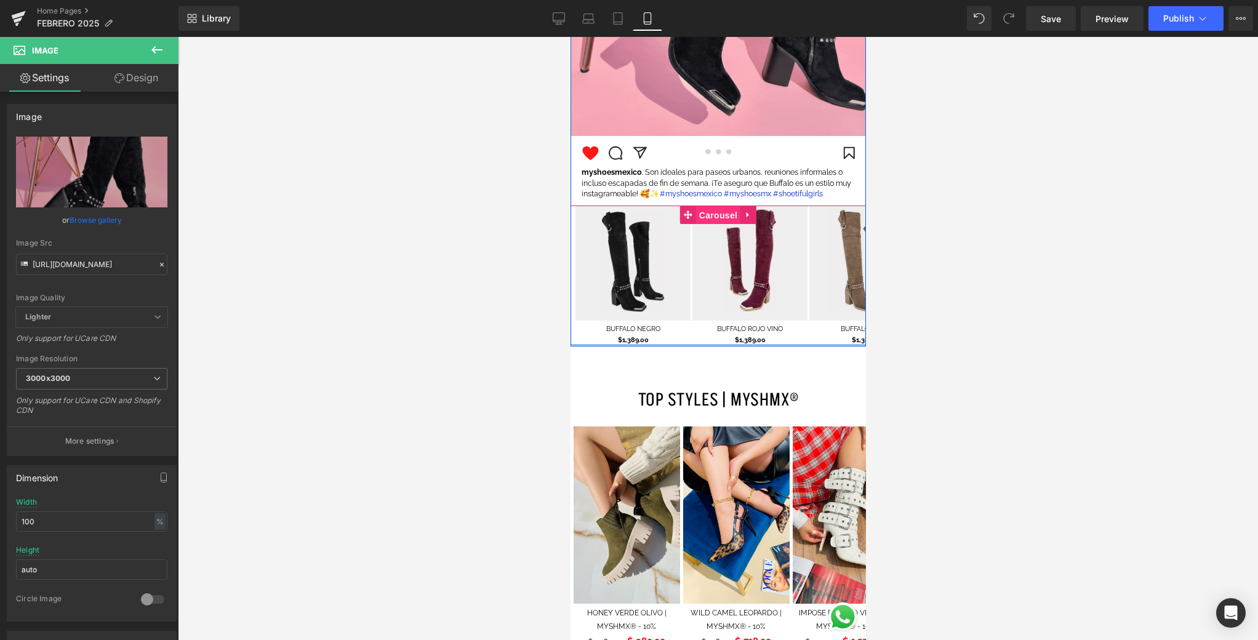
click at [719, 214] on span "Carousel" at bounding box center [717, 215] width 44 height 18
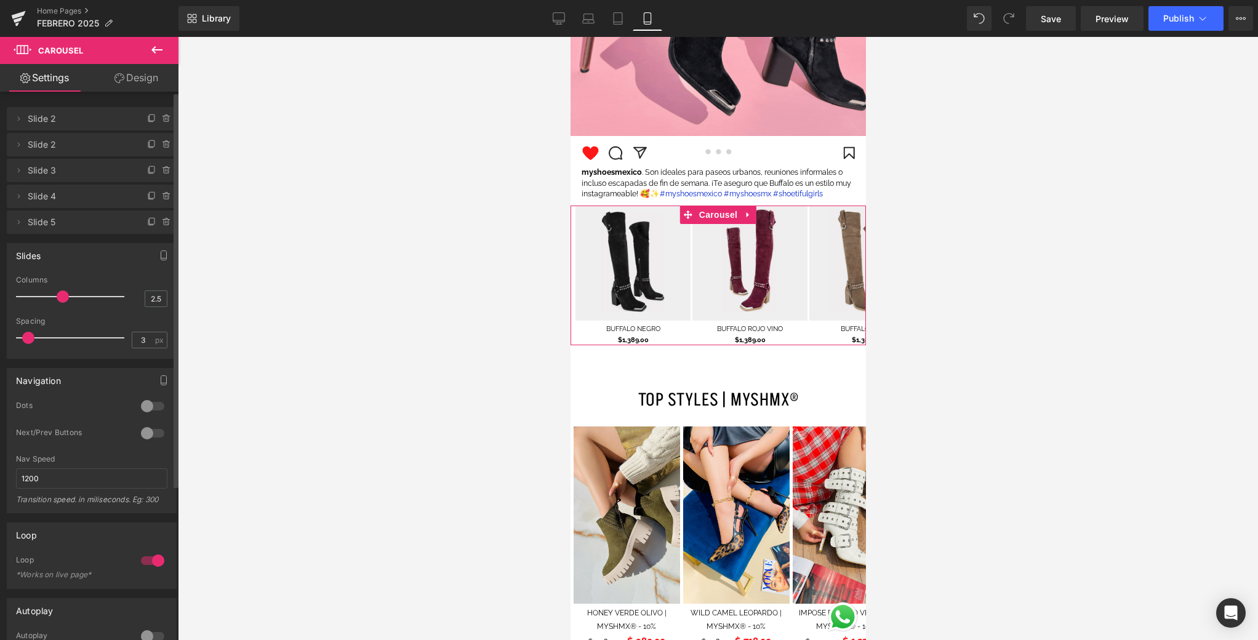
click at [110, 296] on p at bounding box center [70, 296] width 108 height 1
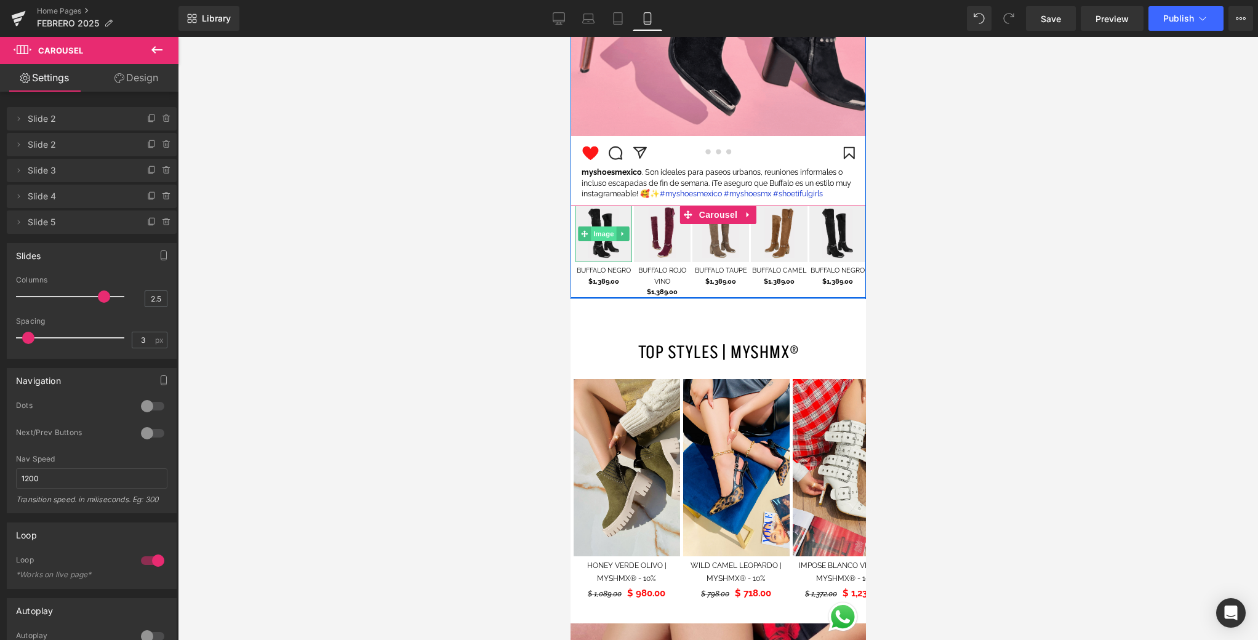
click at [607, 228] on span "Image" at bounding box center [603, 233] width 26 height 15
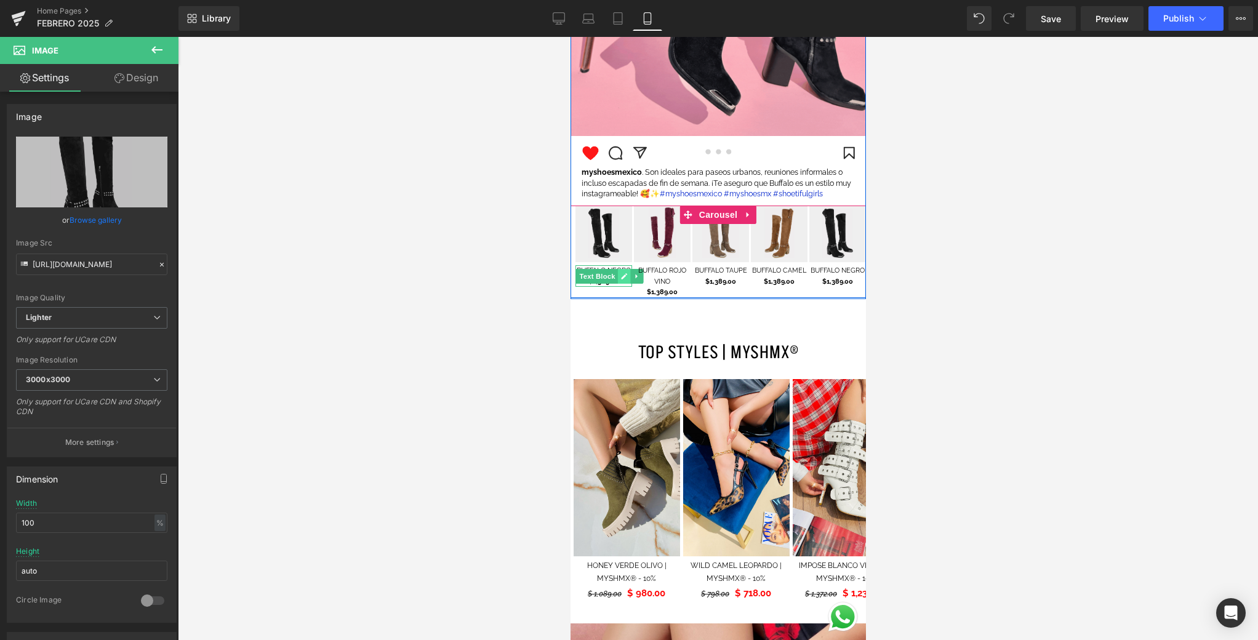
click at [620, 279] on icon at bounding box center [623, 276] width 7 height 7
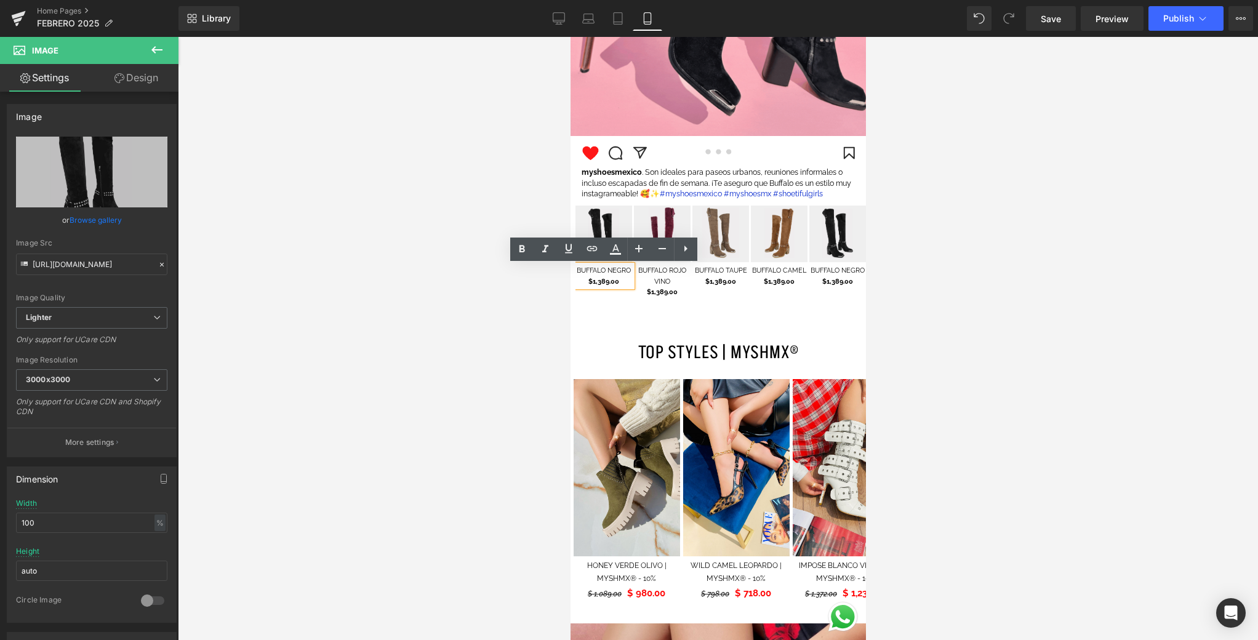
click at [620, 285] on p "$1,389.00" at bounding box center [603, 281] width 57 height 11
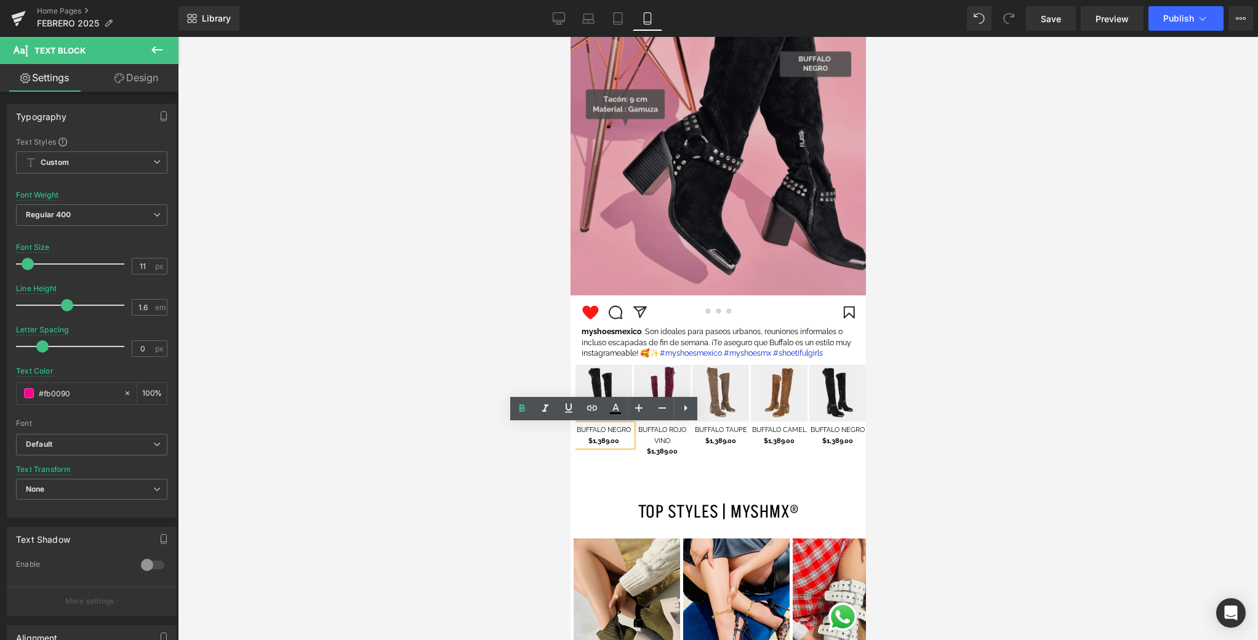
scroll to position [1952, 0]
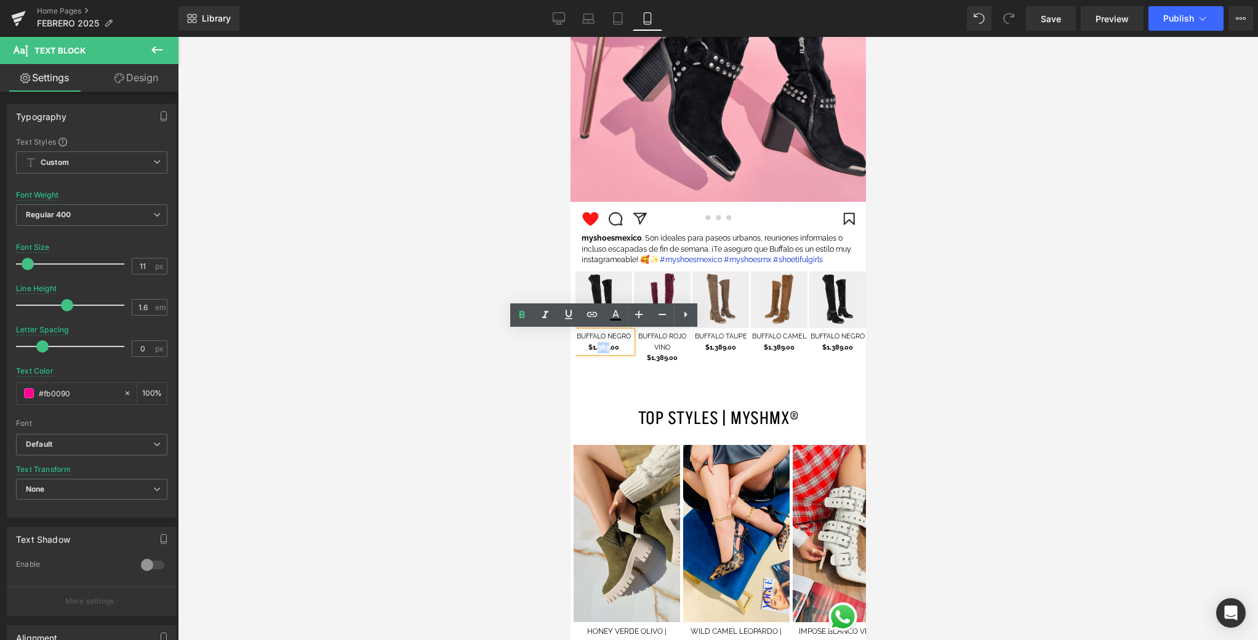
drag, startPoint x: 609, startPoint y: 348, endPoint x: 598, endPoint y: 350, distance: 10.6
click at [598, 350] on span "$1,389.00" at bounding box center [603, 347] width 31 height 8
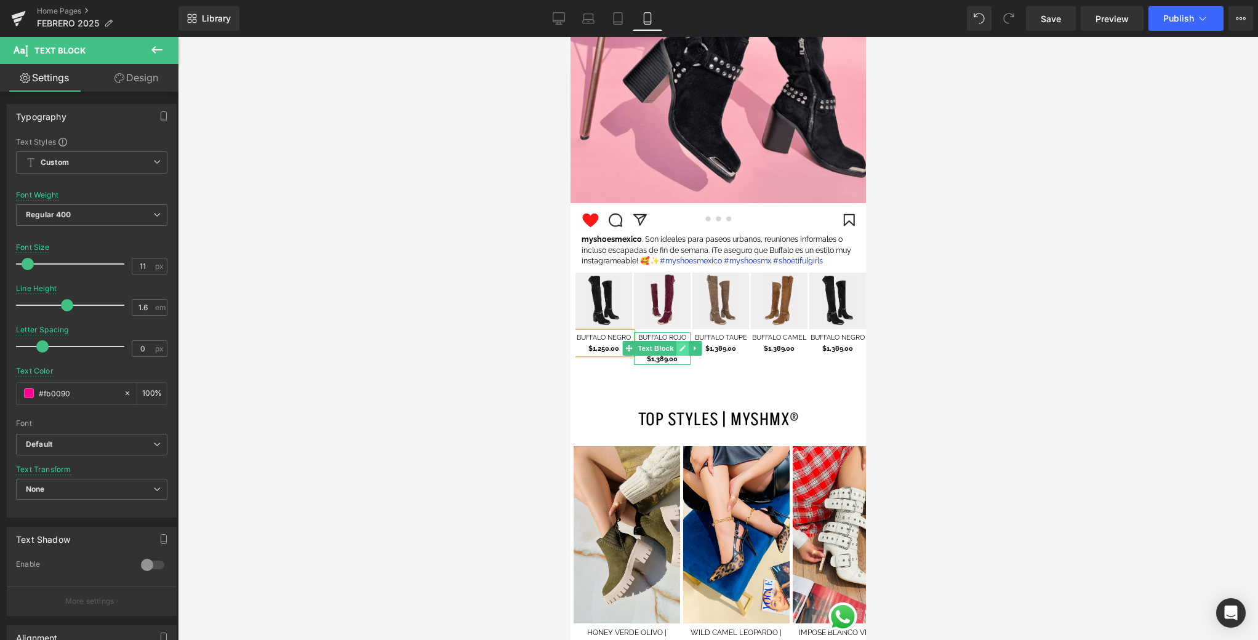
click at [677, 346] on link at bounding box center [682, 348] width 13 height 15
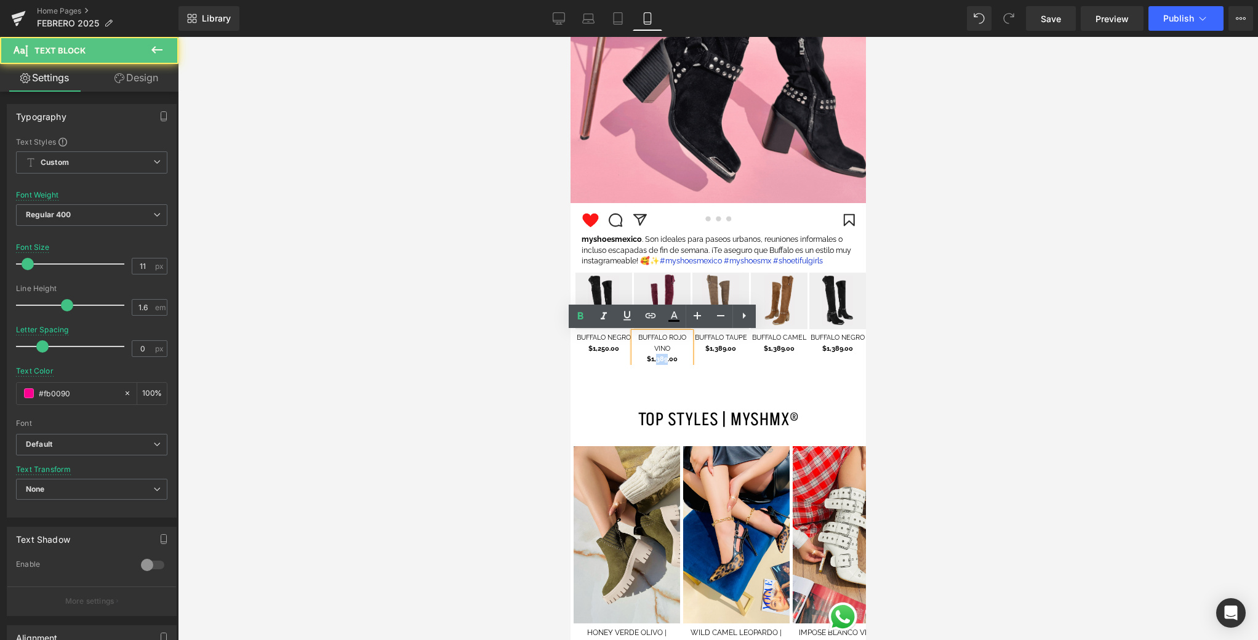
click at [655, 363] on p "$1,389.00" at bounding box center [661, 359] width 57 height 11
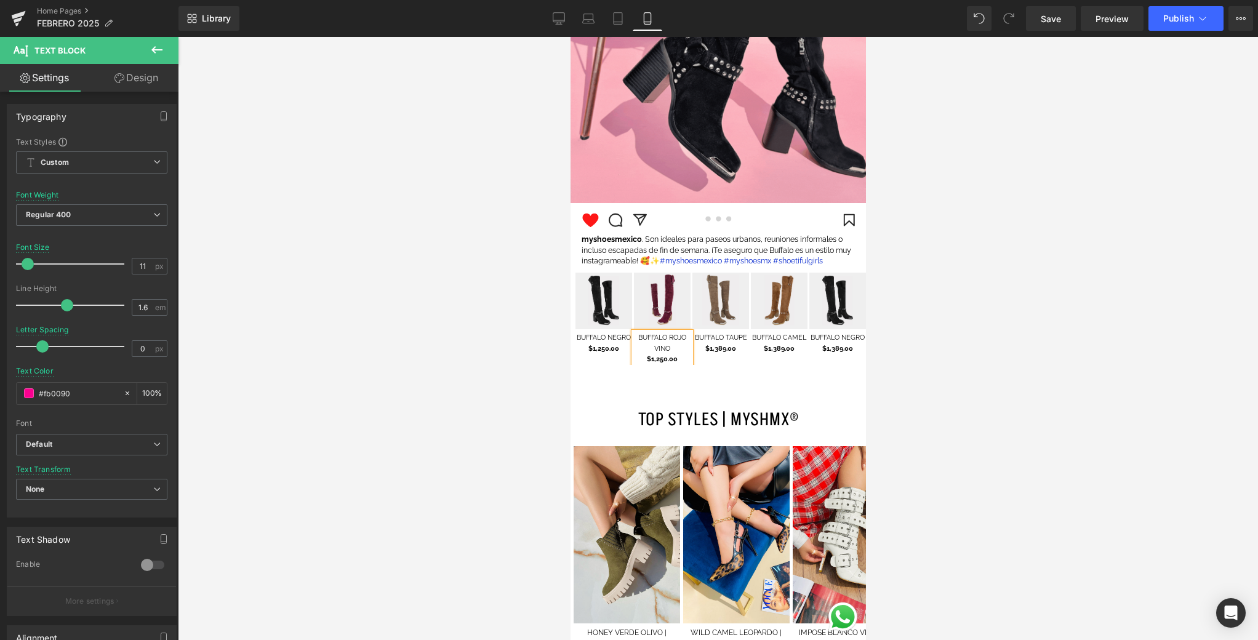
click at [570, 37] on div at bounding box center [570, 37] width 0 height 0
drag, startPoint x: 614, startPoint y: 351, endPoint x: 586, endPoint y: 351, distance: 28.3
click at [586, 351] on p "$1,250.00" at bounding box center [603, 348] width 57 height 11
click at [616, 312] on icon at bounding box center [615, 316] width 15 height 15
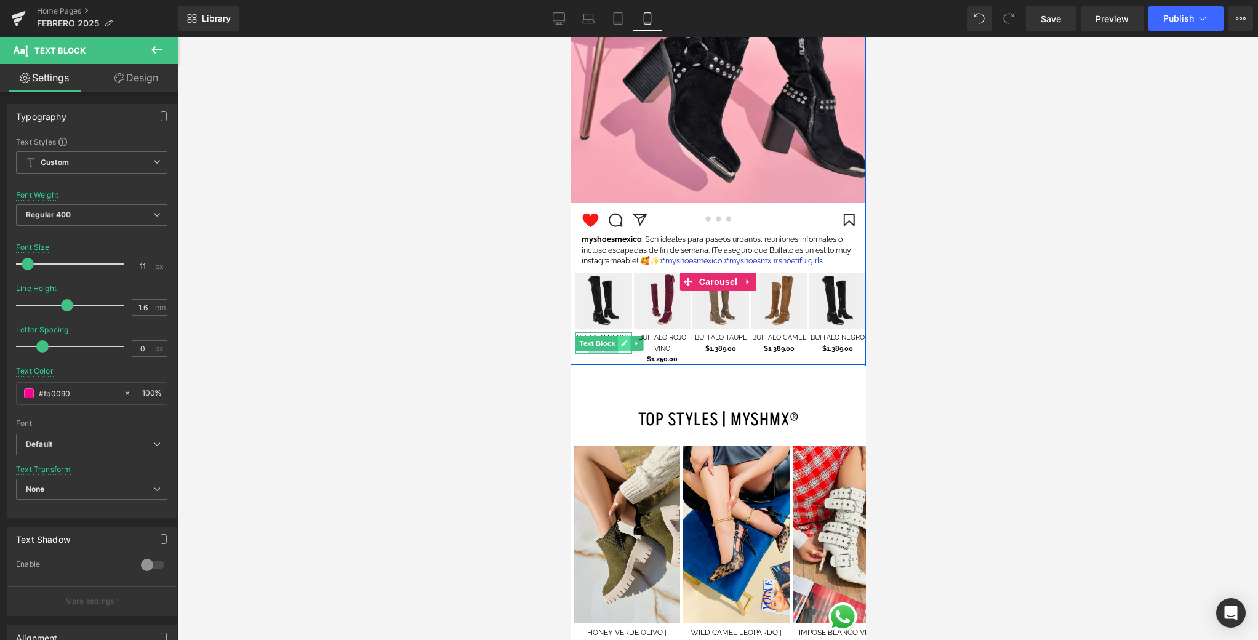
click at [624, 342] on icon at bounding box center [623, 343] width 6 height 6
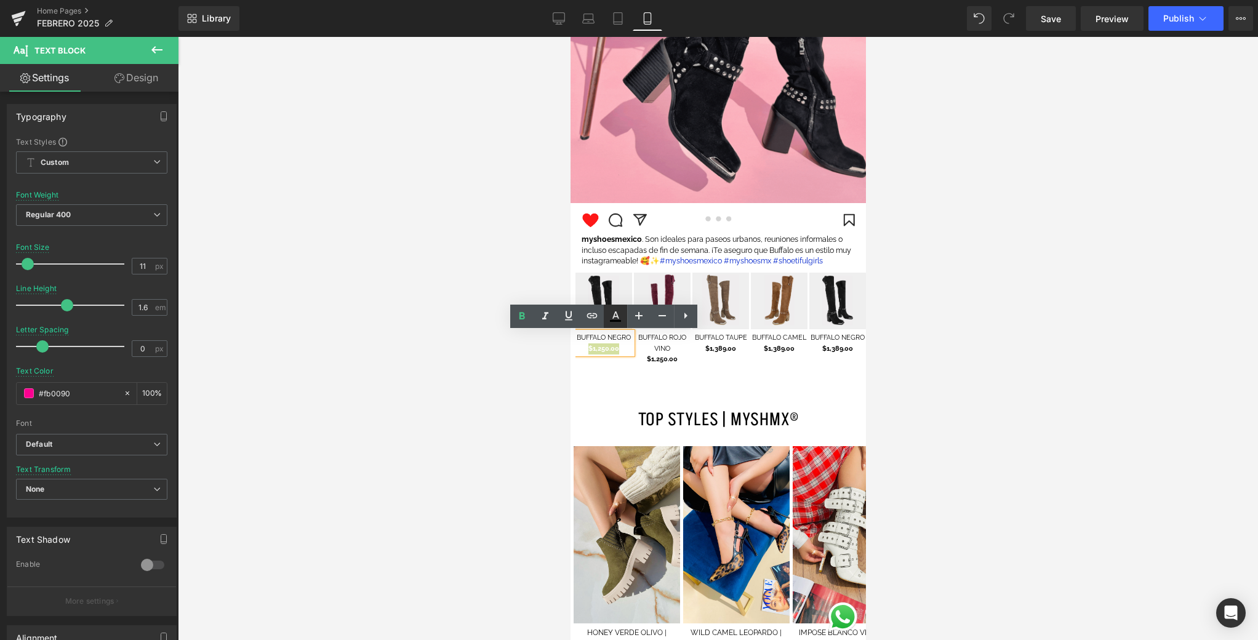
click at [614, 322] on icon at bounding box center [615, 316] width 15 height 15
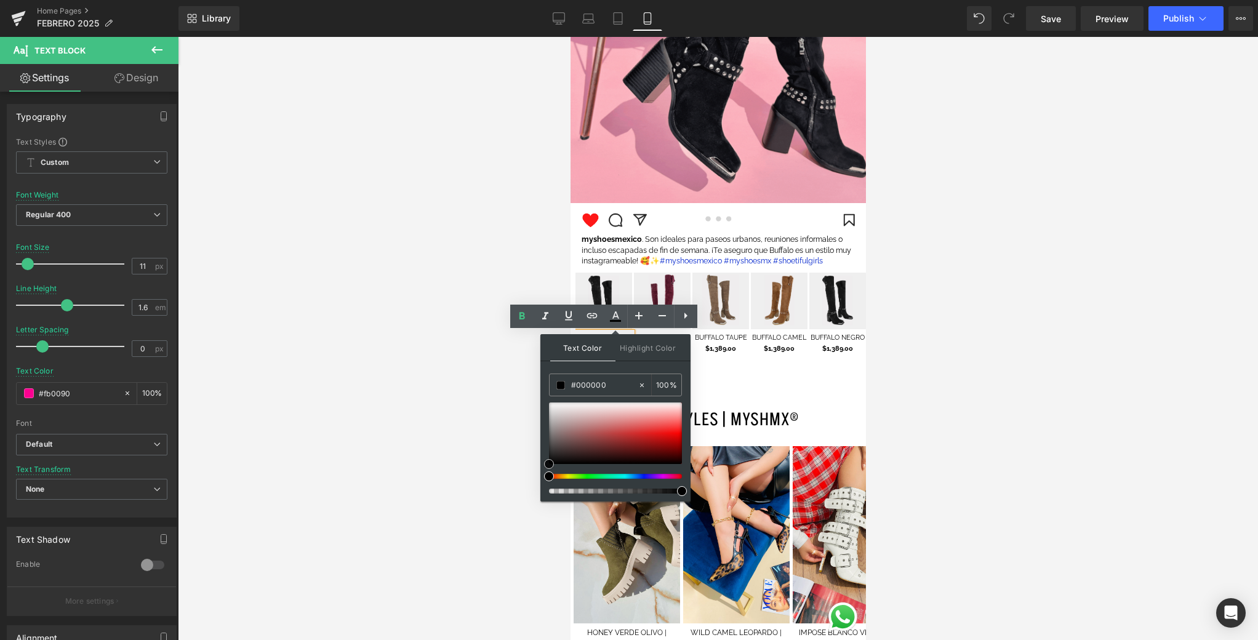
click at [675, 428] on div at bounding box center [615, 433] width 133 height 62
click at [676, 434] on div at bounding box center [615, 433] width 133 height 62
click at [759, 408] on font "TOP STYLES | MYSHMX®" at bounding box center [718, 419] width 161 height 25
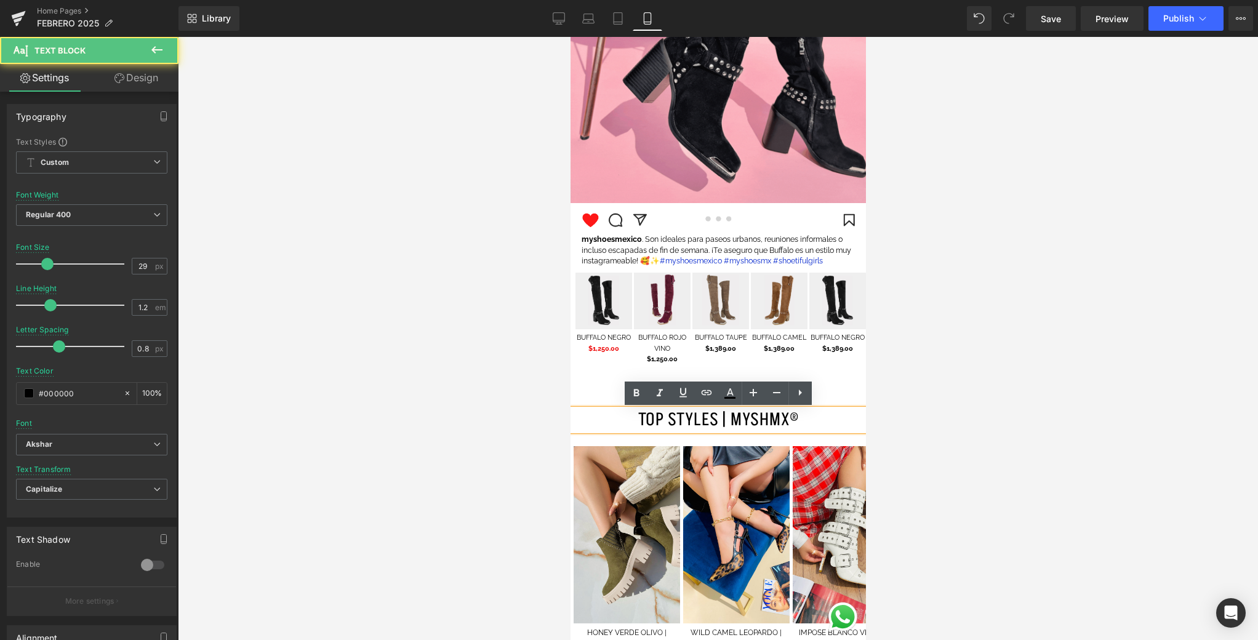
click at [570, 37] on div at bounding box center [570, 37] width 0 height 0
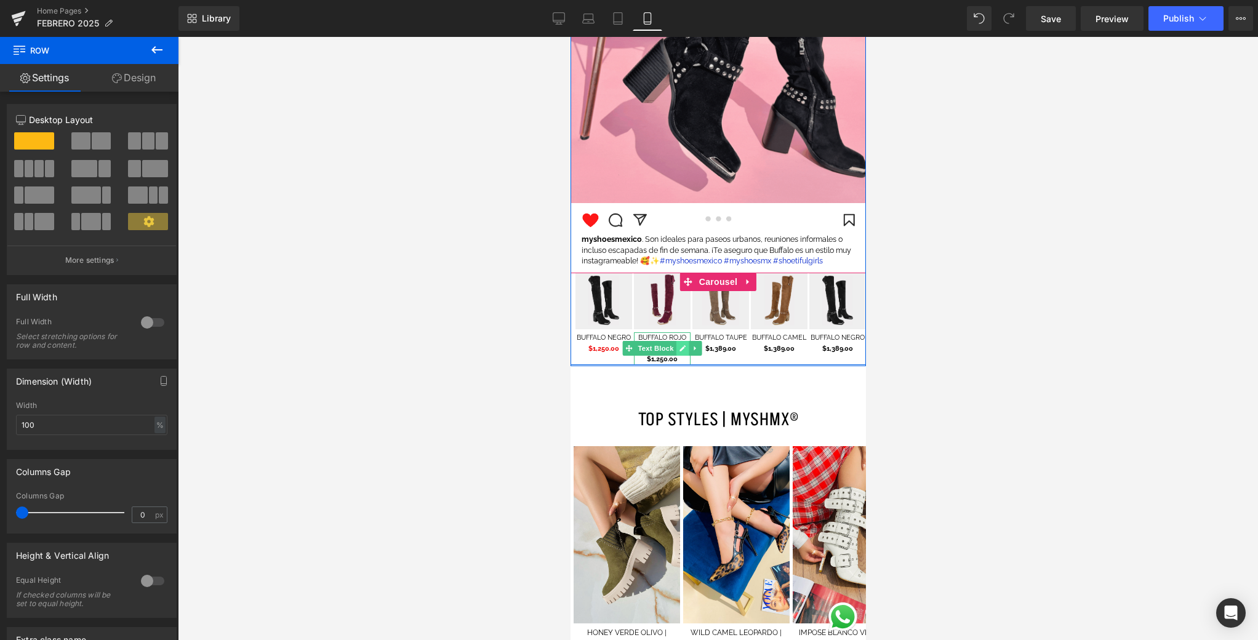
click at [687, 356] on link at bounding box center [682, 348] width 13 height 15
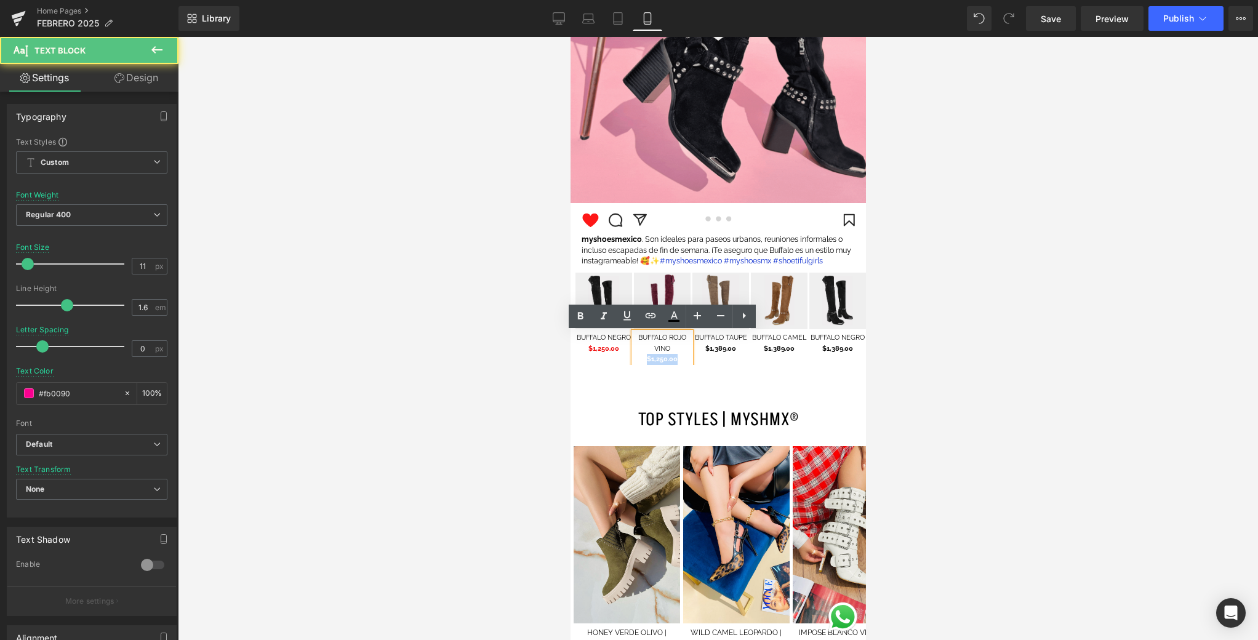
drag, startPoint x: 660, startPoint y: 362, endPoint x: 646, endPoint y: 362, distance: 14.2
click at [646, 361] on p "$1,250.00" at bounding box center [661, 359] width 57 height 11
click at [672, 312] on icon at bounding box center [674, 316] width 15 height 15
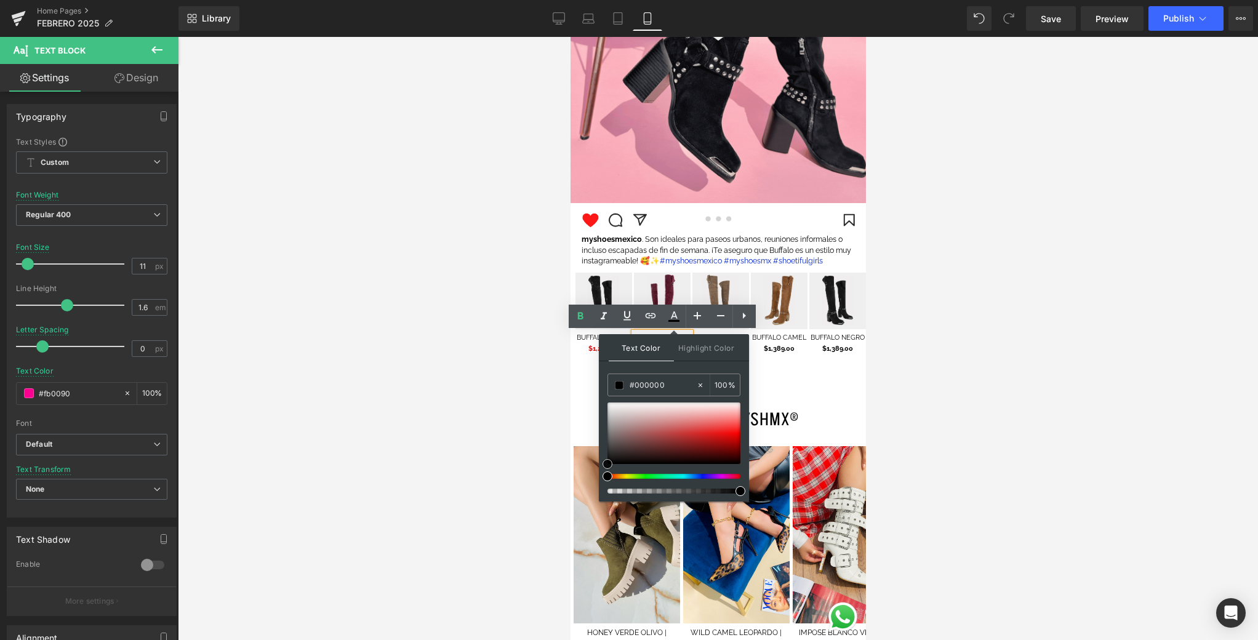
click at [727, 433] on div at bounding box center [673, 433] width 133 height 62
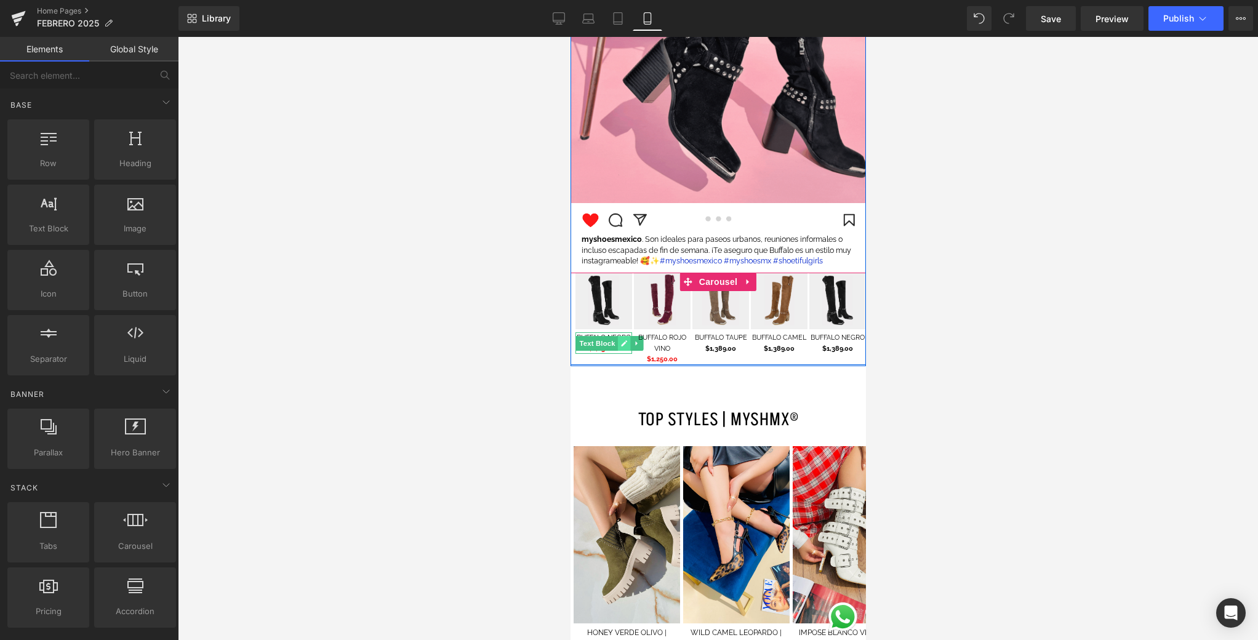
click at [622, 348] on link at bounding box center [623, 343] width 13 height 15
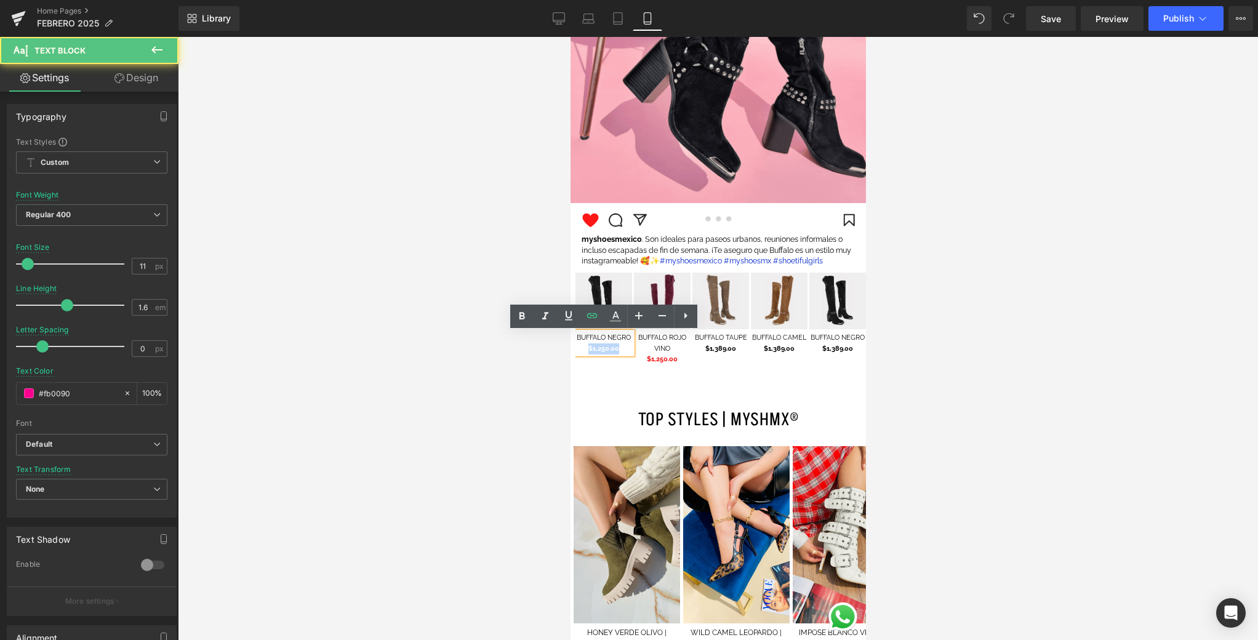
drag, startPoint x: 616, startPoint y: 350, endPoint x: 584, endPoint y: 349, distance: 32.0
click at [584, 350] on p "$1,250.00" at bounding box center [603, 348] width 57 height 11
click at [615, 316] on icon at bounding box center [615, 314] width 7 height 7
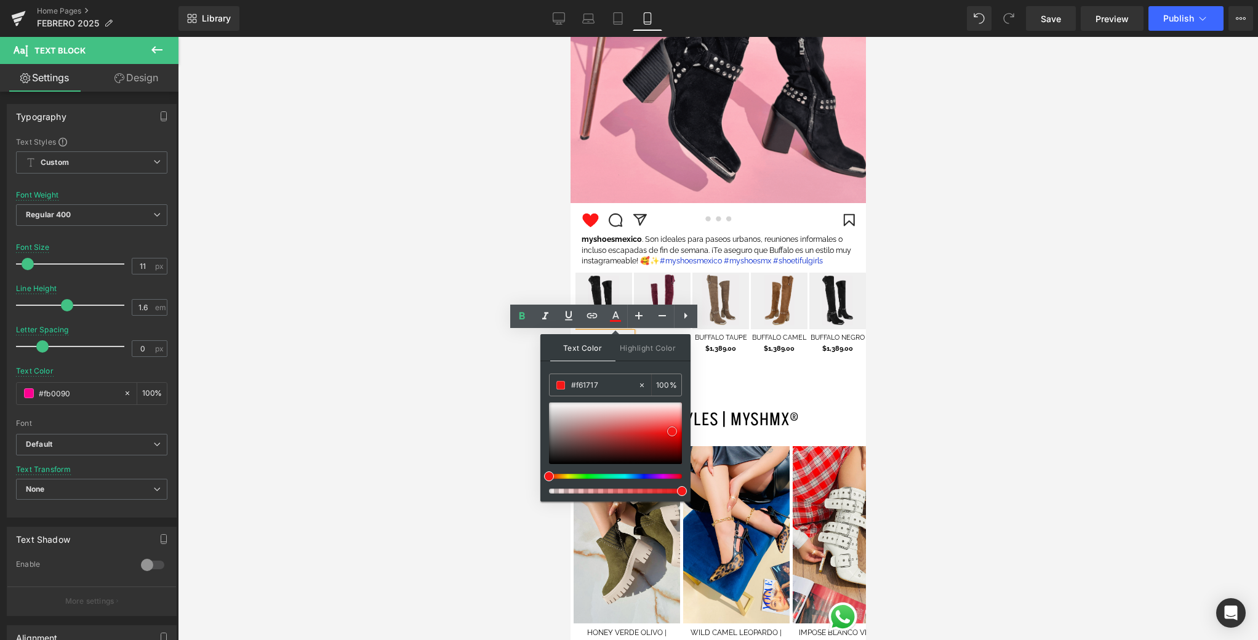
click at [671, 432] on span at bounding box center [672, 431] width 10 height 10
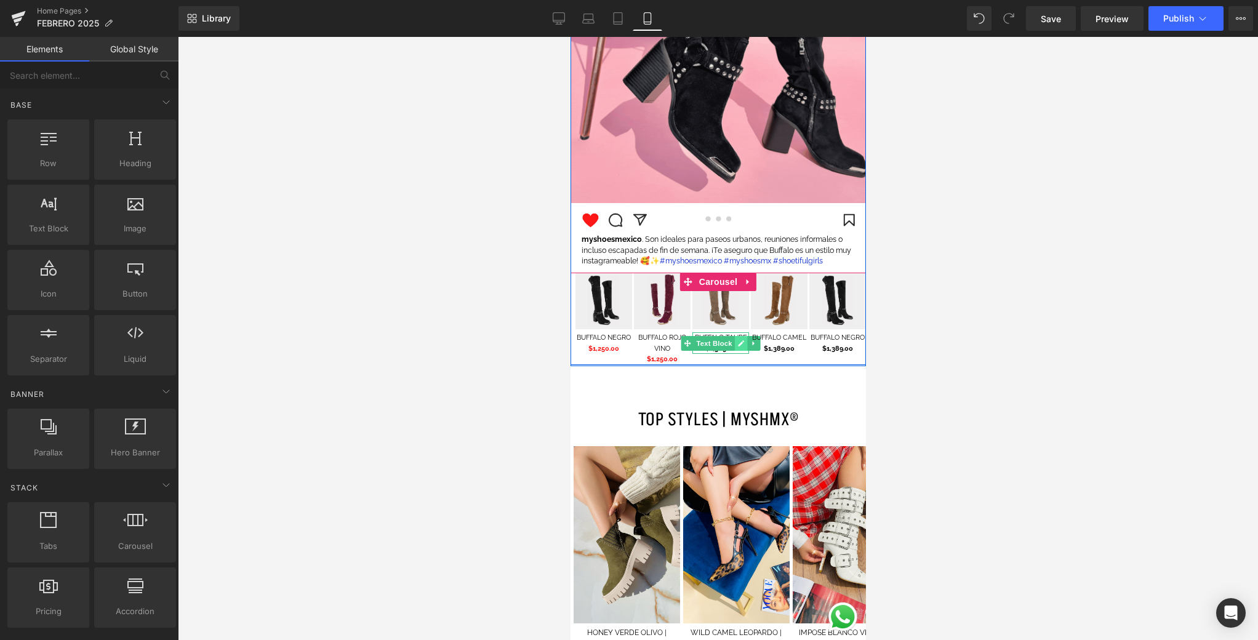
click at [742, 347] on icon at bounding box center [740, 343] width 7 height 7
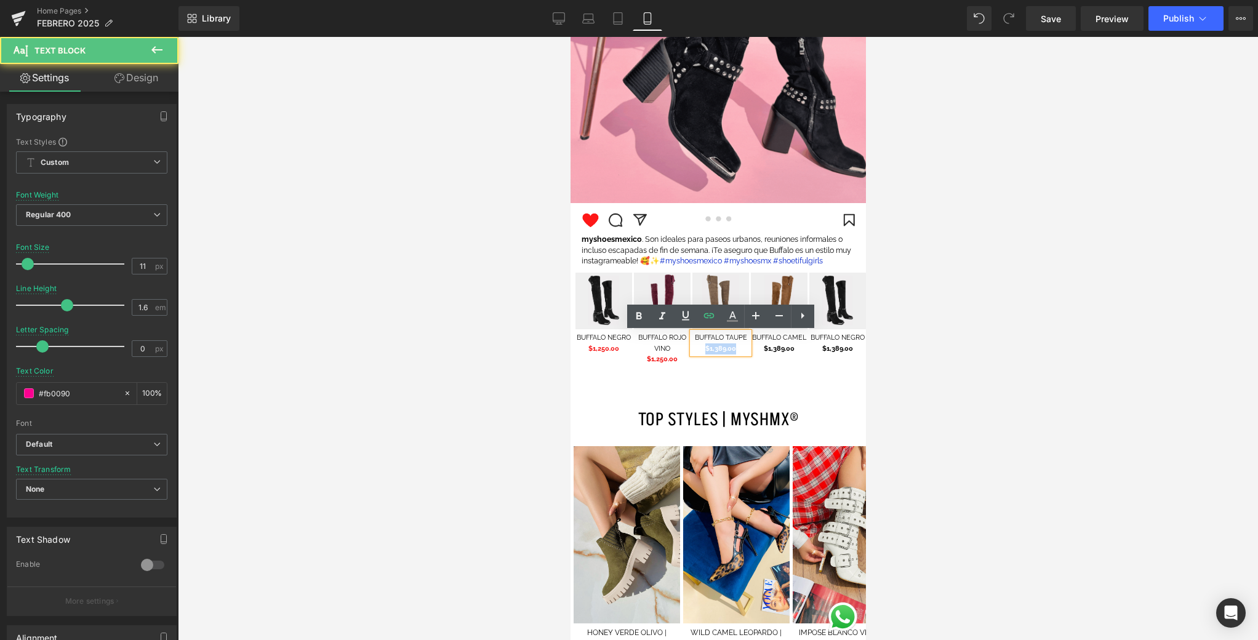
drag, startPoint x: 702, startPoint y: 350, endPoint x: 695, endPoint y: 349, distance: 6.9
click at [695, 349] on p "$1,389.00" at bounding box center [720, 348] width 57 height 11
click at [727, 350] on span "$1,389.00" at bounding box center [720, 349] width 31 height 8
click at [726, 351] on span "$1,389.00" at bounding box center [720, 349] width 31 height 8
click at [717, 350] on span "$1,389.00" at bounding box center [720, 349] width 31 height 8
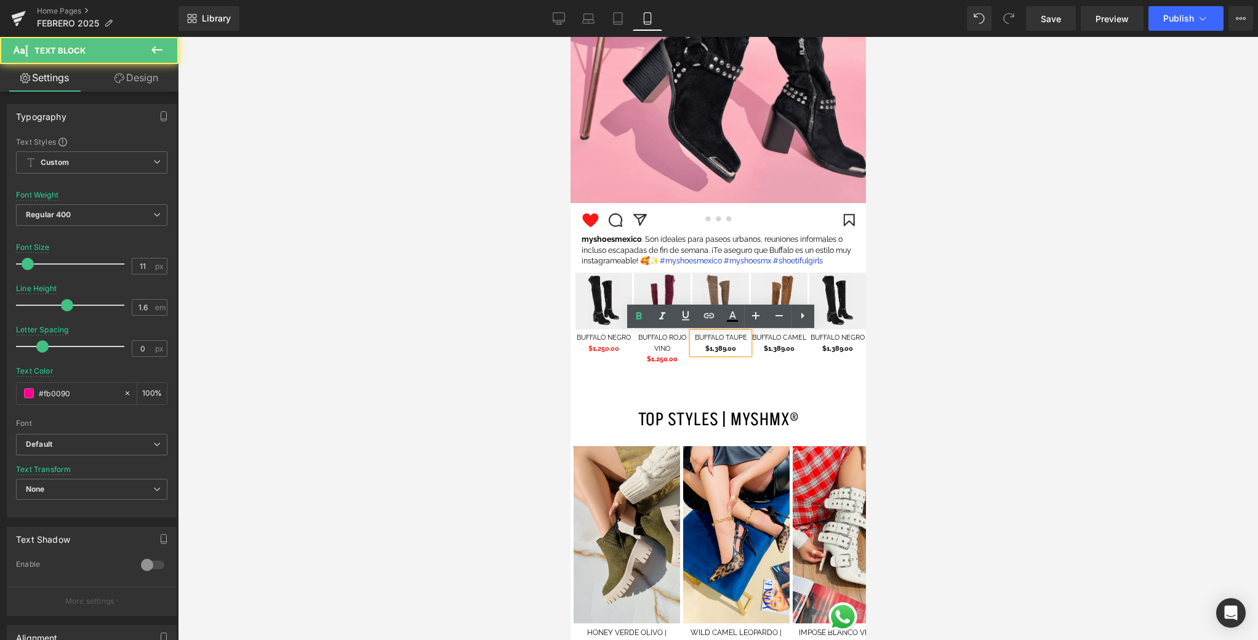
click at [726, 351] on span "$1,389.00" at bounding box center [720, 349] width 31 height 8
drag, startPoint x: 722, startPoint y: 350, endPoint x: 715, endPoint y: 350, distance: 7.4
click at [715, 350] on span "$1,389.00" at bounding box center [720, 349] width 31 height 8
click at [721, 351] on span "$1,389.00" at bounding box center [720, 349] width 31 height 8
drag, startPoint x: 715, startPoint y: 350, endPoint x: 724, endPoint y: 352, distance: 8.8
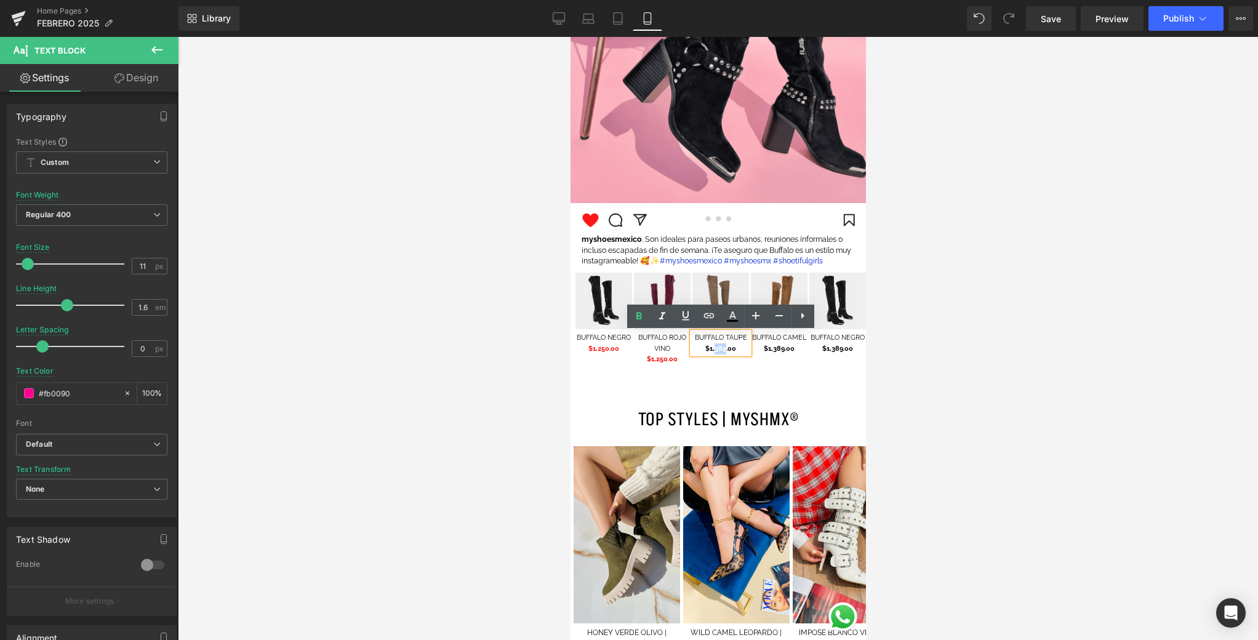
click at [724, 352] on span "$1,389.00" at bounding box center [720, 349] width 31 height 8
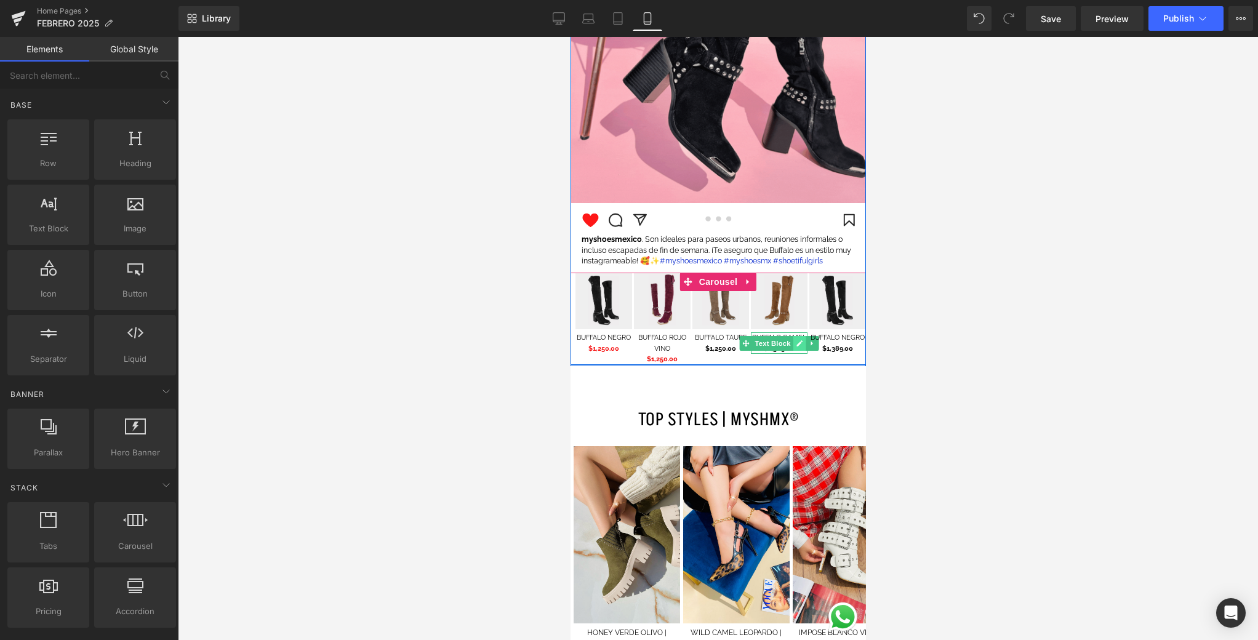
click at [799, 345] on icon at bounding box center [799, 343] width 7 height 7
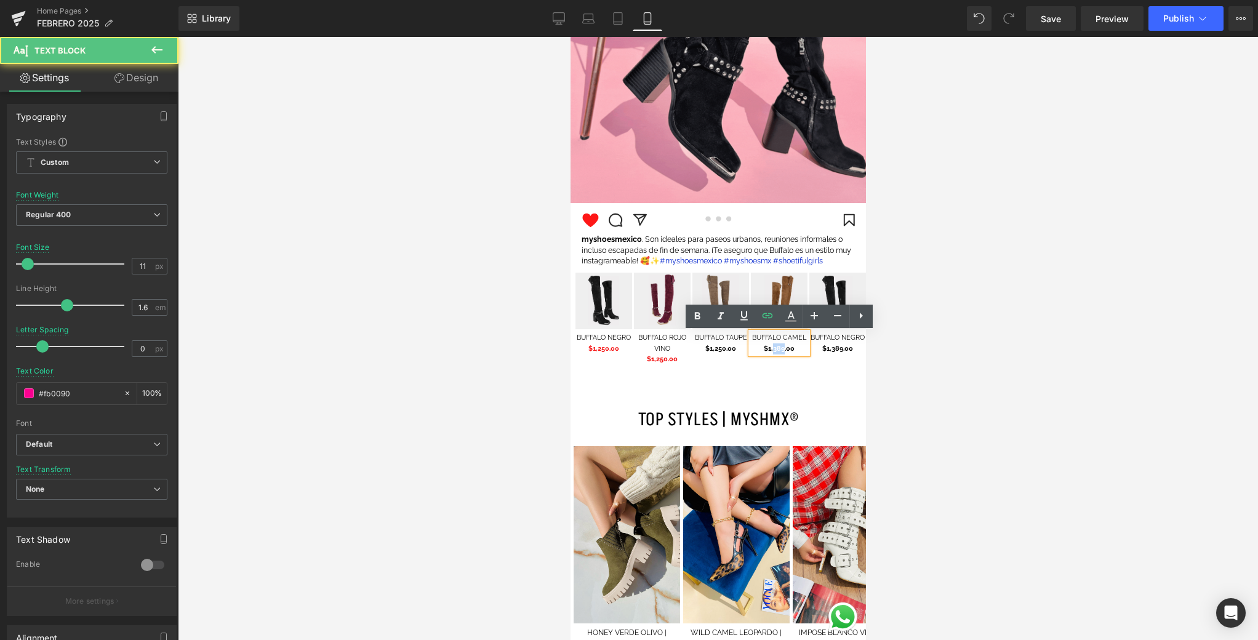
drag, startPoint x: 784, startPoint y: 350, endPoint x: 773, endPoint y: 350, distance: 11.1
click at [773, 350] on span "$1,389.00" at bounding box center [778, 349] width 31 height 8
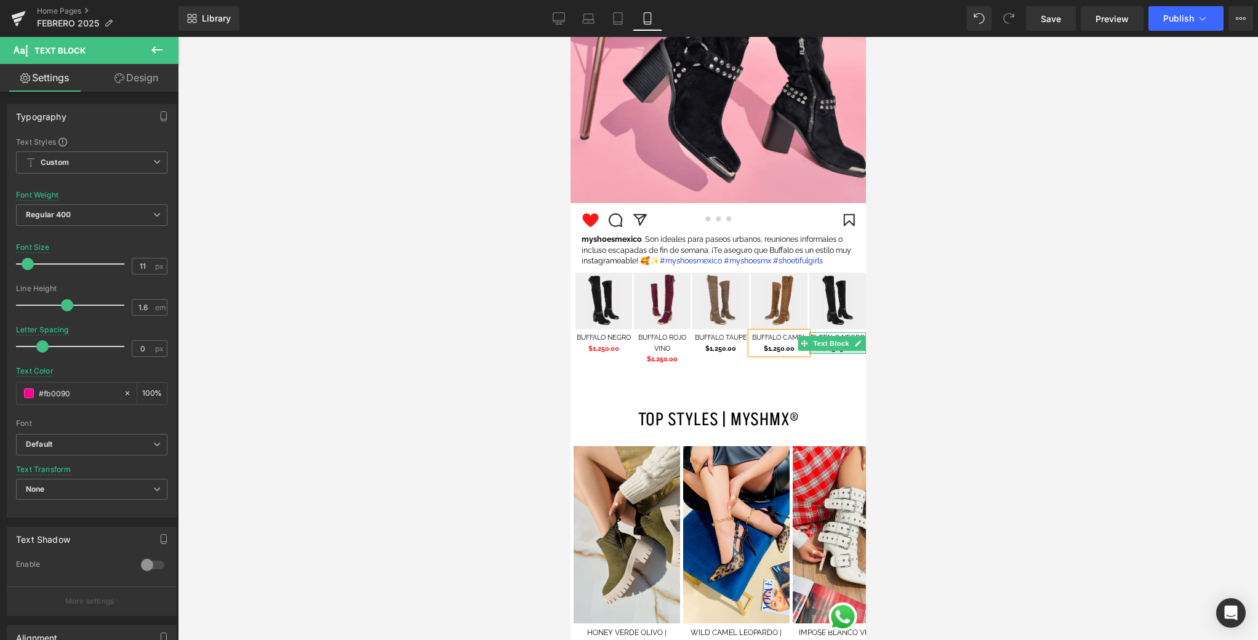
click at [838, 353] on div at bounding box center [837, 352] width 57 height 3
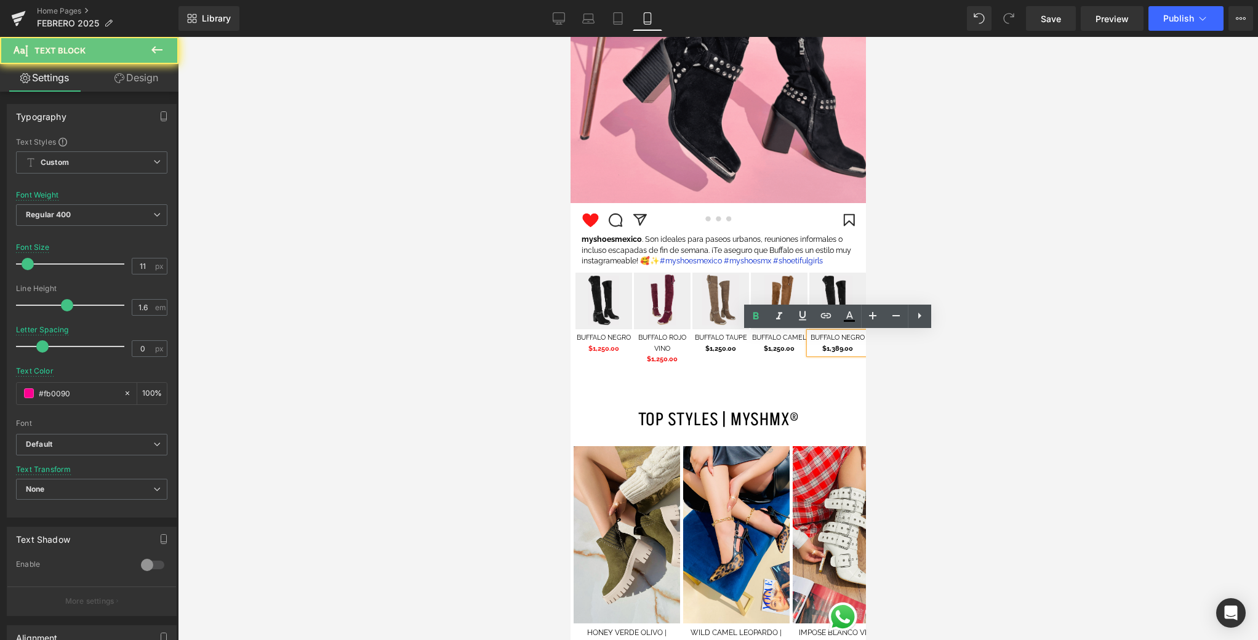
click at [844, 351] on span "$1,389.00" at bounding box center [837, 349] width 31 height 8
click at [843, 351] on span "$1,389.00" at bounding box center [837, 349] width 31 height 8
drag, startPoint x: 843, startPoint y: 351, endPoint x: 835, endPoint y: 351, distance: 7.4
click at [835, 351] on span "$1,389.00" at bounding box center [837, 349] width 31 height 8
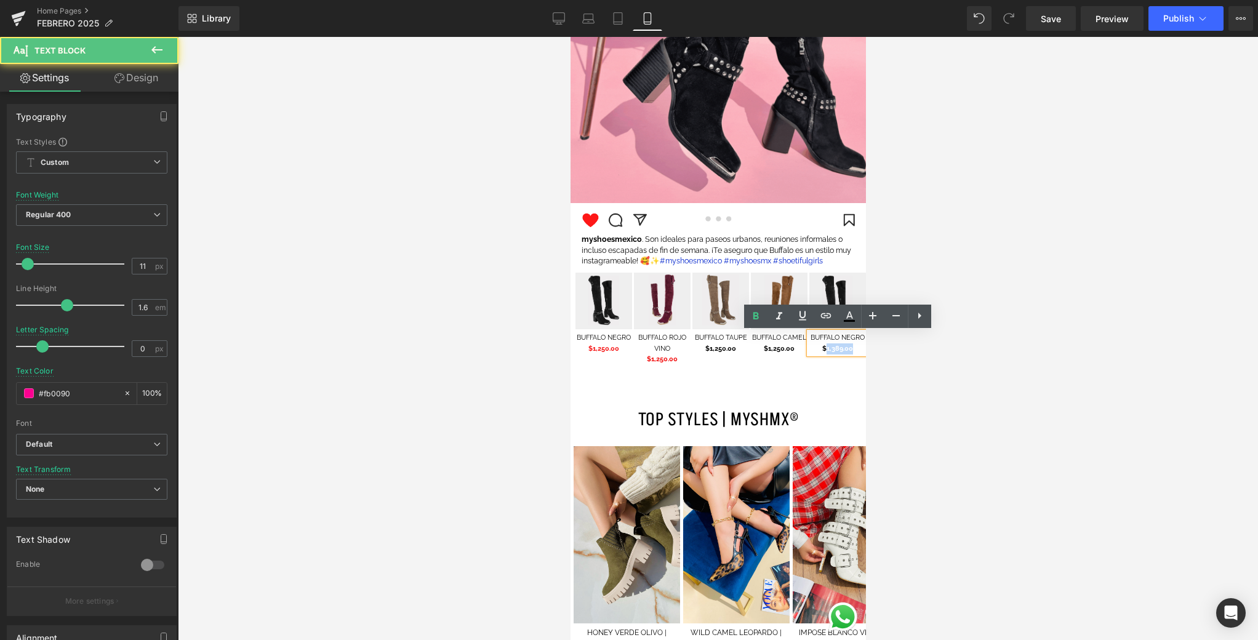
click at [835, 351] on span "$1,389.00" at bounding box center [837, 349] width 31 height 8
drag, startPoint x: 843, startPoint y: 350, endPoint x: 832, endPoint y: 350, distance: 10.5
click at [832, 350] on span "$1,389.00" at bounding box center [837, 349] width 31 height 8
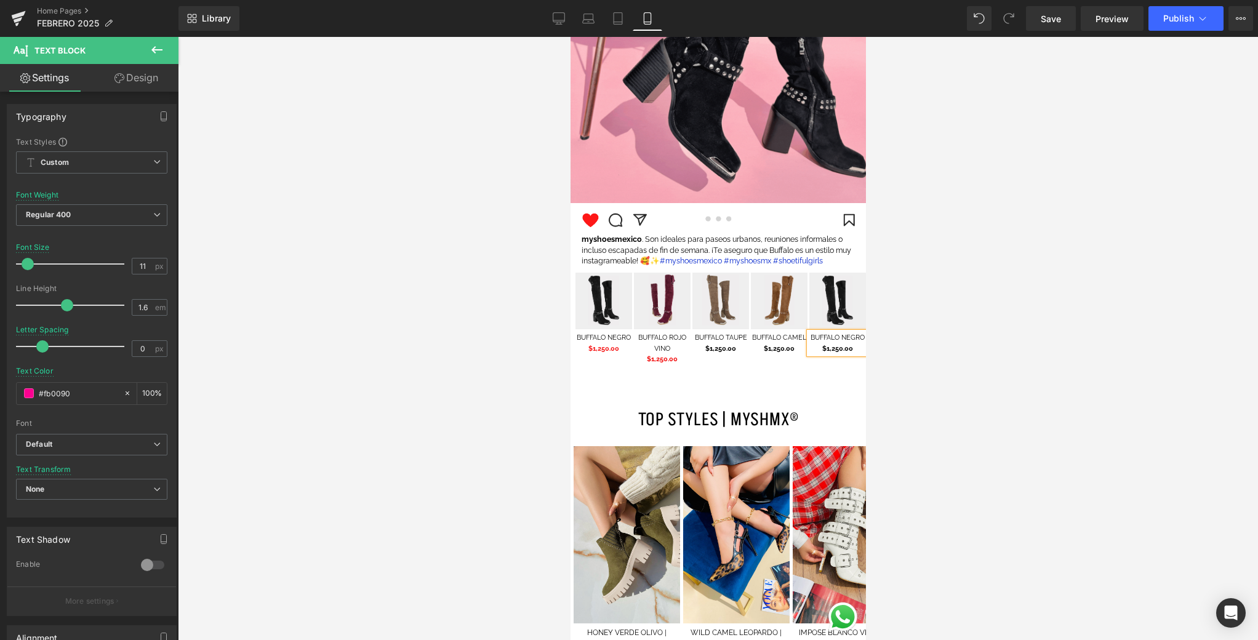
click at [570, 37] on div at bounding box center [570, 37] width 0 height 0
drag, startPoint x: 737, startPoint y: 350, endPoint x: 710, endPoint y: 344, distance: 27.8
click at [683, 348] on div "Image BUFFALO NEGRO $1,250.00 Text Block Image BUFFALO ROJO VINO $1,250.00 Text…" at bounding box center [721, 319] width 292 height 92
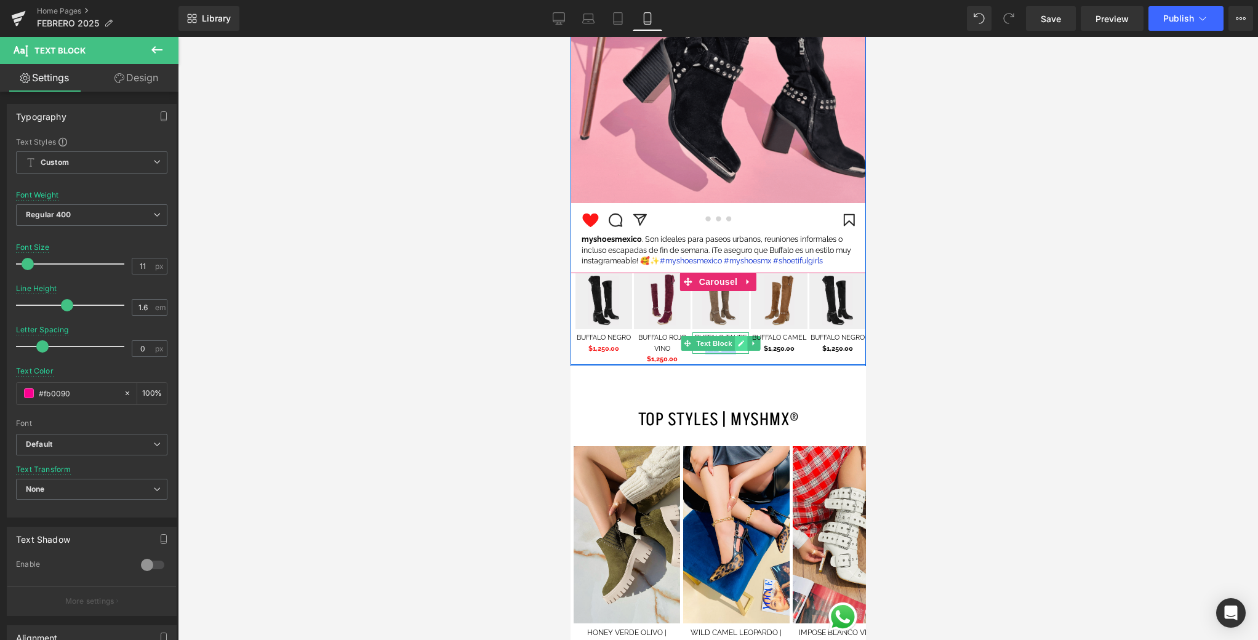
click at [737, 345] on icon at bounding box center [740, 343] width 6 height 6
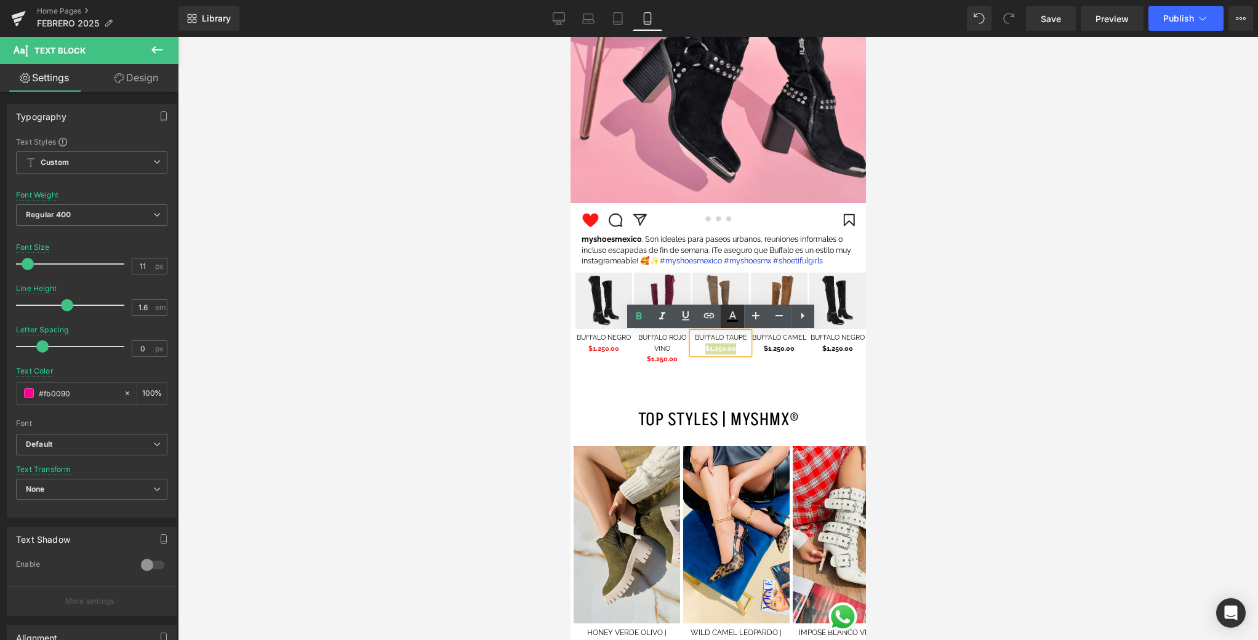
click at [737, 320] on icon at bounding box center [732, 321] width 11 height 2
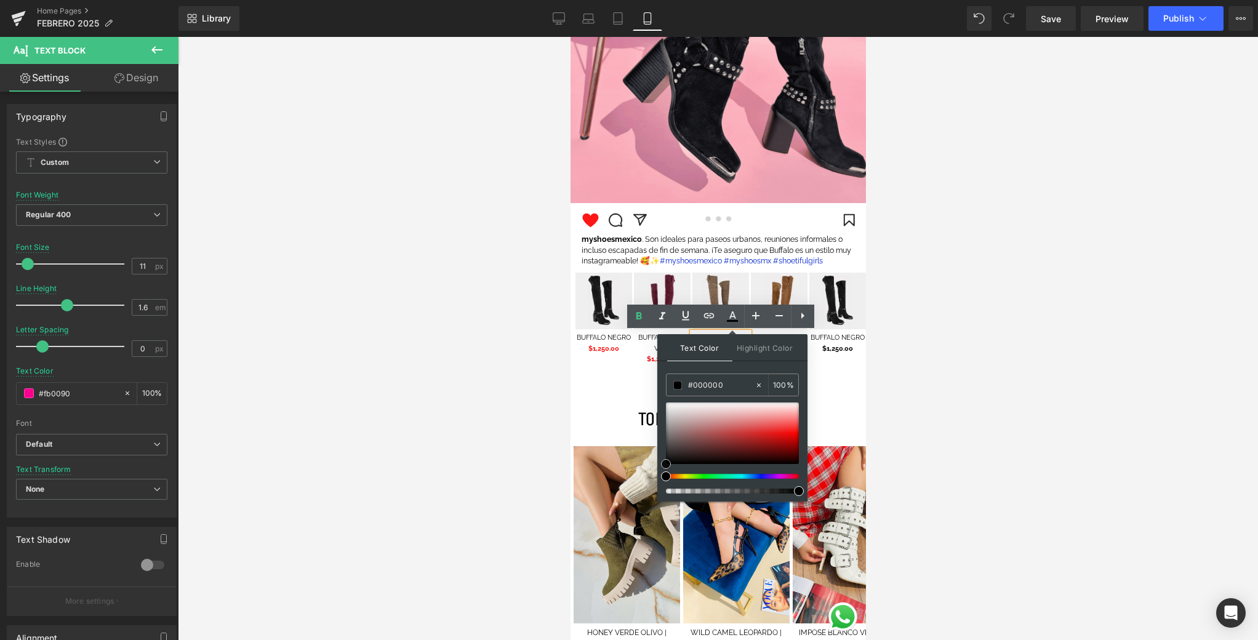
click at [790, 431] on div at bounding box center [732, 433] width 133 height 62
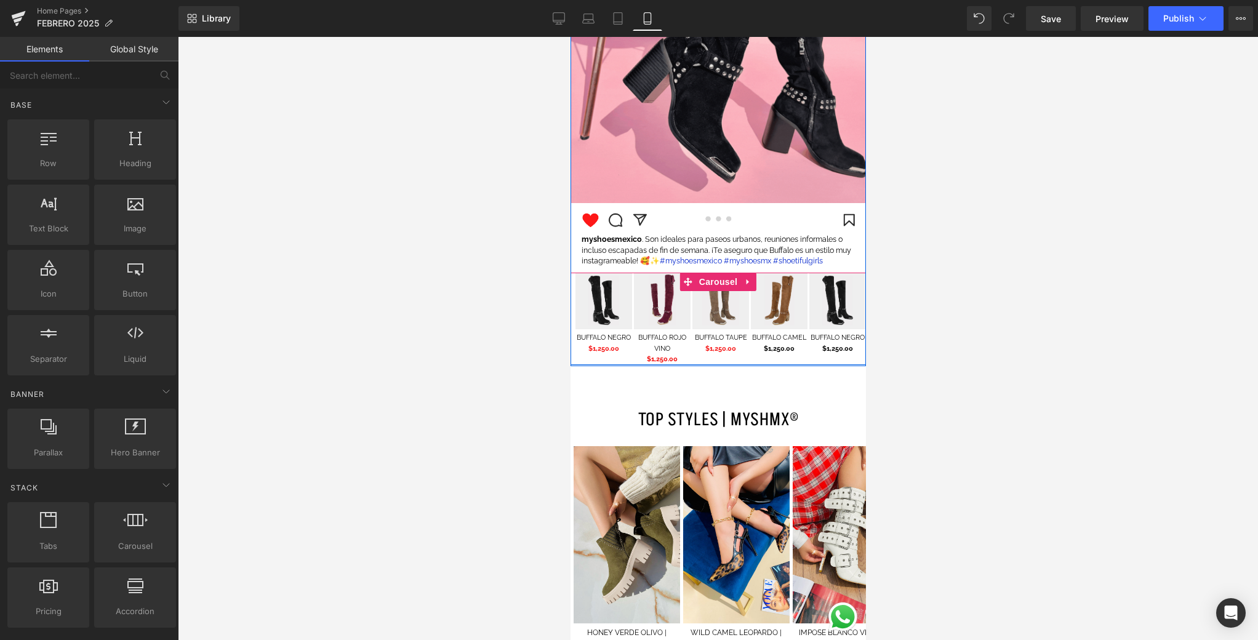
click at [570, 37] on div at bounding box center [570, 37] width 0 height 0
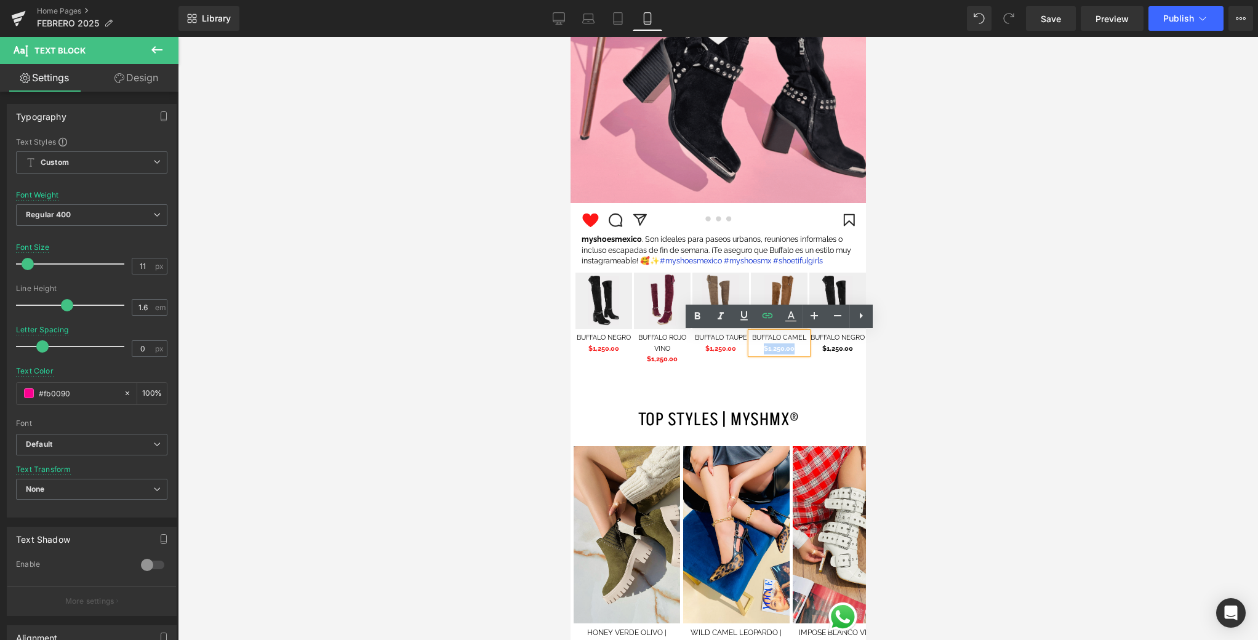
drag, startPoint x: 782, startPoint y: 350, endPoint x: 764, endPoint y: 350, distance: 17.8
click at [764, 350] on p "$1,250.00" at bounding box center [778, 348] width 57 height 11
click at [790, 317] on icon at bounding box center [790, 316] width 15 height 15
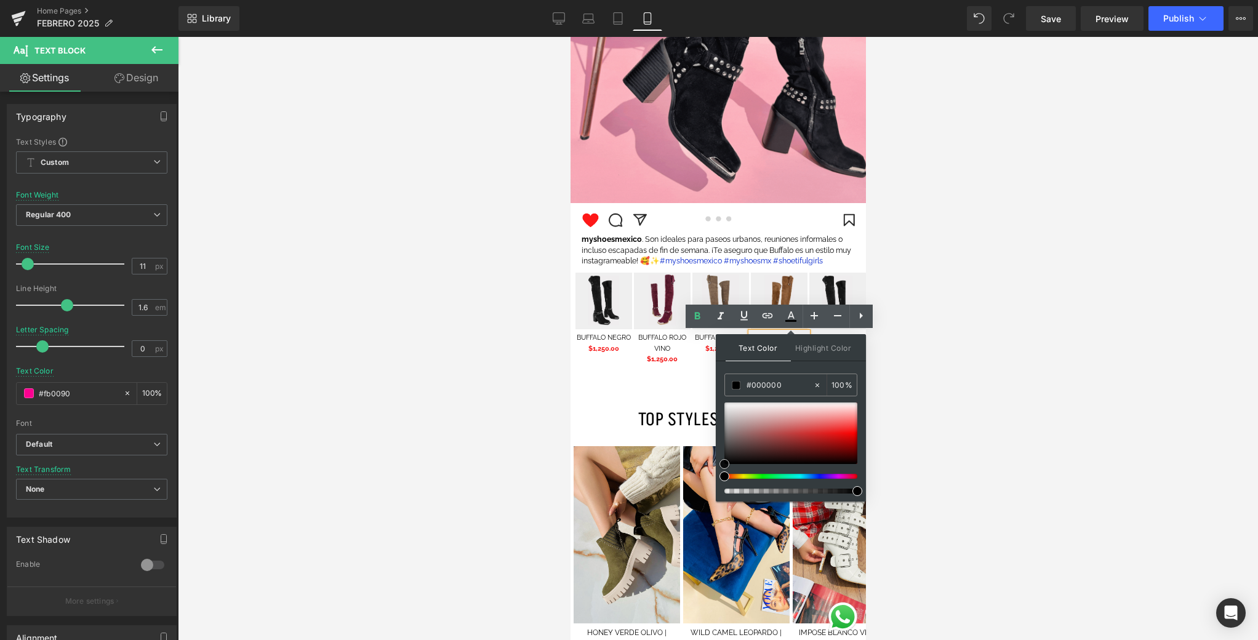
click at [845, 431] on div at bounding box center [790, 433] width 133 height 62
click at [896, 378] on div at bounding box center [718, 338] width 1080 height 603
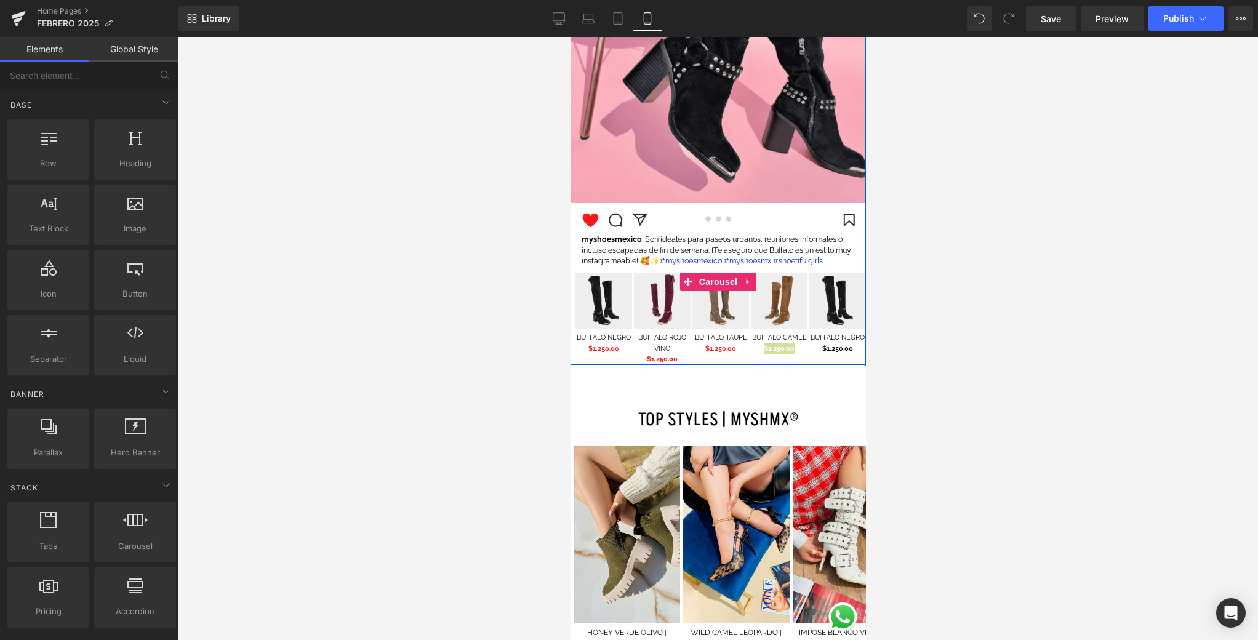
click at [843, 364] on div at bounding box center [717, 363] width 295 height 3
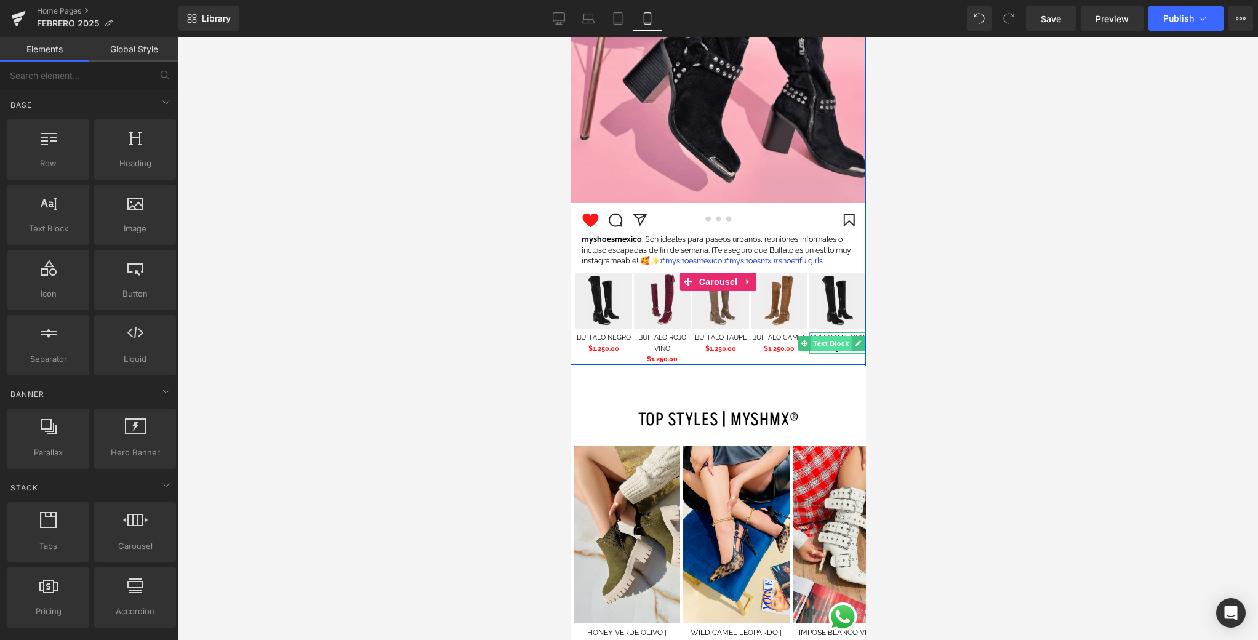
click at [844, 347] on span "Text Block" at bounding box center [830, 343] width 41 height 15
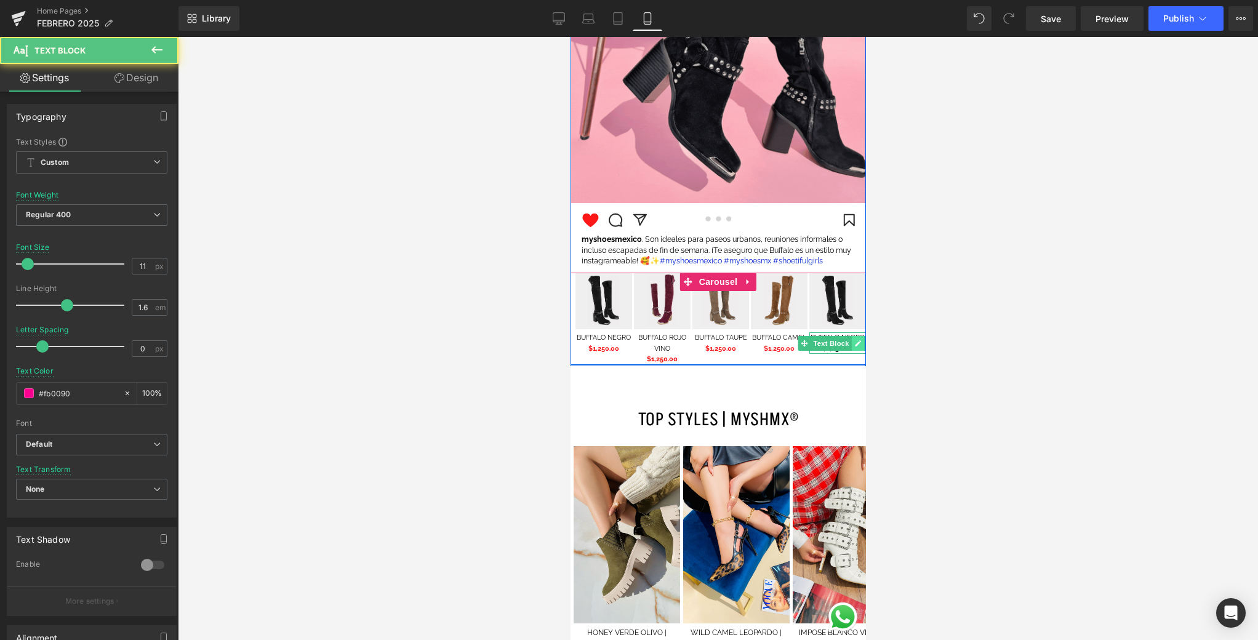
click at [854, 346] on icon at bounding box center [857, 343] width 6 height 6
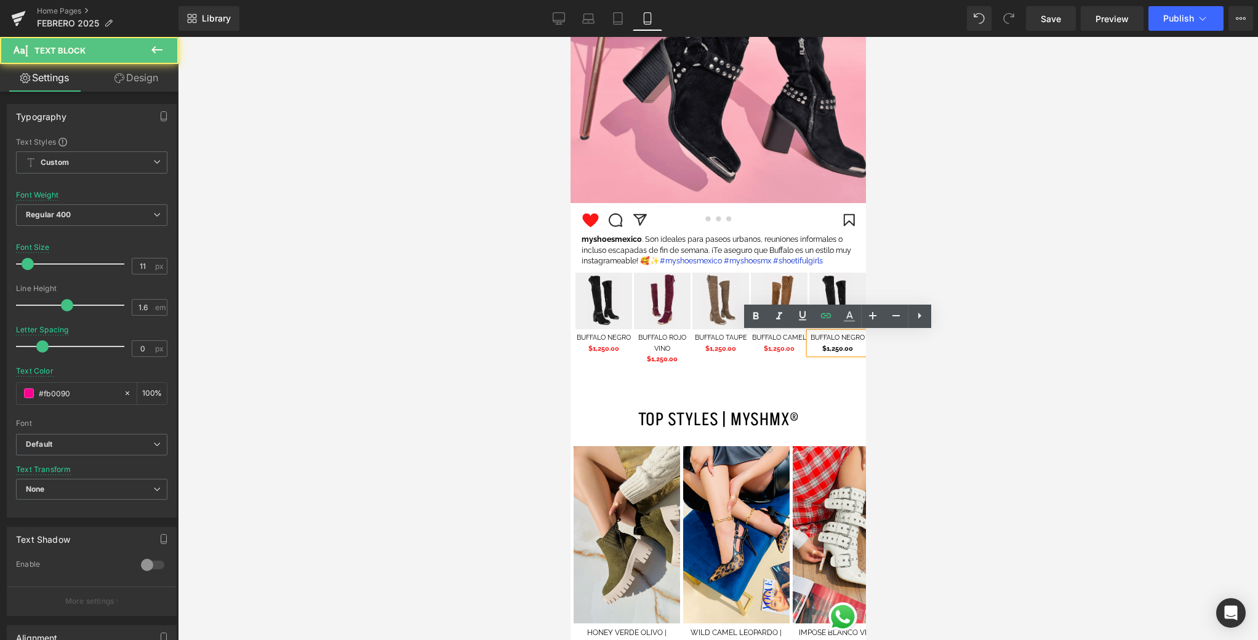
drag, startPoint x: 853, startPoint y: 351, endPoint x: 806, endPoint y: 351, distance: 47.4
click at [809, 351] on div "BUFFALO NEGRO $1,250.00" at bounding box center [837, 343] width 57 height 22
drag, startPoint x: 844, startPoint y: 348, endPoint x: 809, endPoint y: 348, distance: 35.7
click at [809, 348] on p "$1,250.00" at bounding box center [837, 348] width 57 height 11
click at [847, 319] on icon at bounding box center [849, 316] width 15 height 15
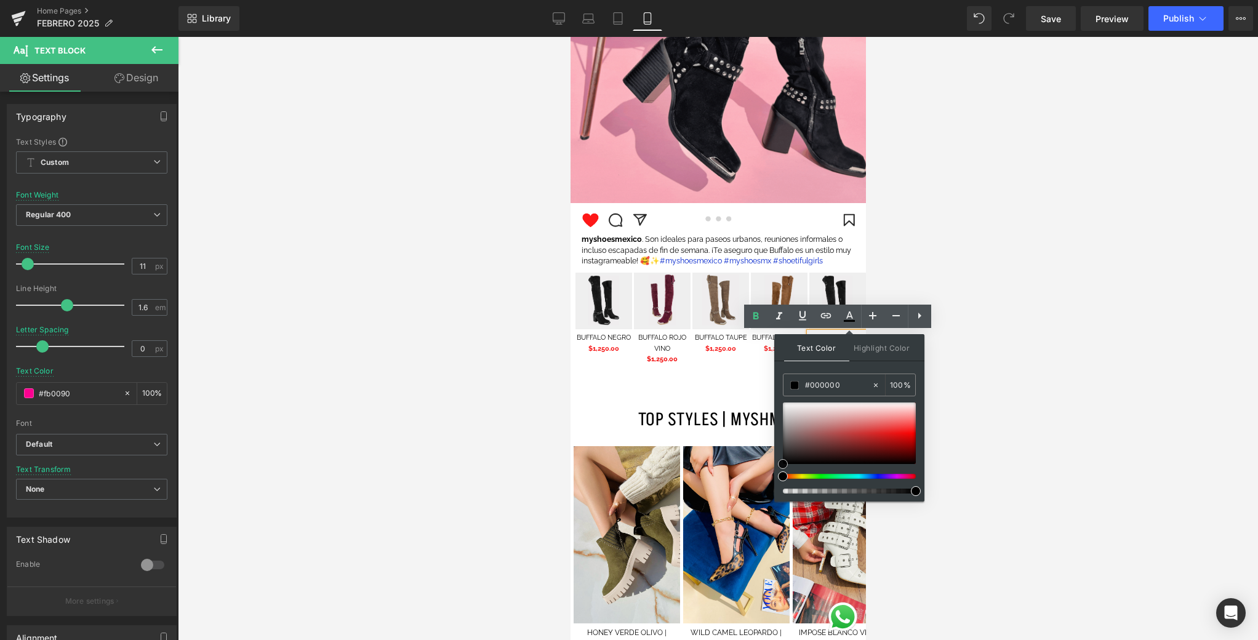
click at [905, 432] on div at bounding box center [849, 433] width 133 height 62
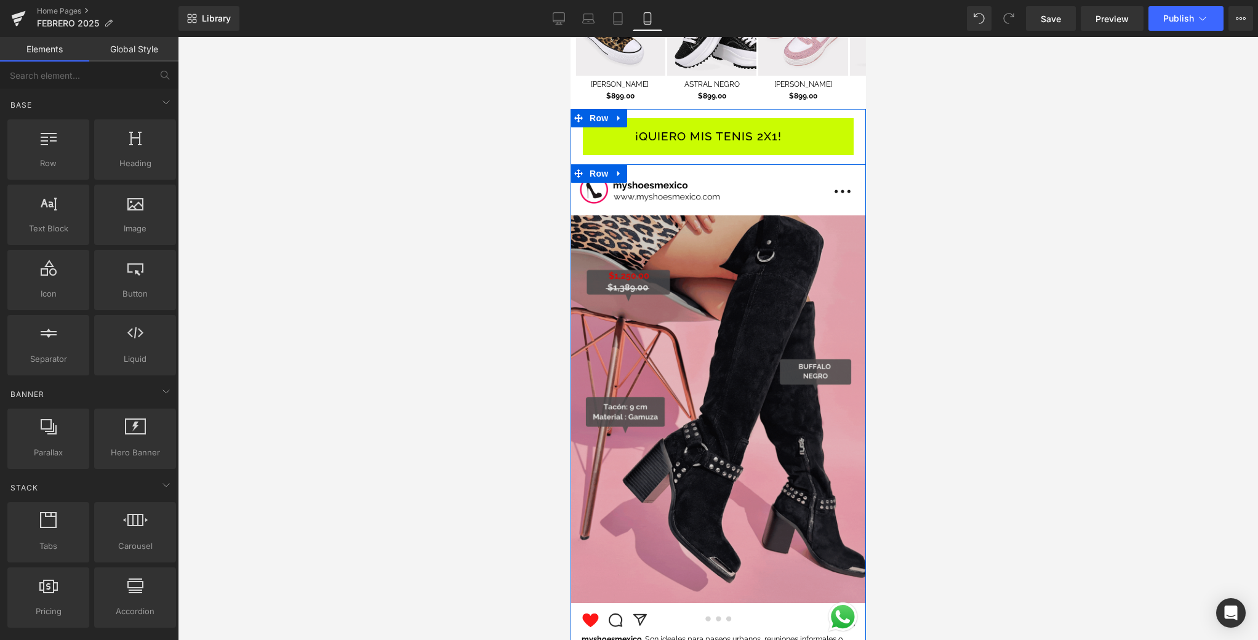
scroll to position [1633, 0]
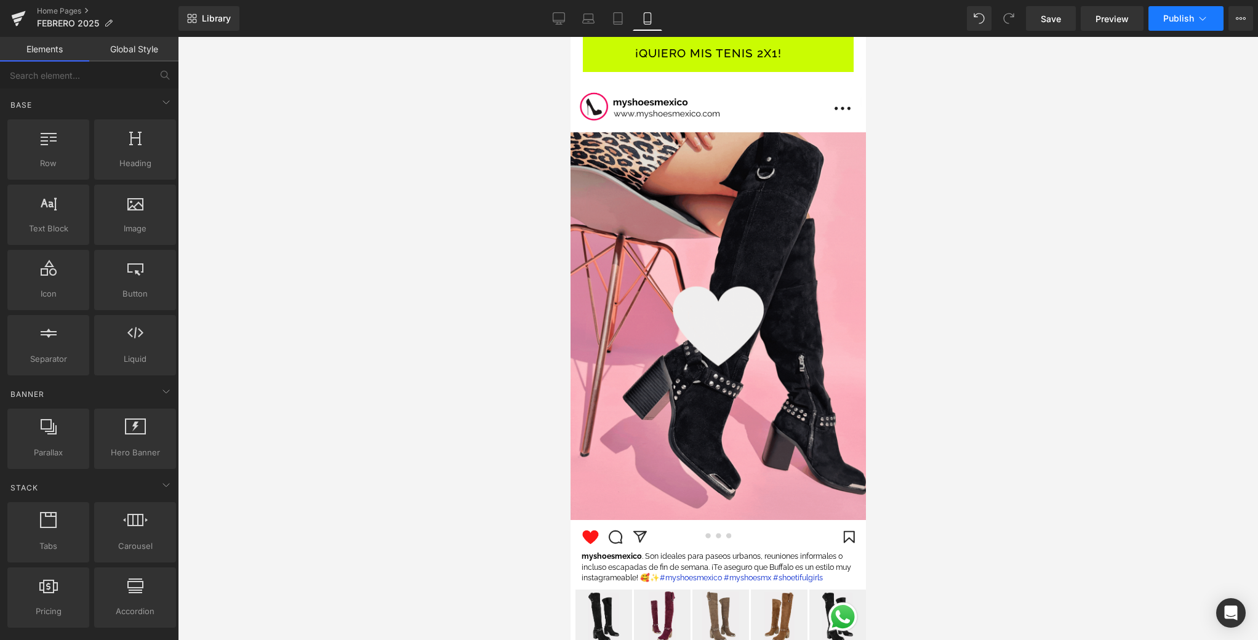
click at [1181, 15] on span "Publish" at bounding box center [1178, 19] width 31 height 10
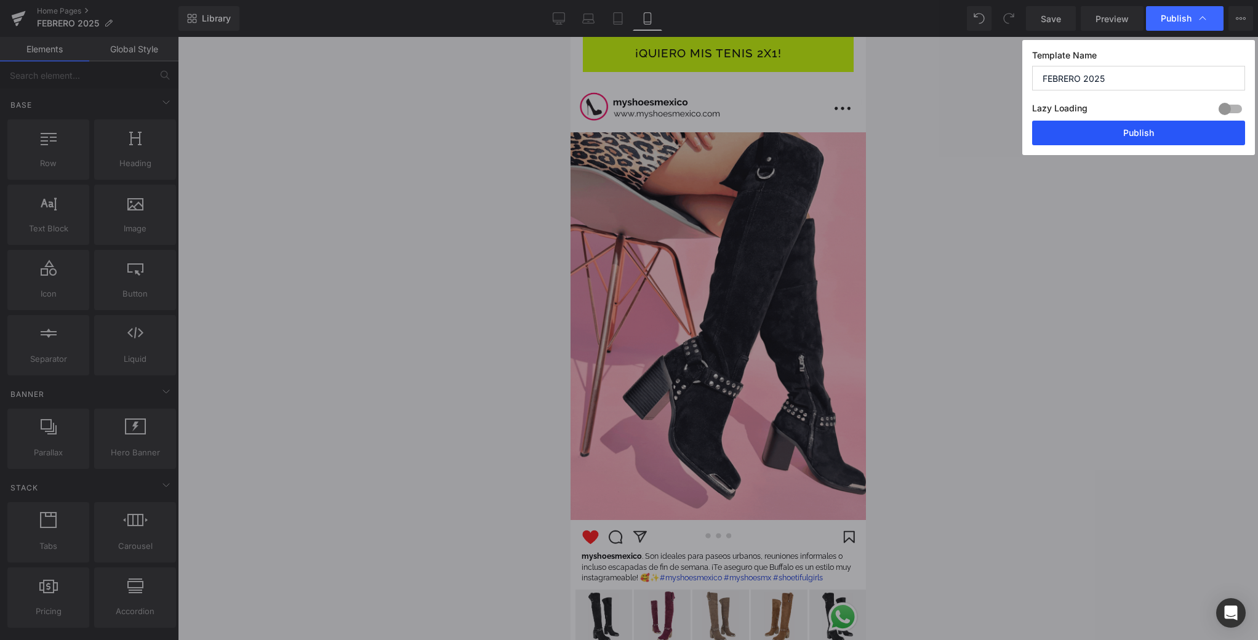
click at [1156, 132] on button "Publish" at bounding box center [1138, 133] width 213 height 25
